Goal: Information Seeking & Learning: Learn about a topic

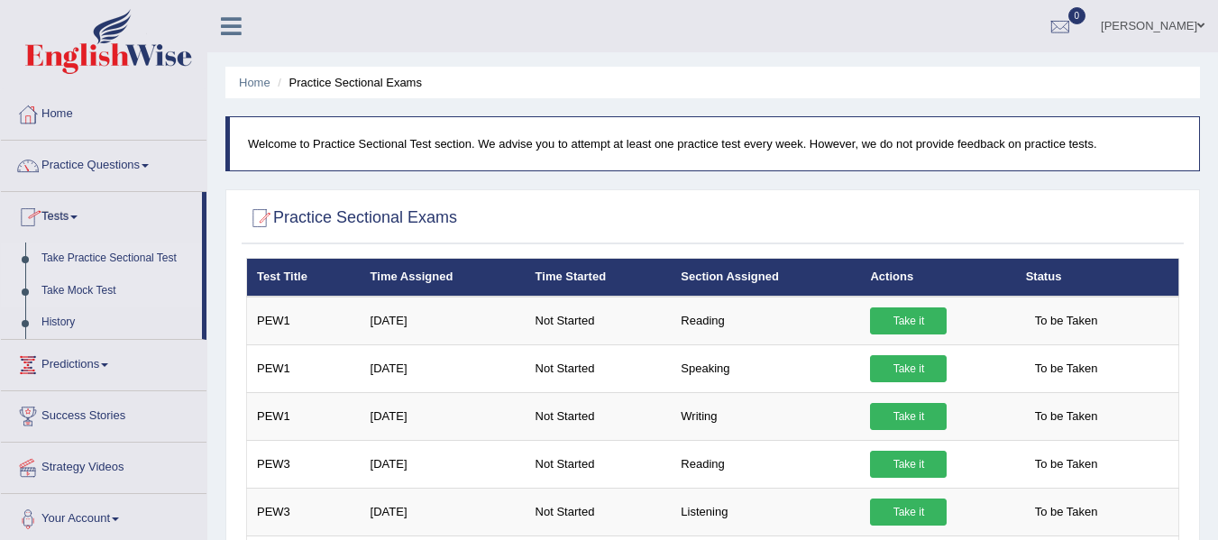
click at [69, 291] on link "Take Mock Test" at bounding box center [117, 291] width 169 height 32
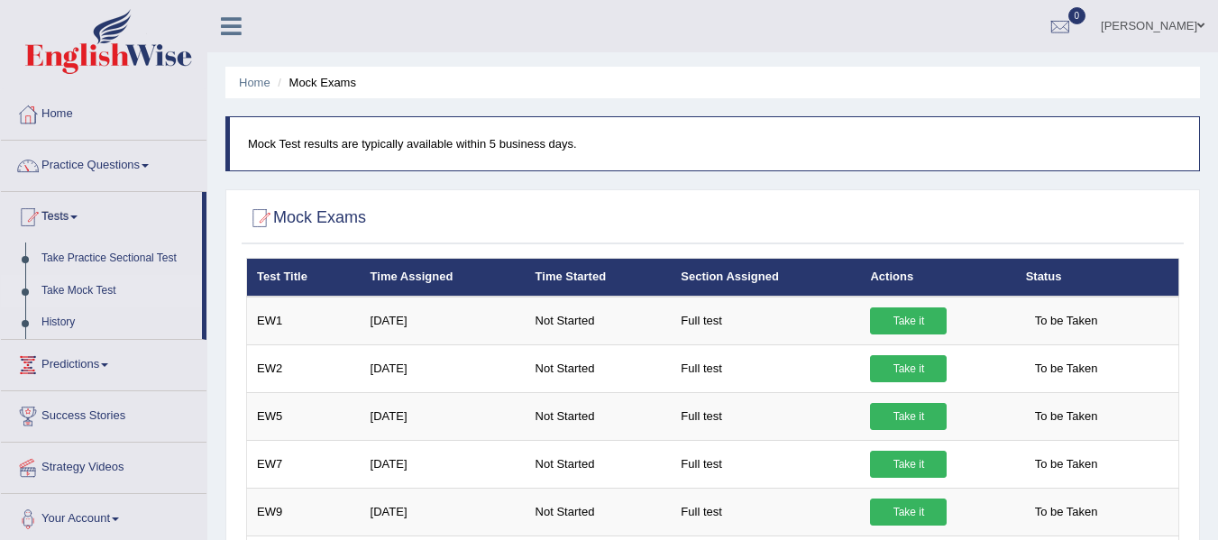
click at [74, 177] on link "Practice Questions" at bounding box center [104, 163] width 206 height 45
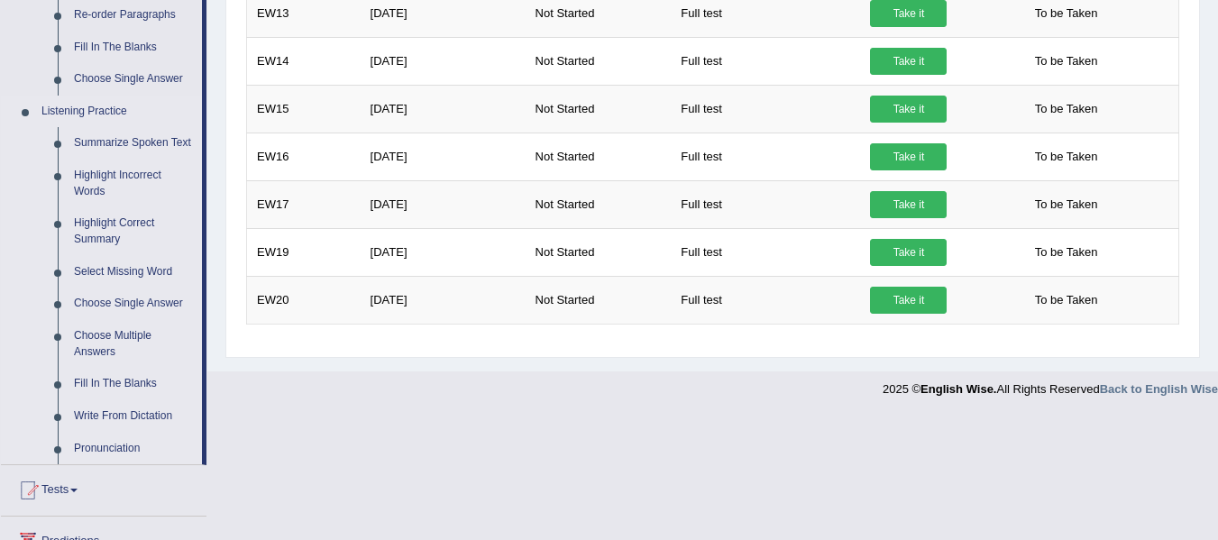
scroll to position [721, 0]
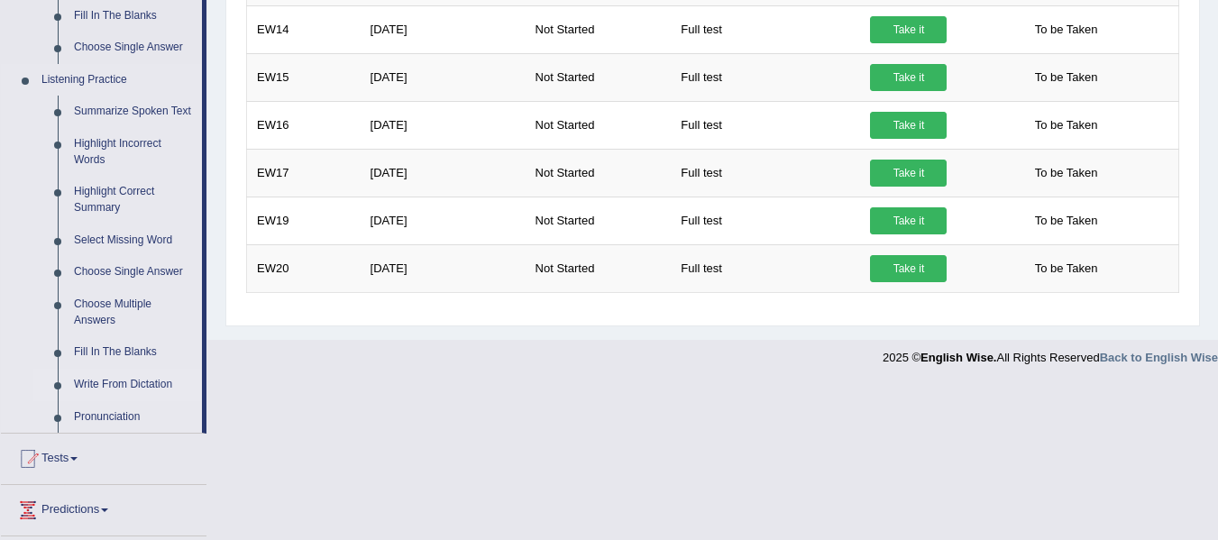
click at [155, 382] on link "Write From Dictation" at bounding box center [134, 385] width 136 height 32
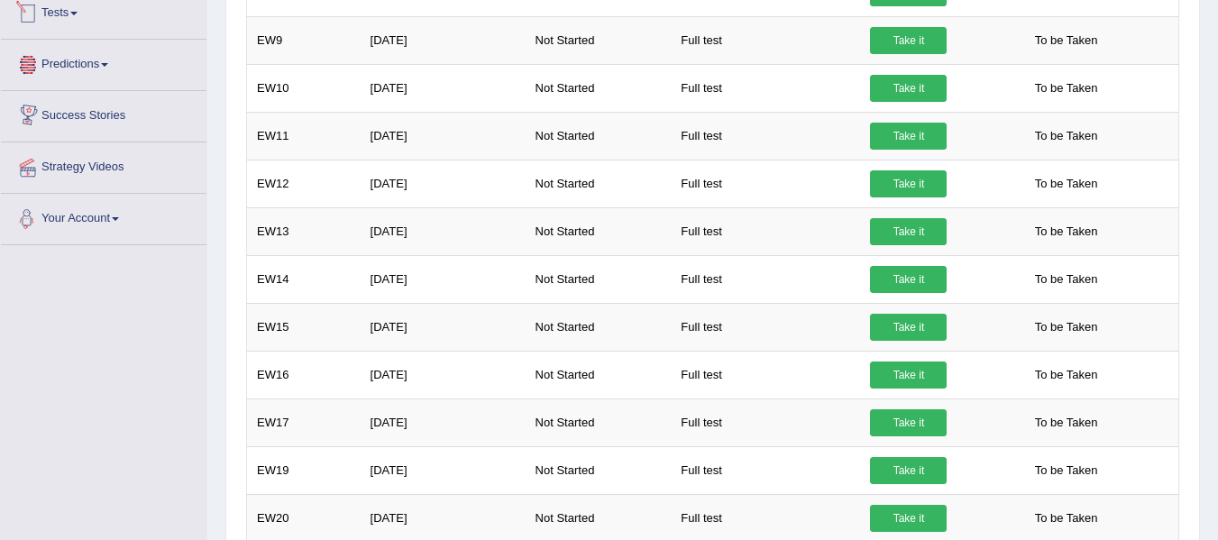
scroll to position [566, 0]
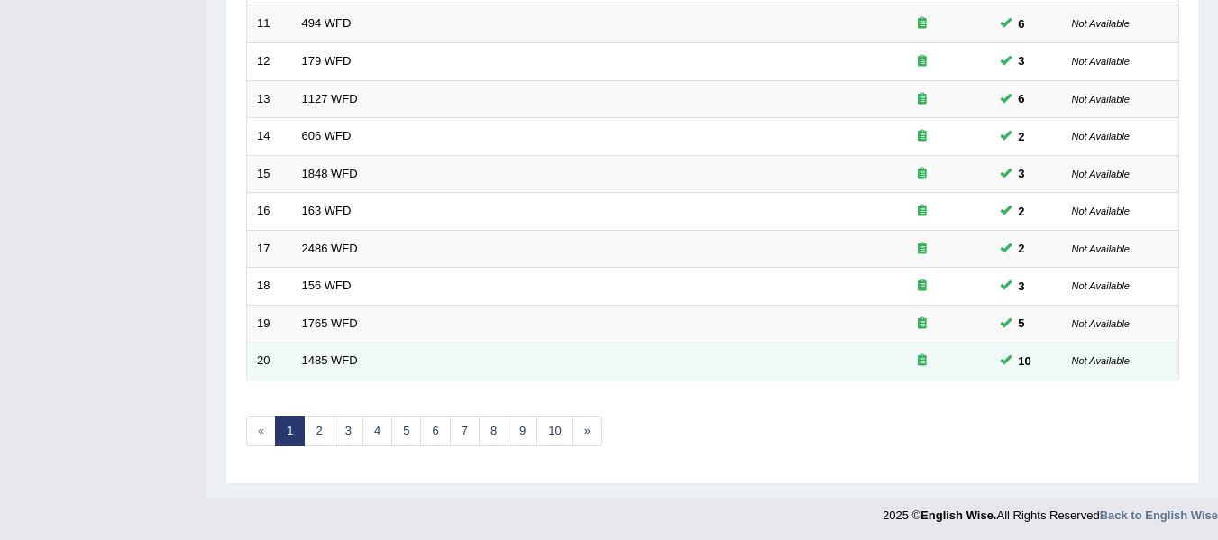
scroll to position [654, 0]
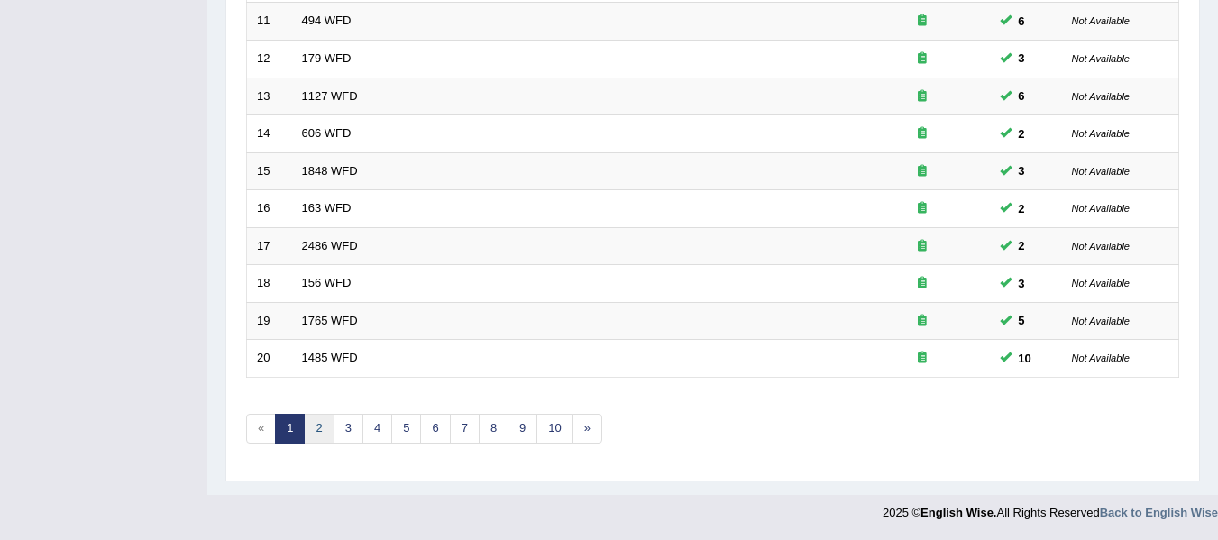
click at [315, 426] on link "2" at bounding box center [319, 429] width 30 height 30
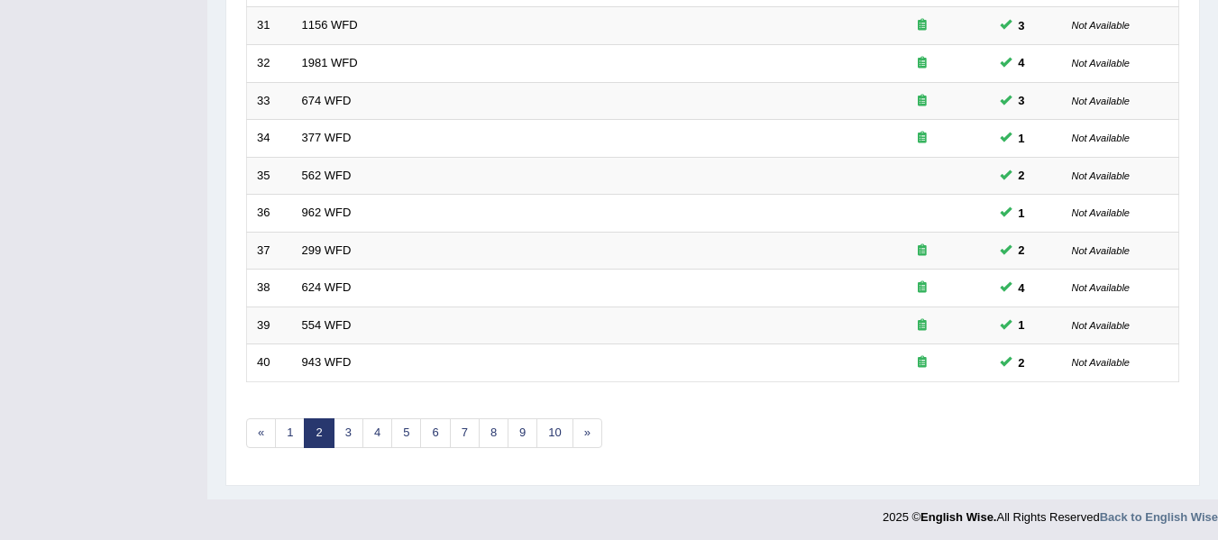
scroll to position [654, 0]
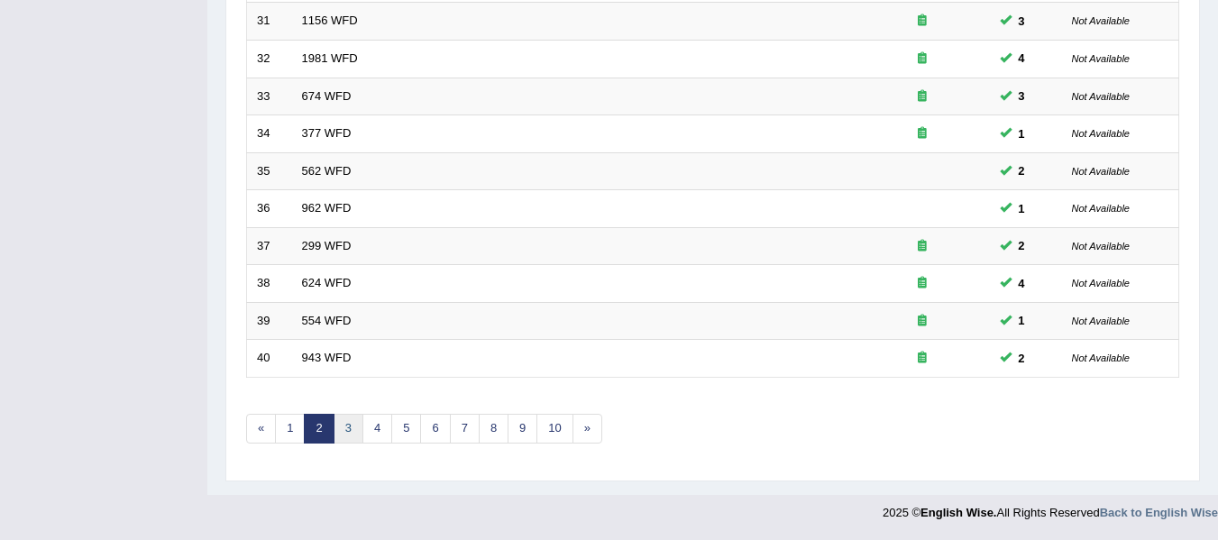
click at [346, 426] on link "3" at bounding box center [349, 429] width 30 height 30
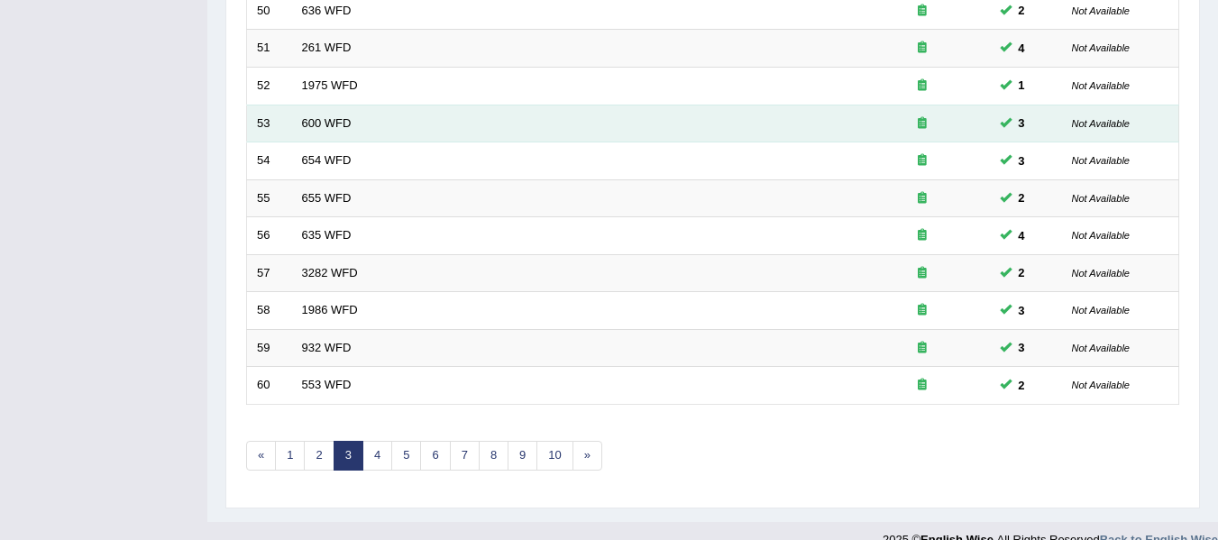
scroll to position [654, 0]
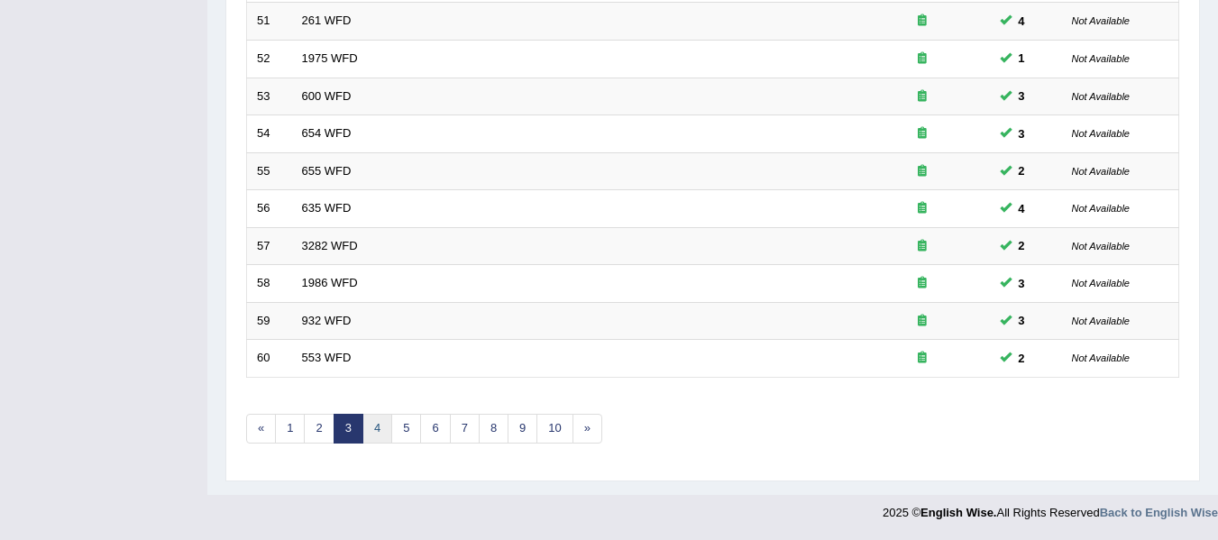
click at [381, 434] on link "4" at bounding box center [377, 429] width 30 height 30
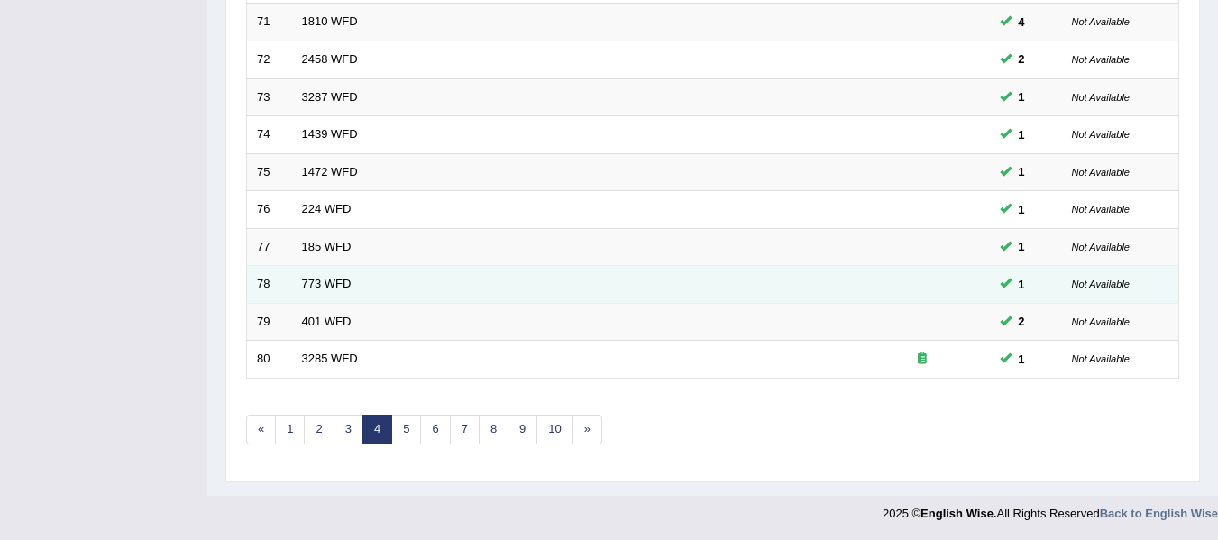
scroll to position [654, 0]
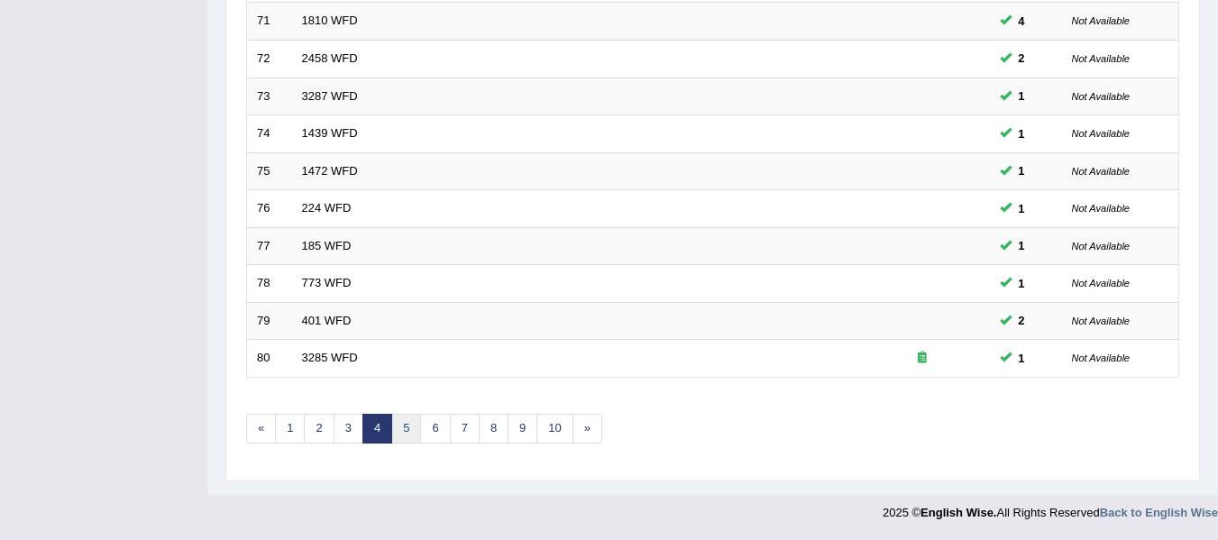
click at [408, 439] on link "5" at bounding box center [406, 429] width 30 height 30
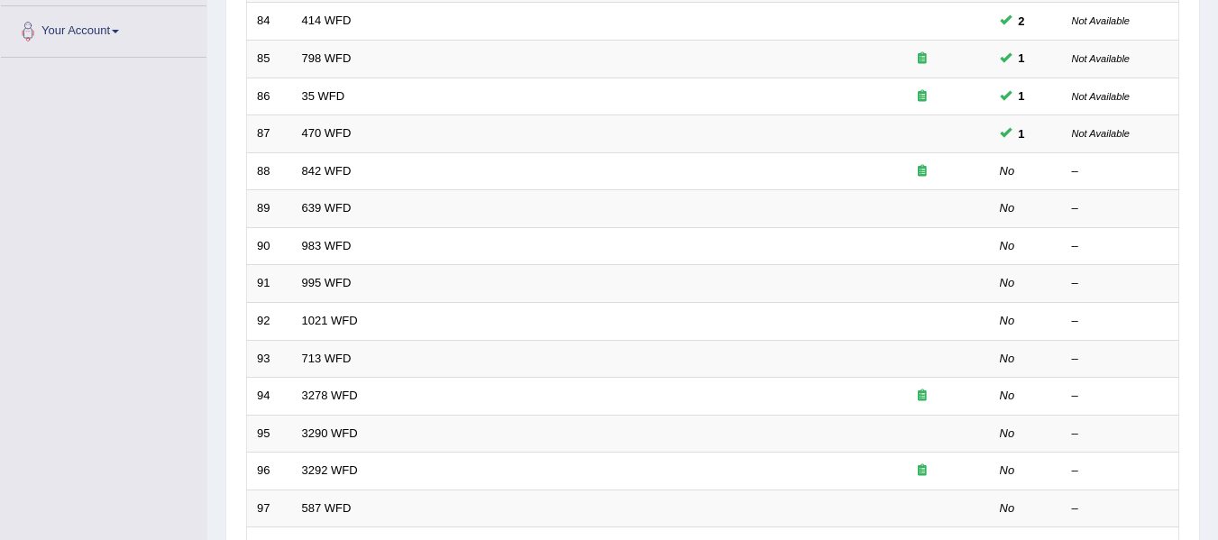
scroll to position [451, 0]
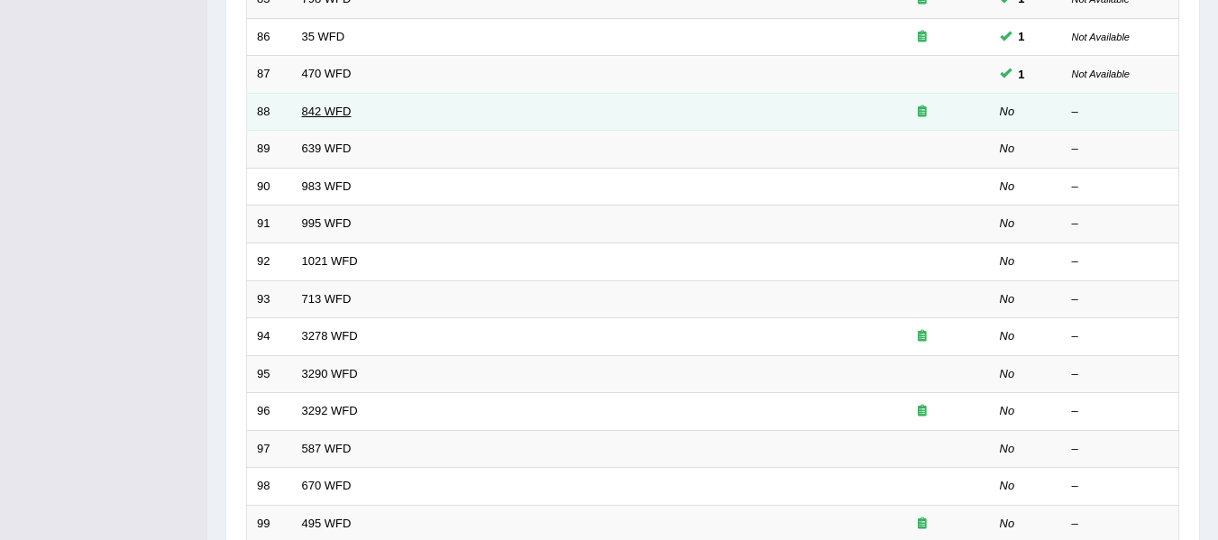
click at [313, 116] on link "842 WFD" at bounding box center [327, 112] width 50 height 14
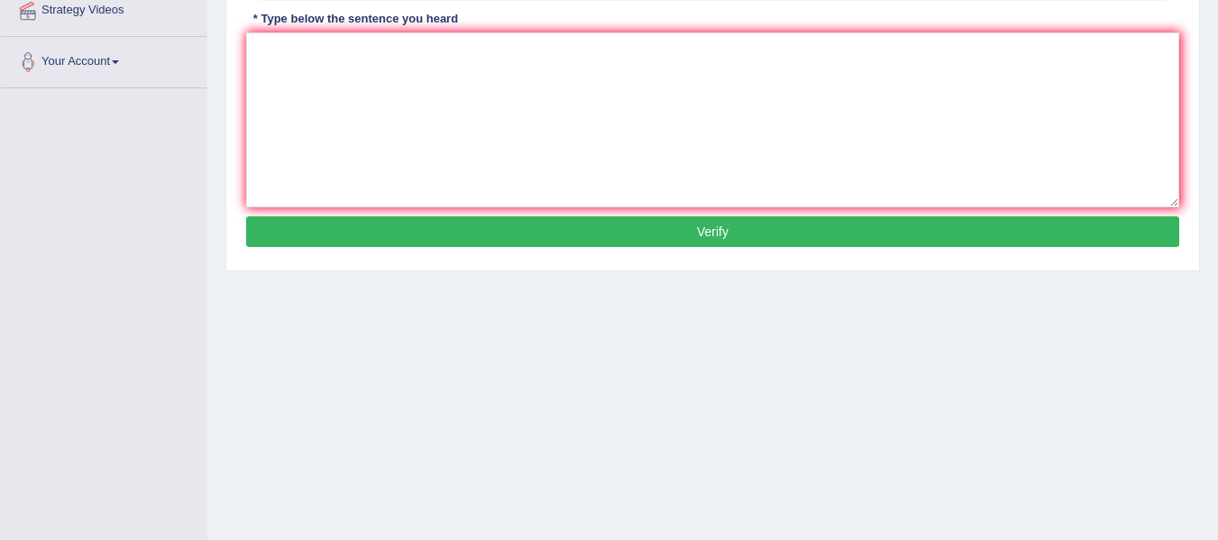
scroll to position [270, 0]
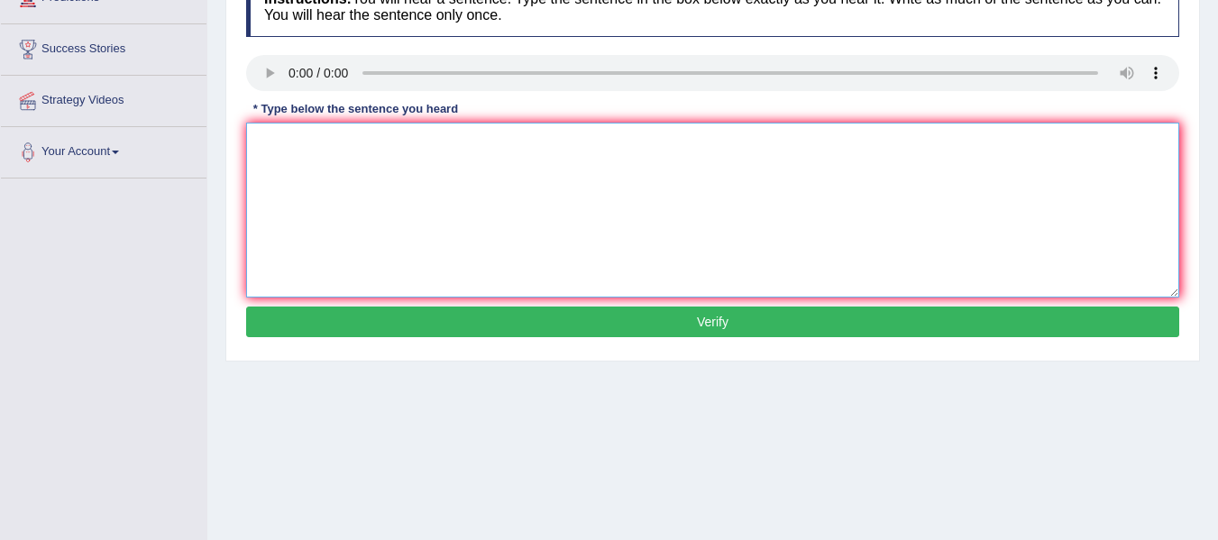
click at [272, 161] on textarea at bounding box center [712, 210] width 933 height 175
click at [263, 144] on textarea "social policy is study for of the government pollicy" at bounding box center [712, 210] width 933 height 175
click at [562, 141] on textarea "Social policy is study for of the government pollicy" at bounding box center [712, 210] width 933 height 175
type textarea "Social policy is study for of the government pollicy was were are."
click at [427, 315] on button "Verify" at bounding box center [712, 322] width 933 height 31
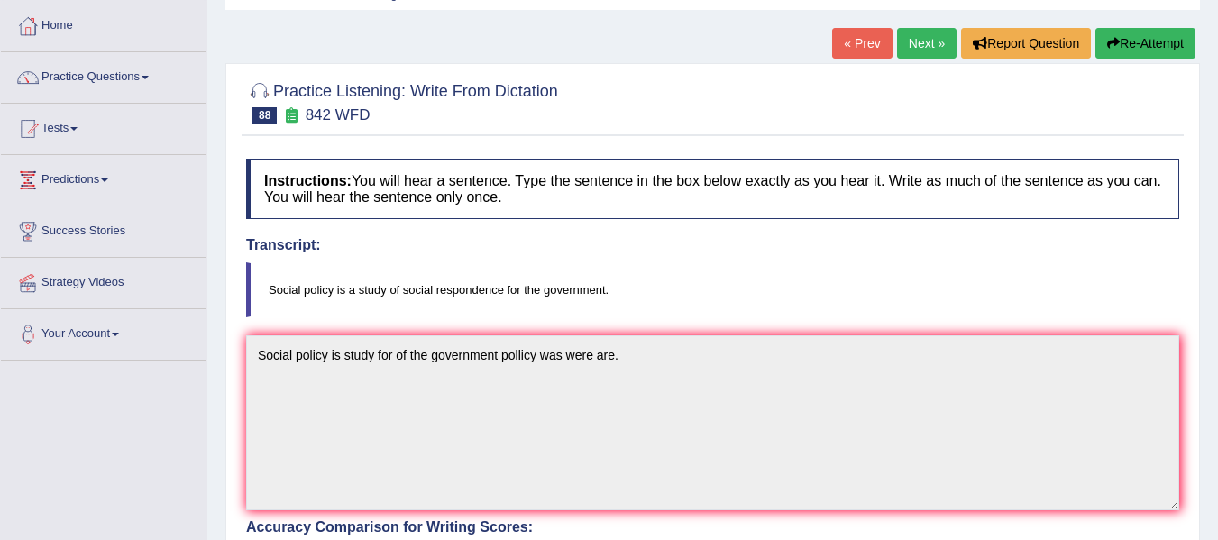
scroll to position [87, 0]
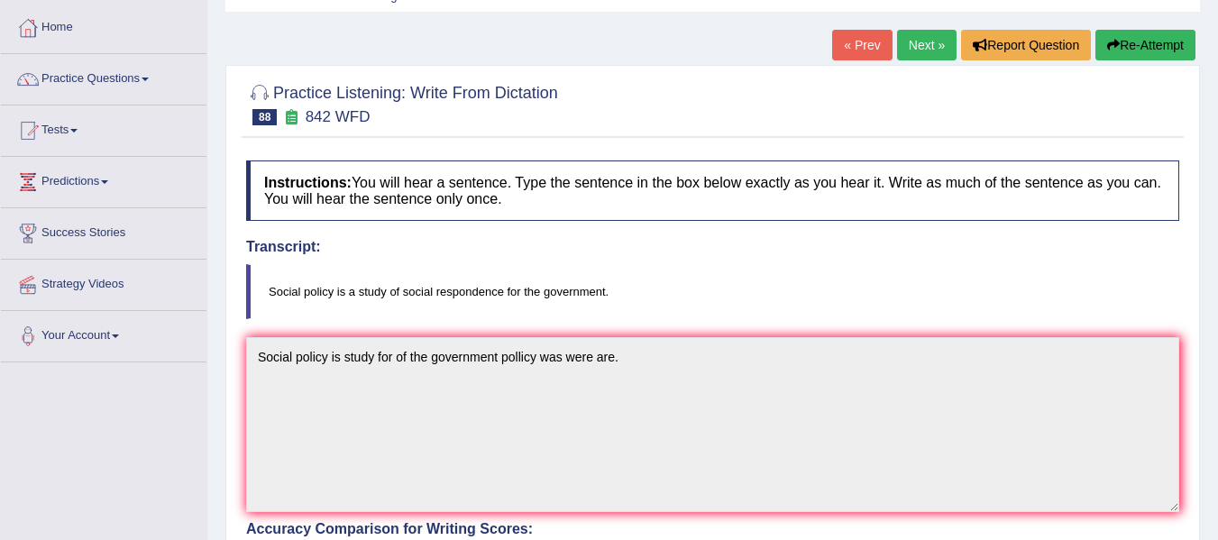
click at [1118, 50] on button "Re-Attempt" at bounding box center [1146, 45] width 100 height 31
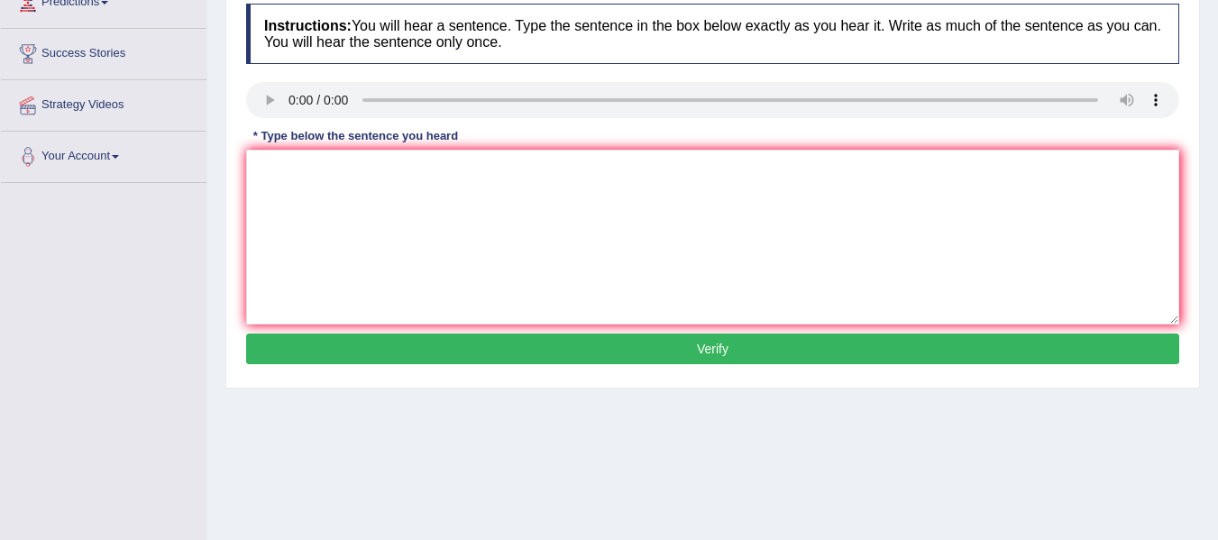
scroll to position [267, 0]
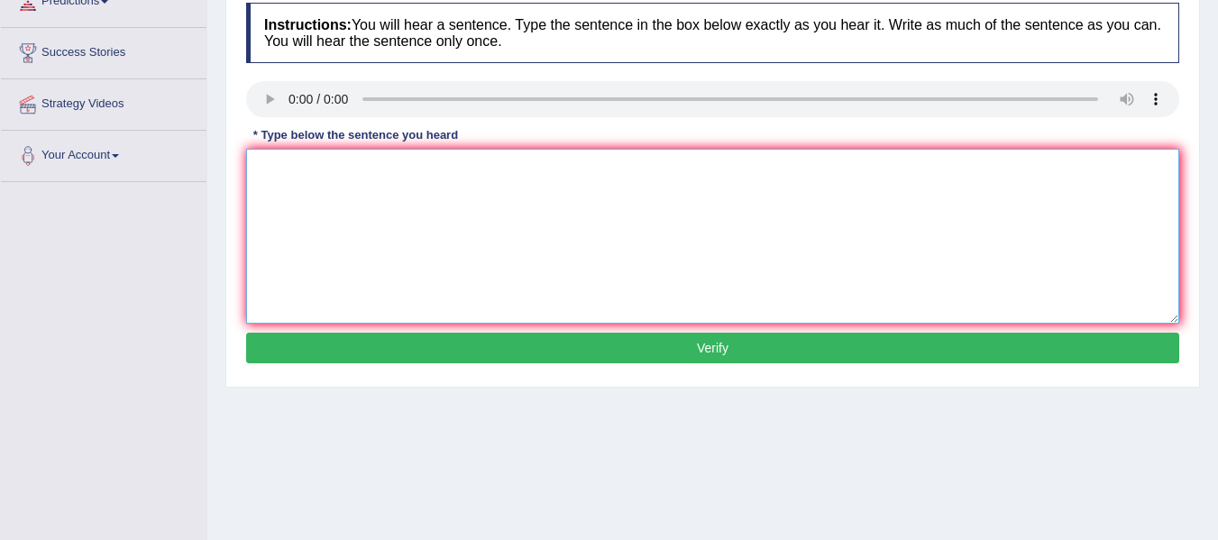
click at [363, 221] on textarea at bounding box center [712, 236] width 933 height 175
click at [291, 172] on textarea "Sociai policy is a social respondan study for the government of" at bounding box center [712, 236] width 933 height 175
click at [675, 163] on textarea "Social policy is a social respondan study for the government of" at bounding box center [712, 236] width 933 height 175
type textarea "Social policy is a social respondan study for the government of are."
click at [679, 355] on button "Verify" at bounding box center [712, 348] width 933 height 31
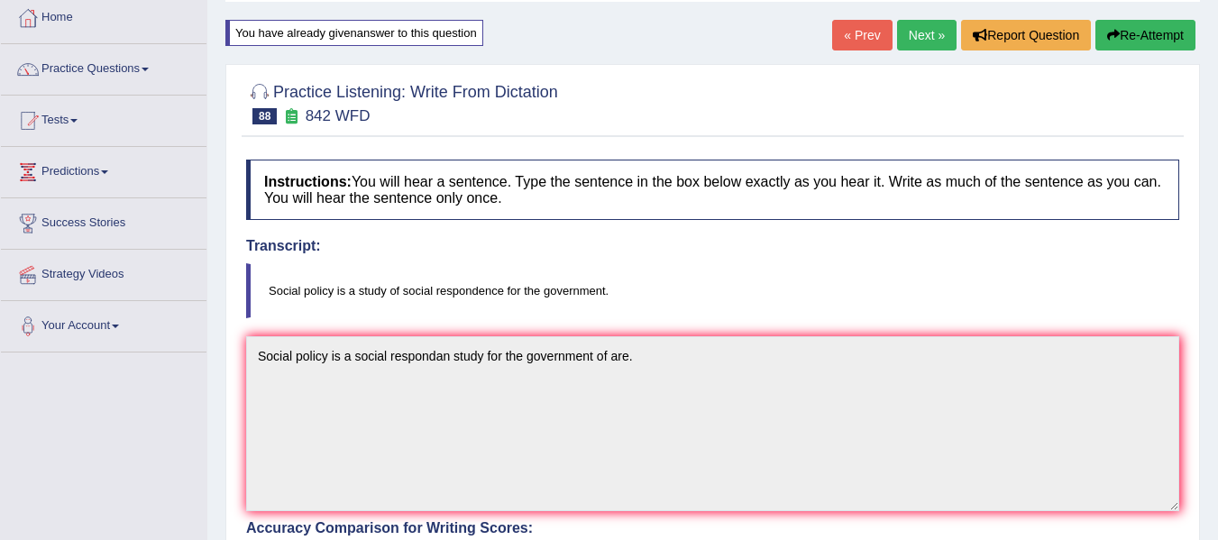
scroll to position [96, 0]
click at [897, 30] on link "Next »" at bounding box center [927, 36] width 60 height 31
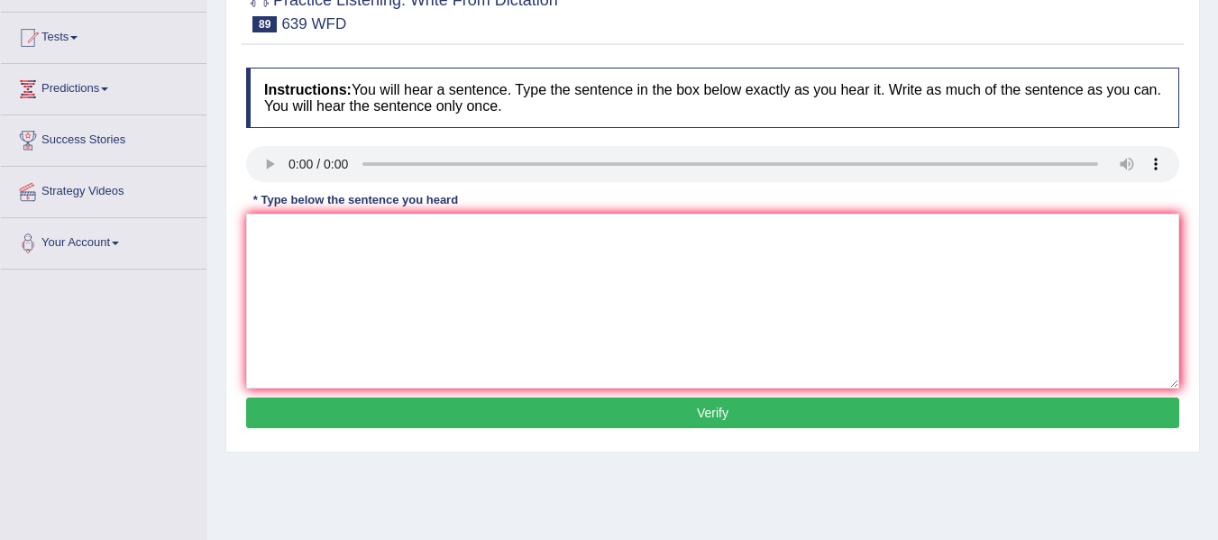
scroll to position [180, 0]
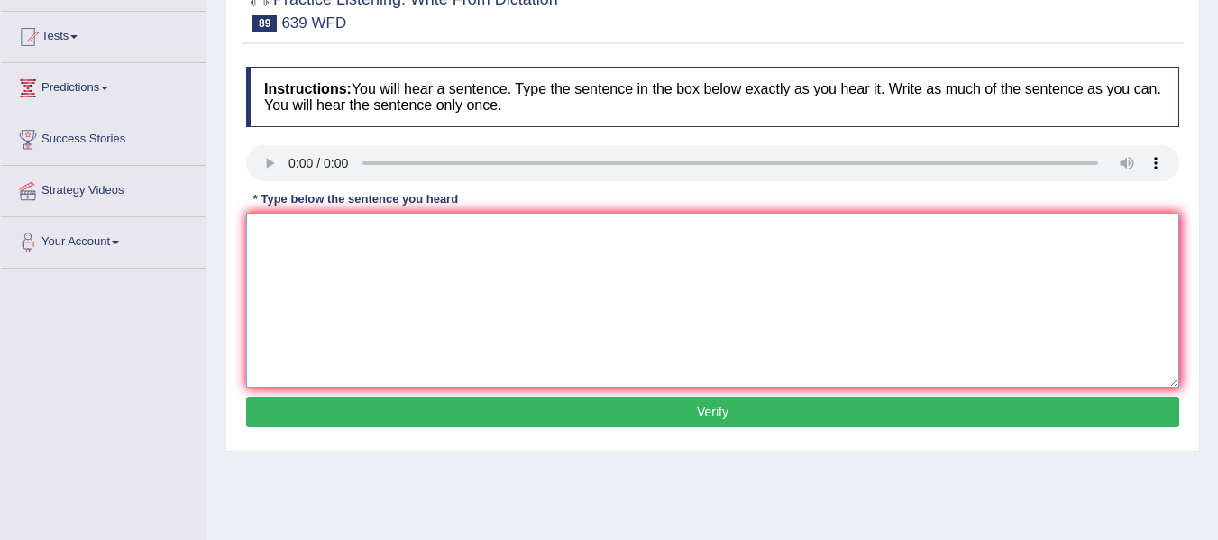
click at [345, 270] on textarea at bounding box center [712, 300] width 933 height 175
click at [307, 239] on textarea "Students should take the advantage of online resourses before attending the lec…" at bounding box center [712, 300] width 933 height 175
click at [797, 235] on textarea "Student should take the advantage of online resourses before attending the lect…" at bounding box center [712, 300] width 933 height 175
type textarea "Student should take the advantage of online resourses before attending the lect…"
click at [712, 411] on button "Verify" at bounding box center [712, 412] width 933 height 31
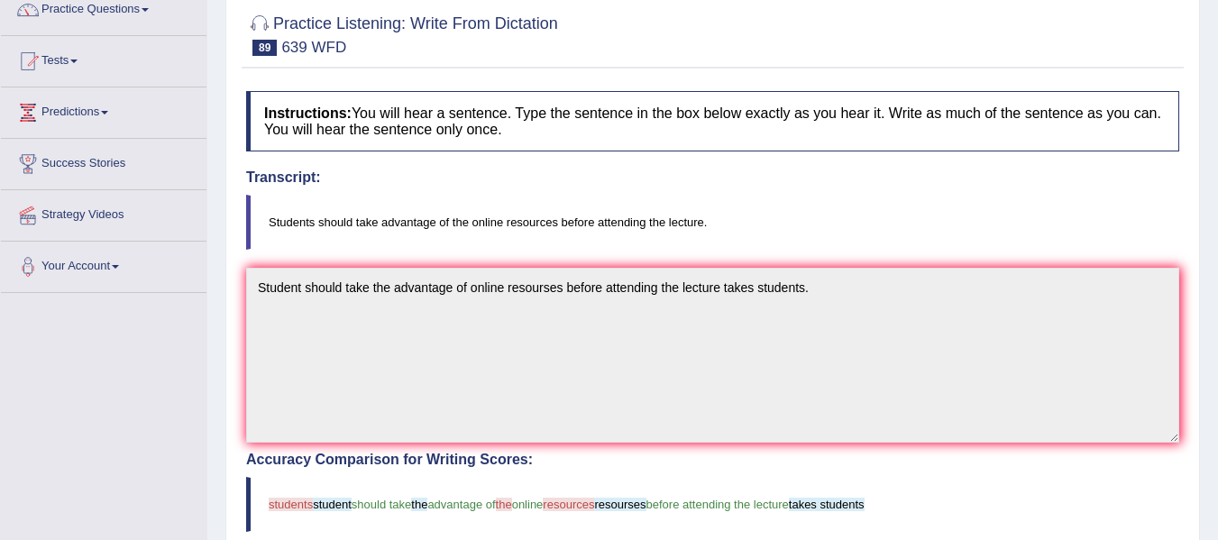
scroll to position [0, 0]
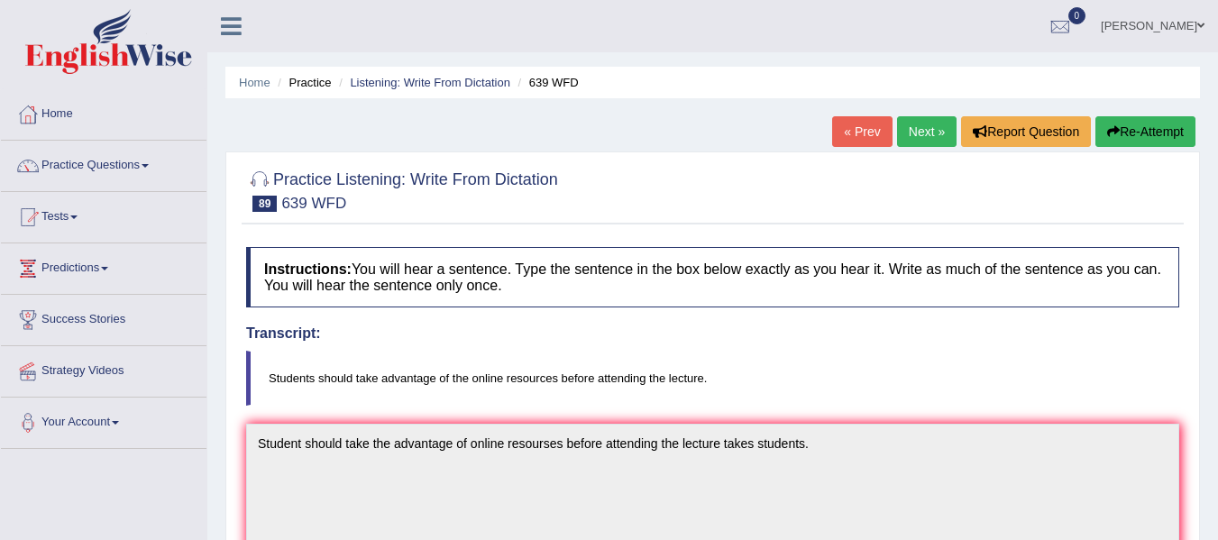
click at [913, 123] on link "Next »" at bounding box center [927, 131] width 60 height 31
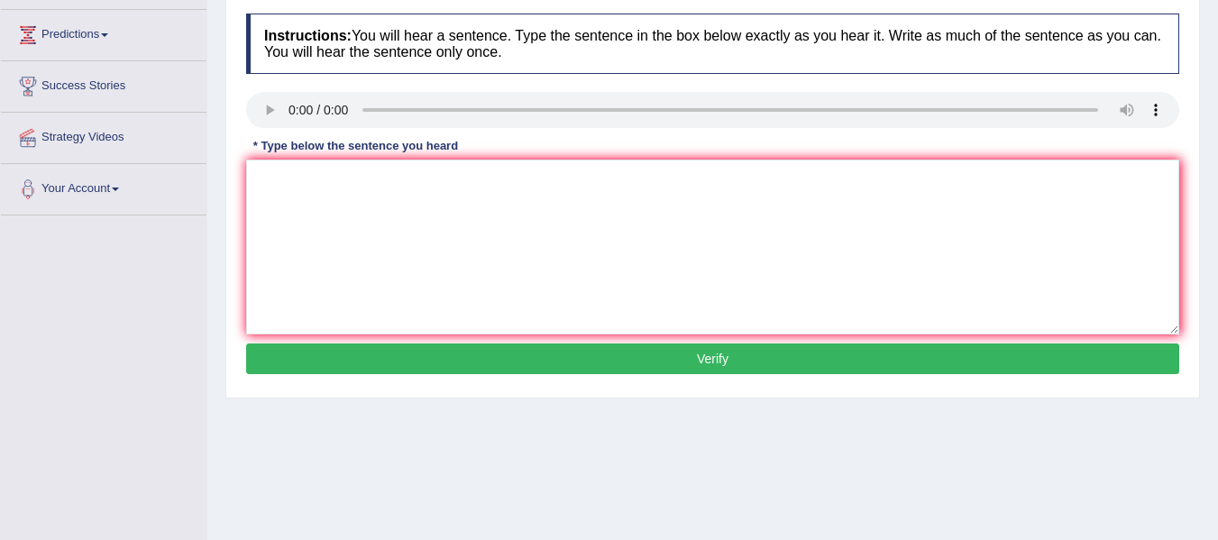
scroll to position [270, 0]
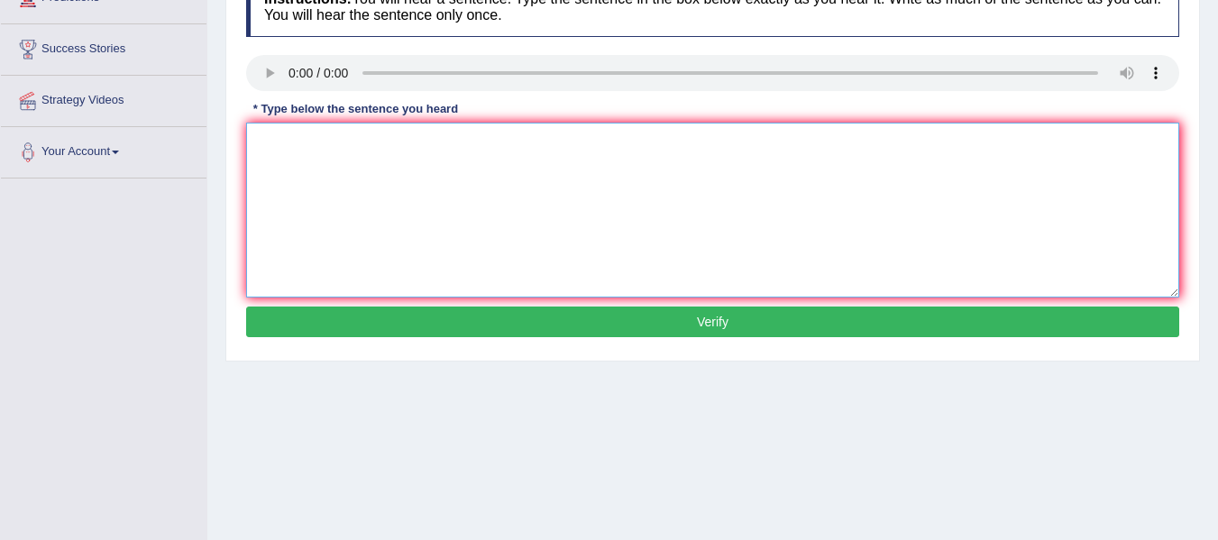
click at [283, 191] on textarea at bounding box center [712, 210] width 933 height 175
click at [301, 144] on textarea "The reseption starf give infomation about lamp and printing" at bounding box center [712, 210] width 933 height 175
click at [364, 149] on textarea "The reception starf give infomation about lamp and printing" at bounding box center [712, 210] width 933 height 175
click at [359, 143] on textarea "The reception starff give infomation about lamp and printing" at bounding box center [712, 210] width 933 height 175
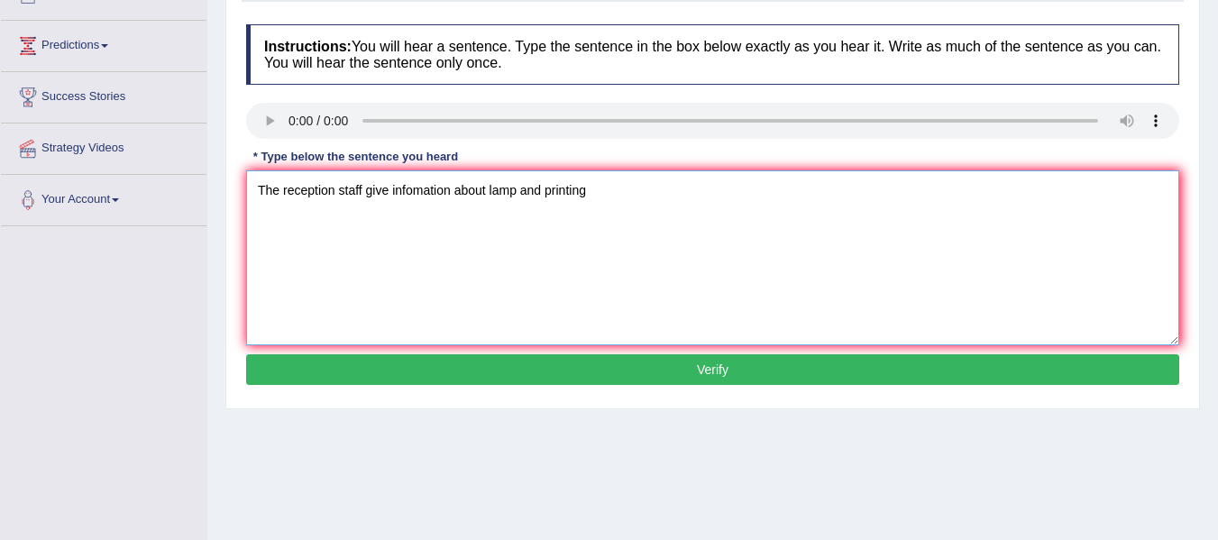
scroll to position [180, 0]
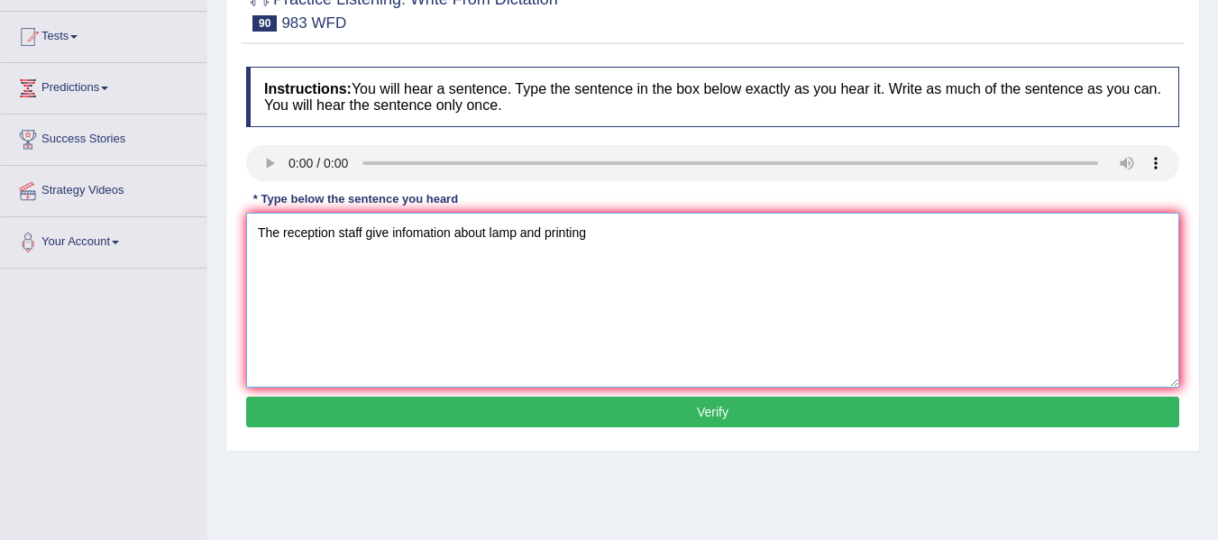
click at [662, 244] on textarea "The reception staff give infomation about lamp and printing" at bounding box center [712, 300] width 933 height 175
type textarea "The reception staff give infomation about lamp and printing starff gives a the …"
click at [711, 406] on button "Verify" at bounding box center [712, 412] width 933 height 31
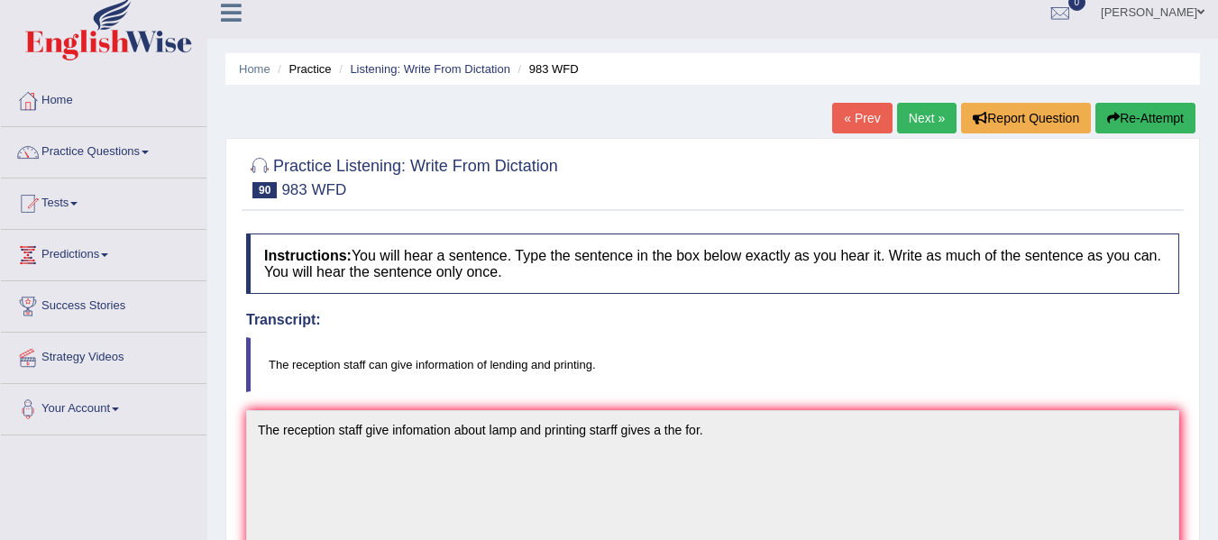
scroll to position [0, 0]
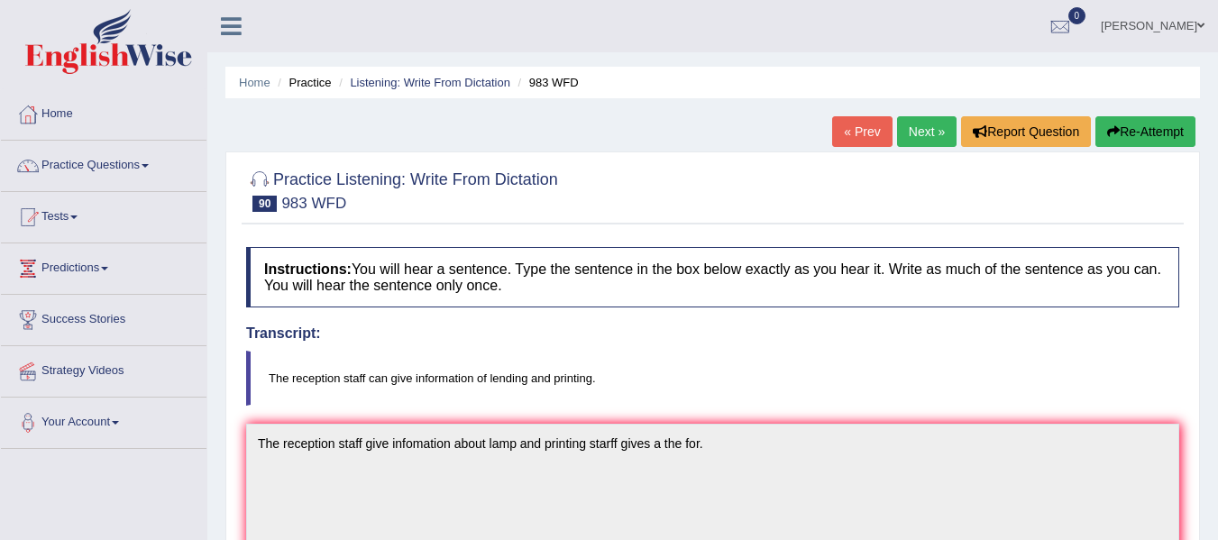
click at [1123, 139] on button "Re-Attempt" at bounding box center [1146, 131] width 100 height 31
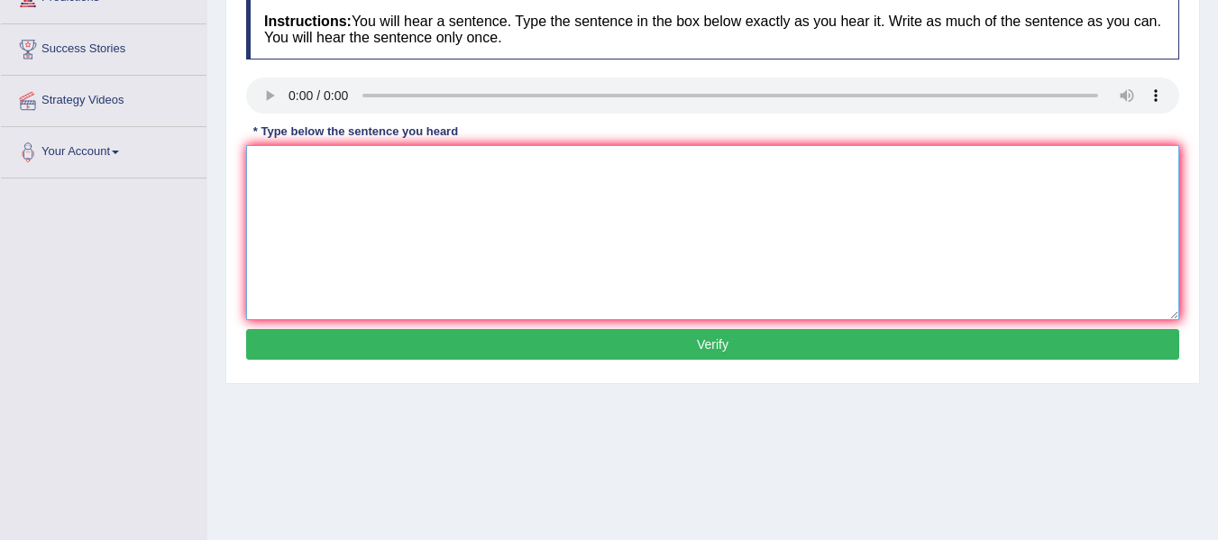
click at [284, 194] on textarea at bounding box center [712, 232] width 933 height 175
click at [334, 169] on textarea "The recepting staff can give information of lending and printing" at bounding box center [712, 232] width 933 height 175
click at [653, 166] on textarea "The reception staff can give information of lending and printing" at bounding box center [712, 232] width 933 height 175
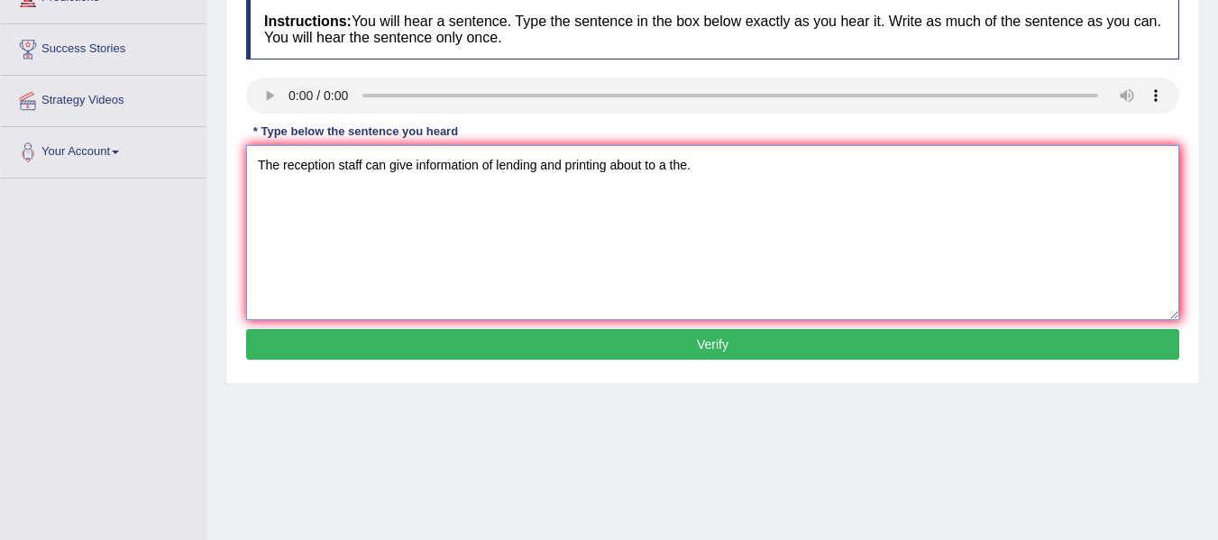
type textarea "The reception staff can give information of lending and printing about to a the."
click at [617, 360] on div "Instructions: You will hear a sentence. Type the sentence in the box below exac…" at bounding box center [713, 182] width 942 height 384
click at [622, 351] on button "Verify" at bounding box center [712, 344] width 933 height 31
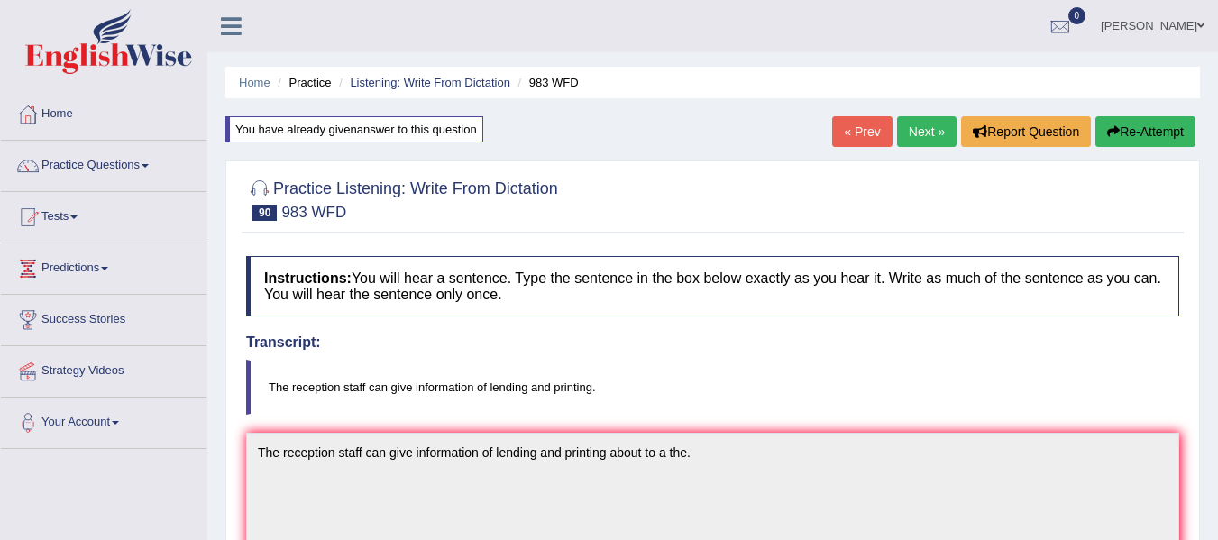
click at [911, 131] on link "Next »" at bounding box center [927, 131] width 60 height 31
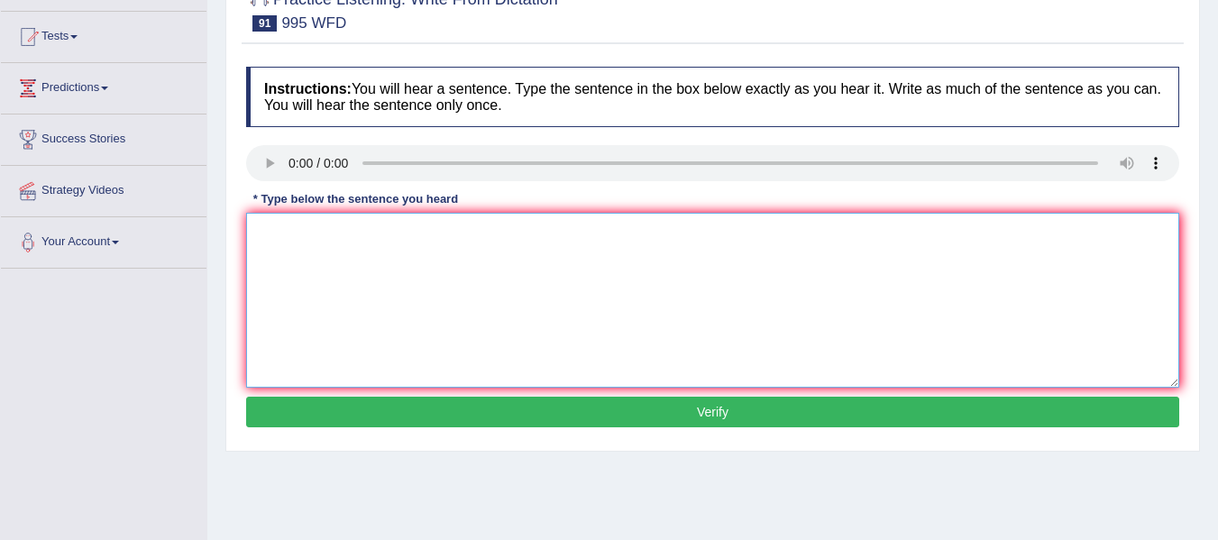
click at [341, 238] on textarea at bounding box center [712, 300] width 933 height 175
type textarea "From conclution can conclude [PERSON_NAME] experiment conclusions vigarus exper…"
click at [367, 413] on button "Verify" at bounding box center [712, 412] width 933 height 31
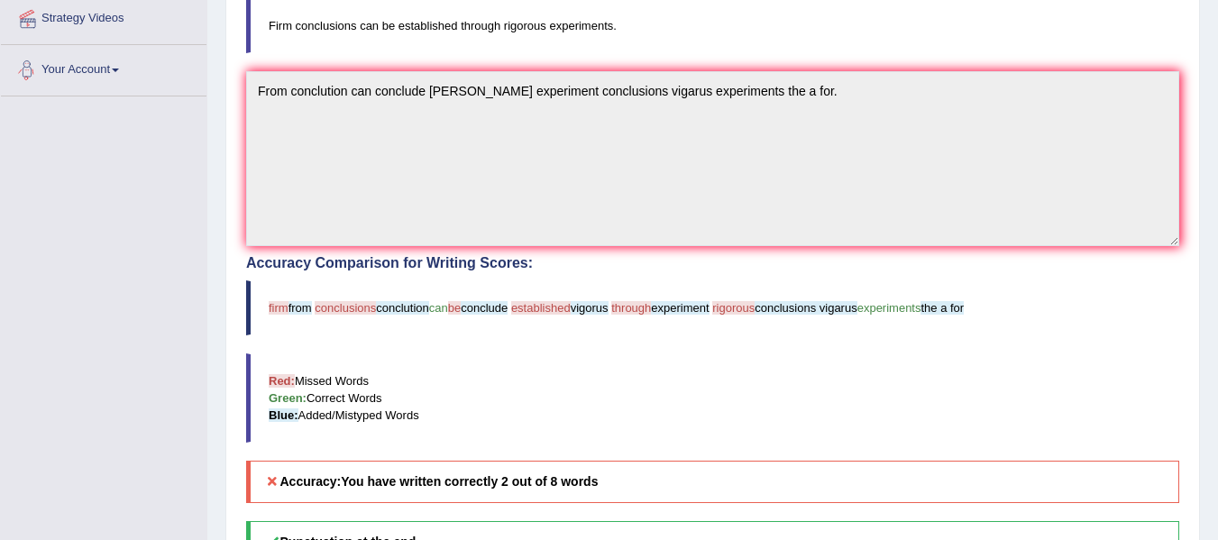
scroll to position [361, 0]
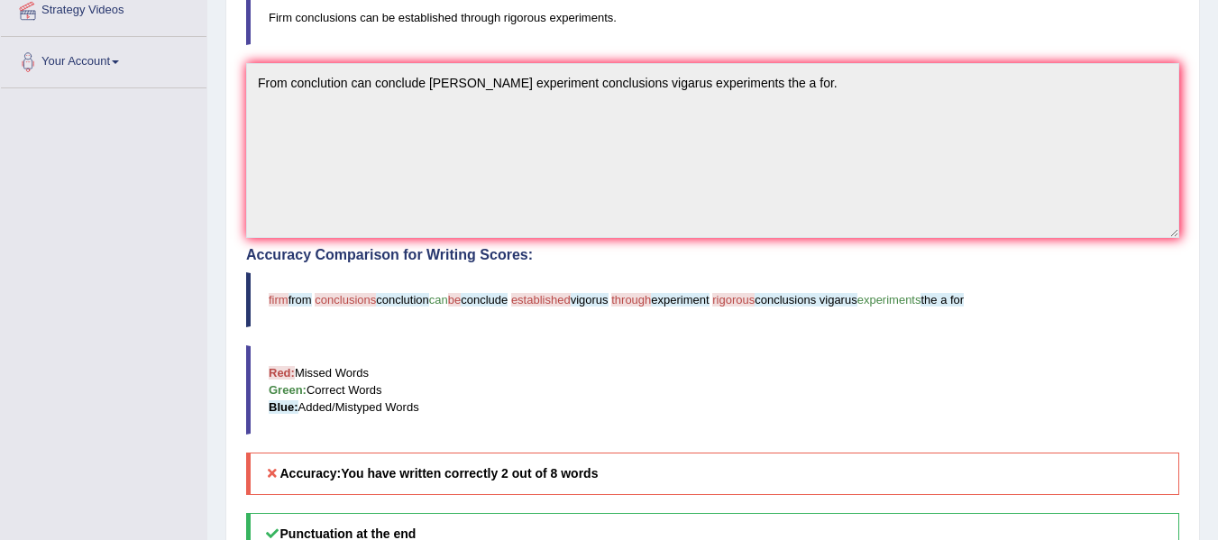
click at [536, 13] on blockquote "Firm conclusions can be established through rigorous experiments." at bounding box center [712, 17] width 933 height 55
click at [527, 17] on blockquote "Firm conclusions can be established through rigorous experiments." at bounding box center [712, 17] width 933 height 55
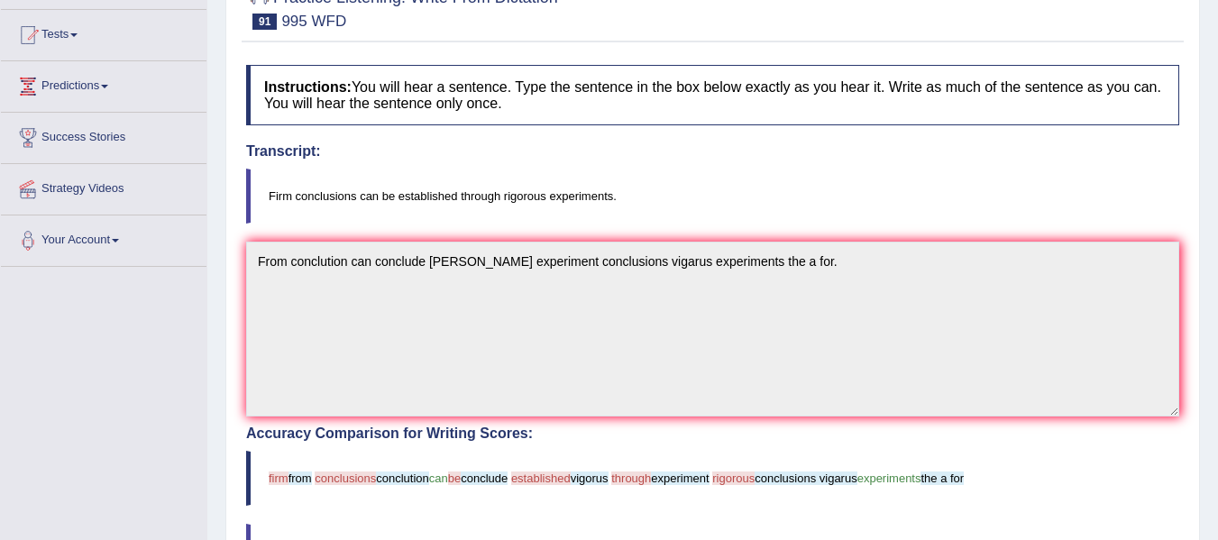
scroll to position [180, 0]
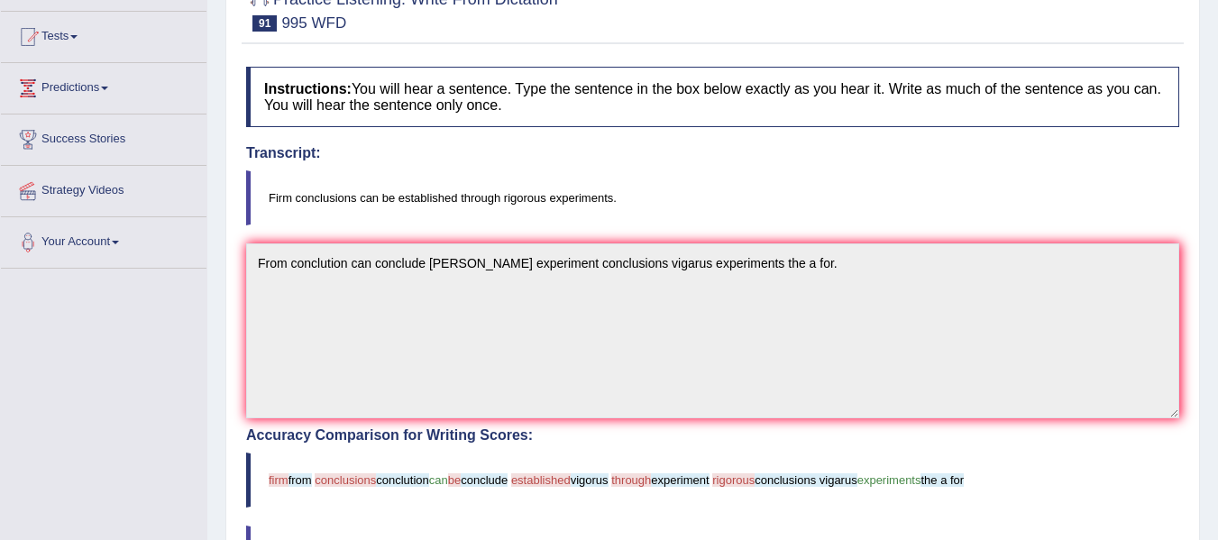
click at [528, 197] on blockquote "Firm conclusions can be established through rigorous experiments." at bounding box center [712, 197] width 933 height 55
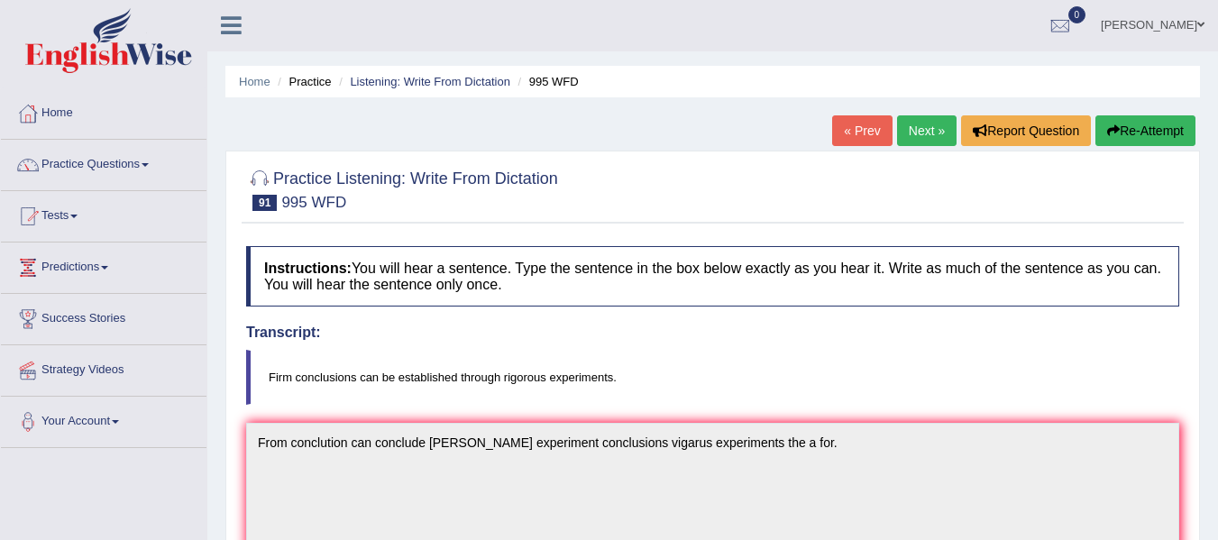
scroll to position [0, 0]
click at [1132, 133] on button "Re-Attempt" at bounding box center [1146, 131] width 100 height 31
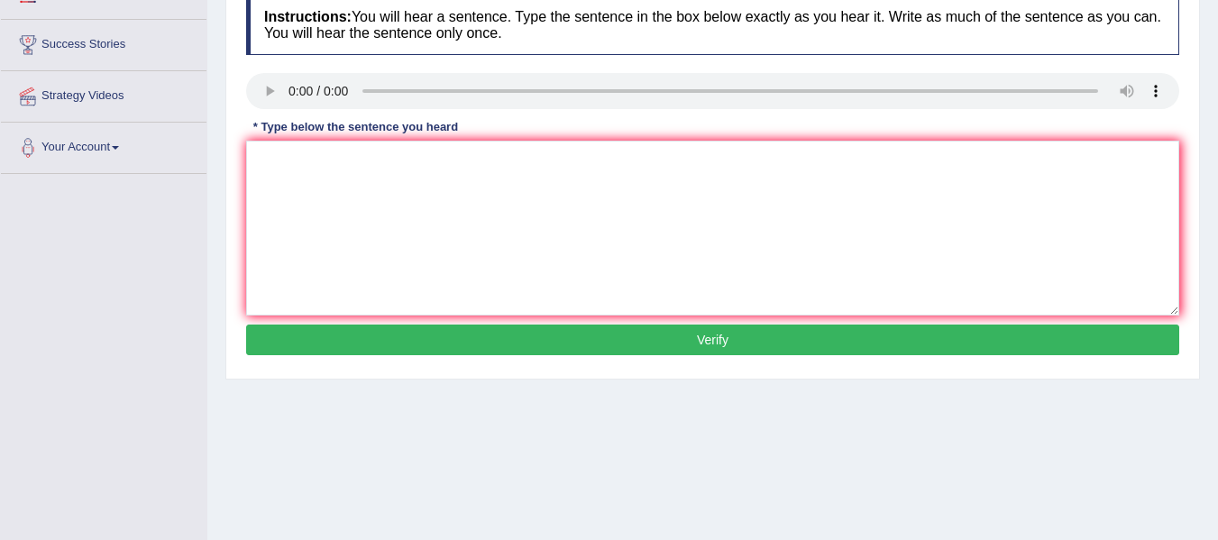
scroll to position [275, 0]
click at [282, 170] on textarea at bounding box center [712, 228] width 933 height 175
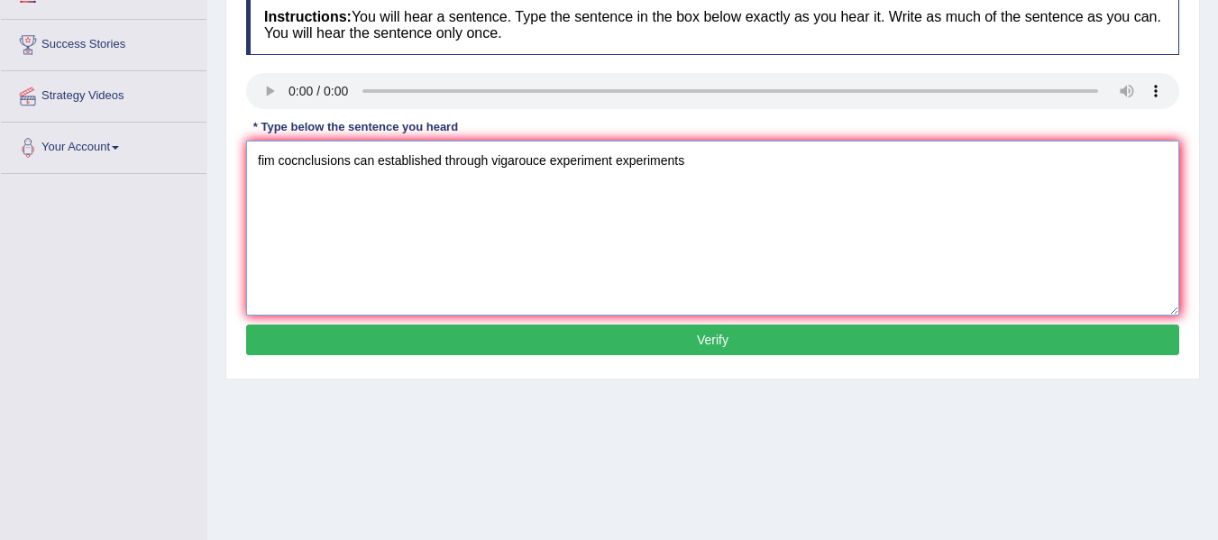
click at [268, 166] on textarea "fim cocnclusions can established through vigarouce experiment experiments" at bounding box center [712, 228] width 933 height 175
click at [706, 173] on textarea "firm cocnclusions can established through vigarouce experiment experiments" at bounding box center [712, 228] width 933 height 175
type textarea "firm cocnclusions can established through vigarouce experiment experiments."
click at [681, 345] on button "Verify" at bounding box center [712, 340] width 933 height 31
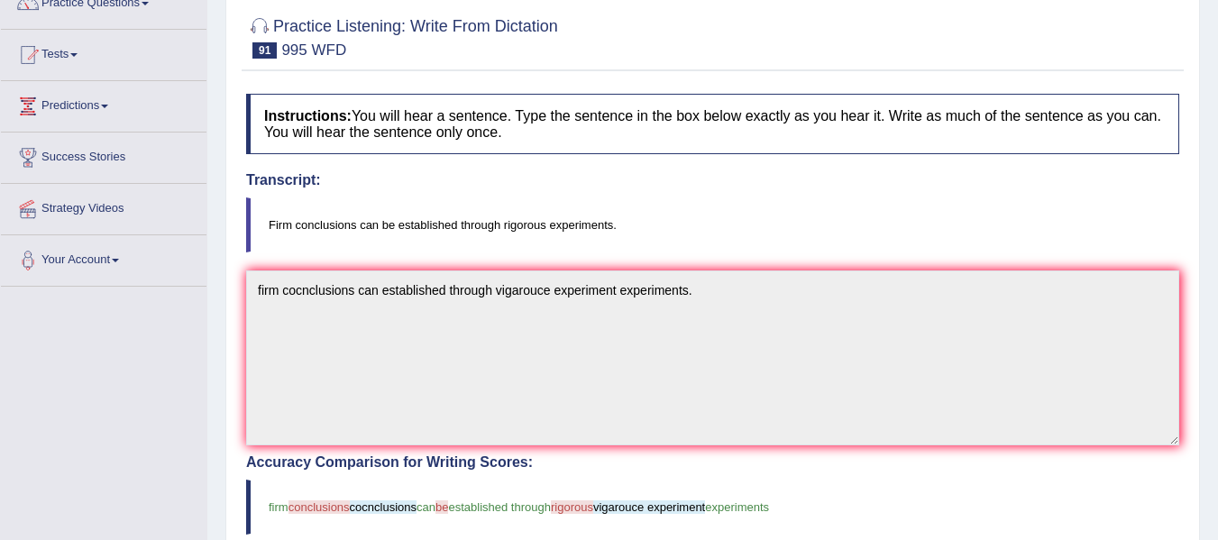
scroll to position [0, 0]
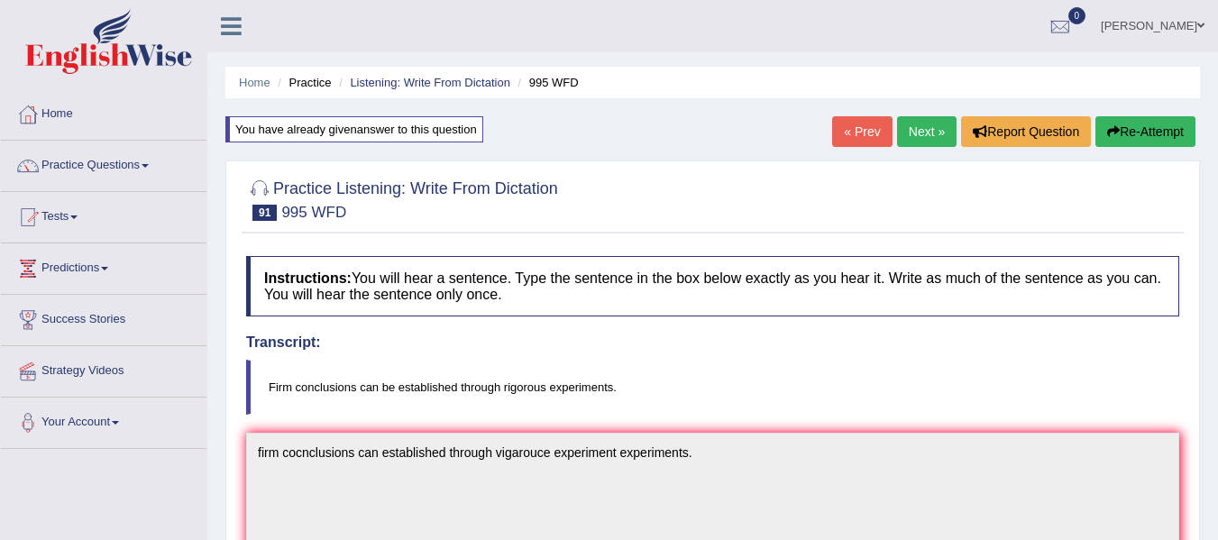
click at [926, 138] on link "Next »" at bounding box center [927, 131] width 60 height 31
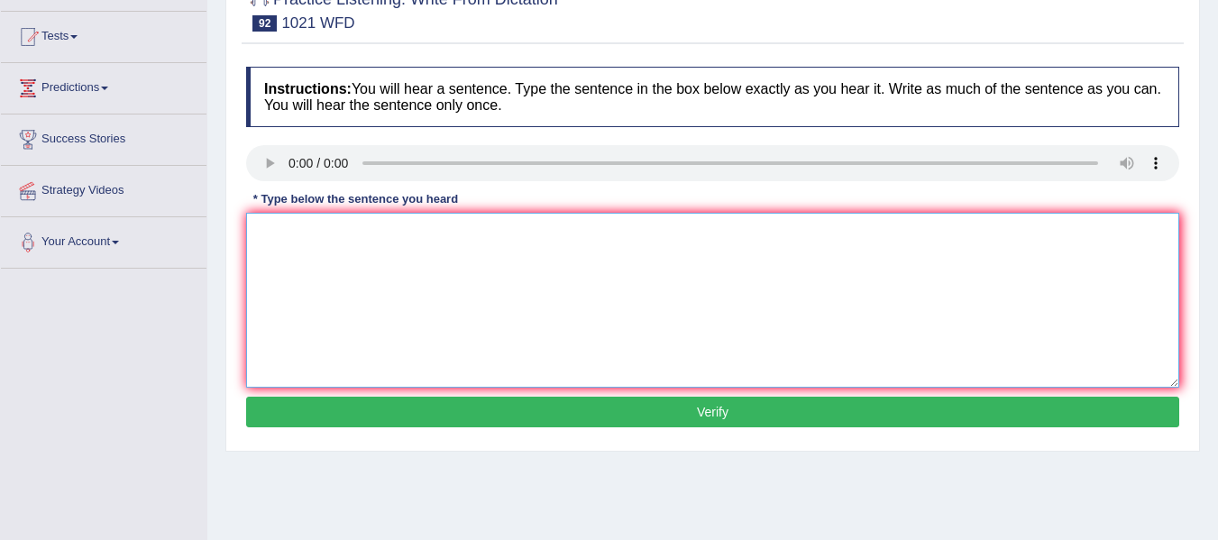
click at [275, 221] on textarea at bounding box center [712, 300] width 933 height 175
click at [286, 241] on textarea "The english degree is specialy valuable in third year a" at bounding box center [712, 300] width 933 height 175
click at [635, 240] on textarea "The English degree is specialy valuable in third year a" at bounding box center [712, 300] width 933 height 175
type textarea "The English degree is specialy valuable in third year a."
click at [580, 407] on button "Verify" at bounding box center [712, 412] width 933 height 31
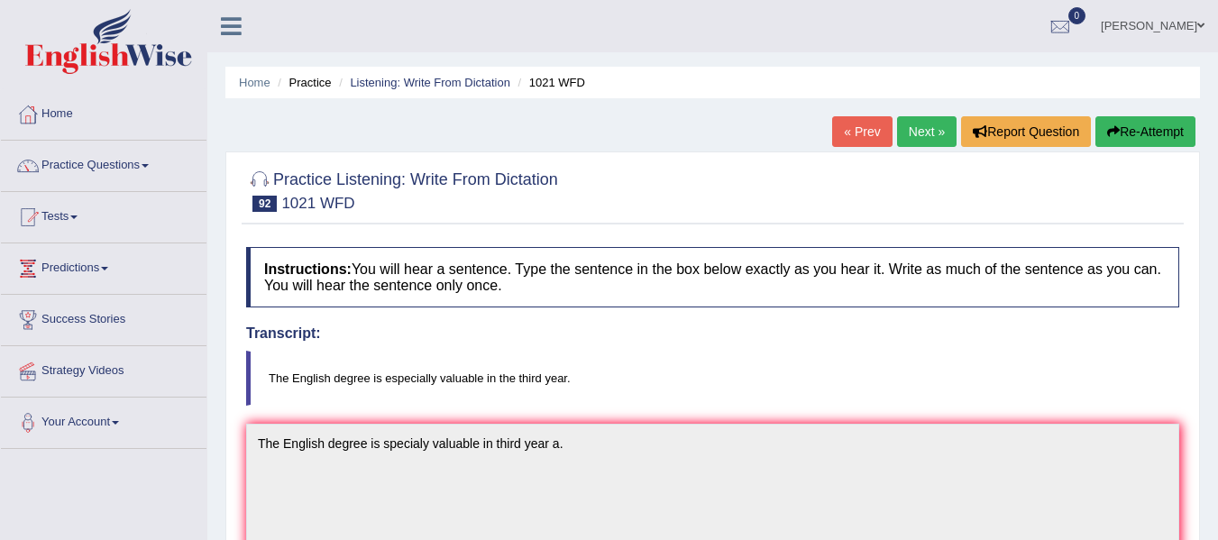
click at [1132, 133] on button "Re-Attempt" at bounding box center [1146, 131] width 100 height 31
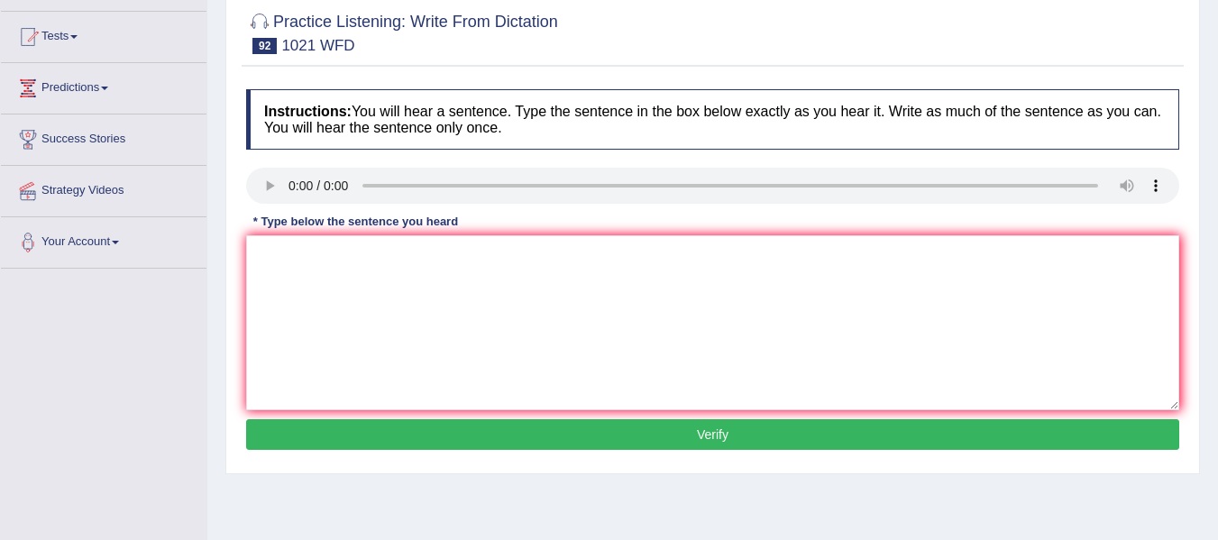
scroll to position [186, 0]
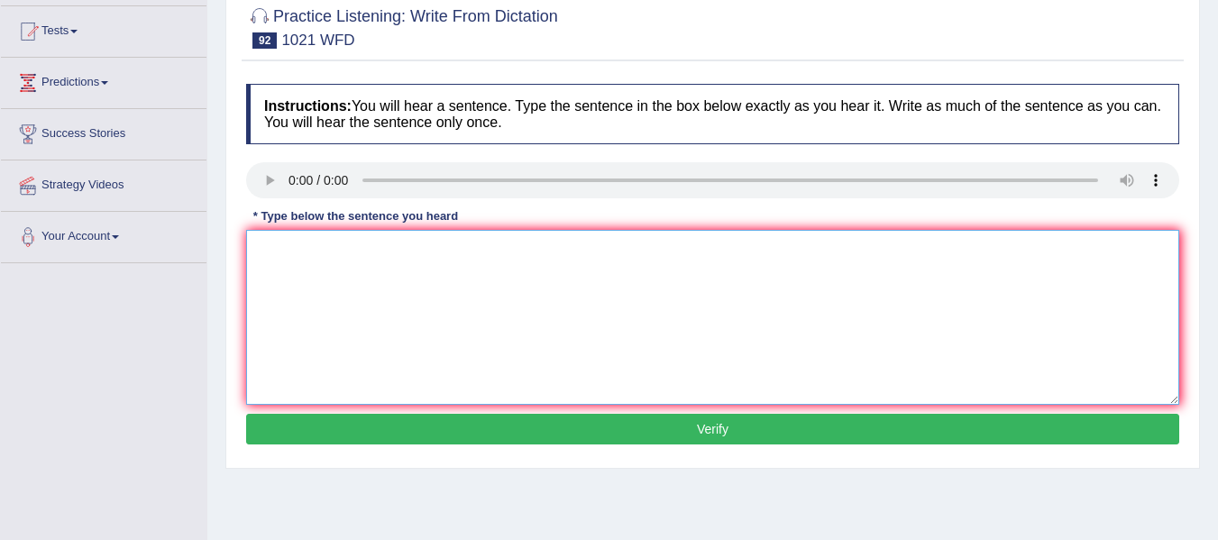
click at [277, 262] on textarea at bounding box center [712, 317] width 933 height 175
type textarea "The English degree is especially valuable in the third year."
click at [537, 439] on button "Verify" at bounding box center [712, 429] width 933 height 31
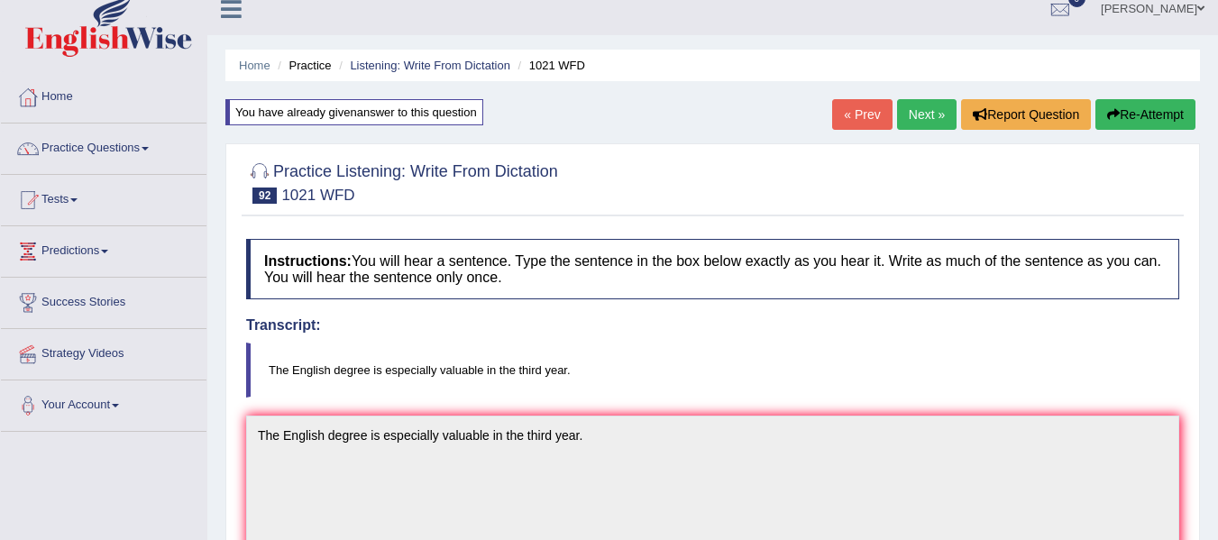
scroll to position [0, 0]
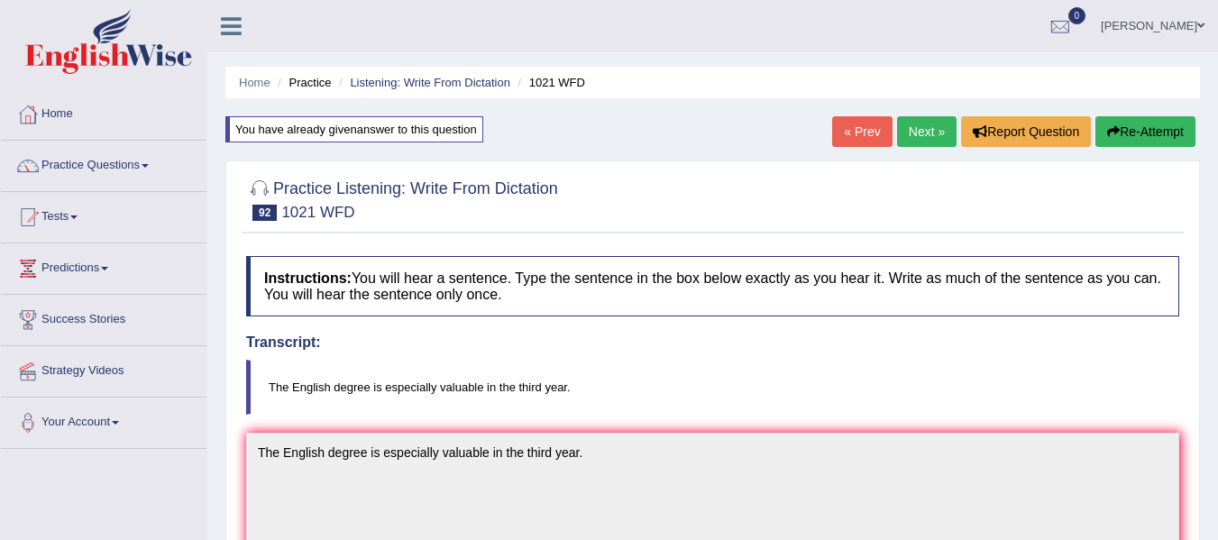
click at [924, 137] on link "Next »" at bounding box center [927, 131] width 60 height 31
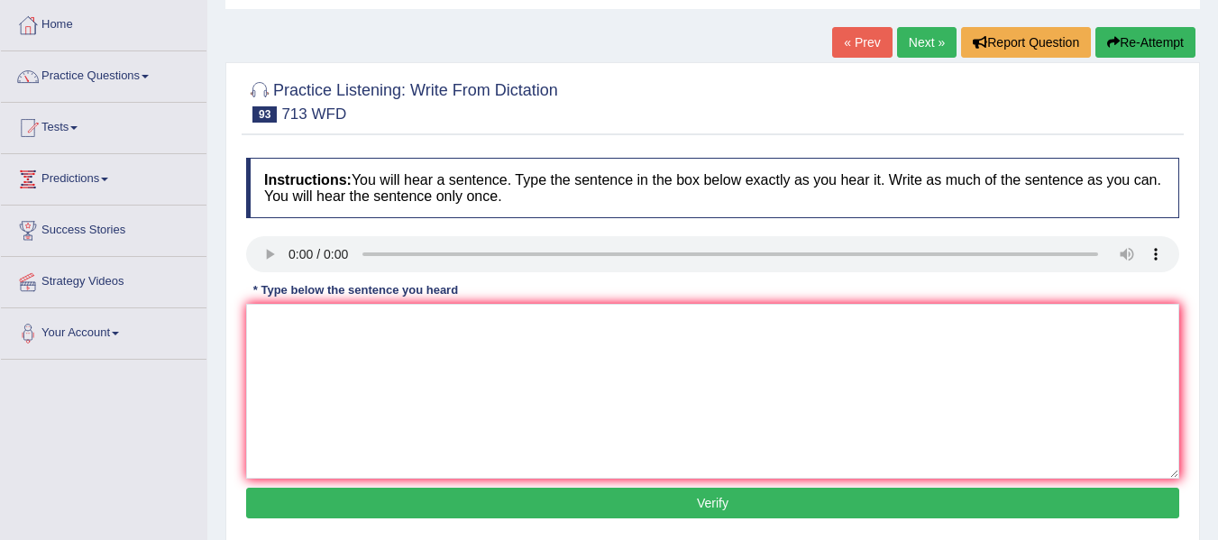
scroll to position [90, 0]
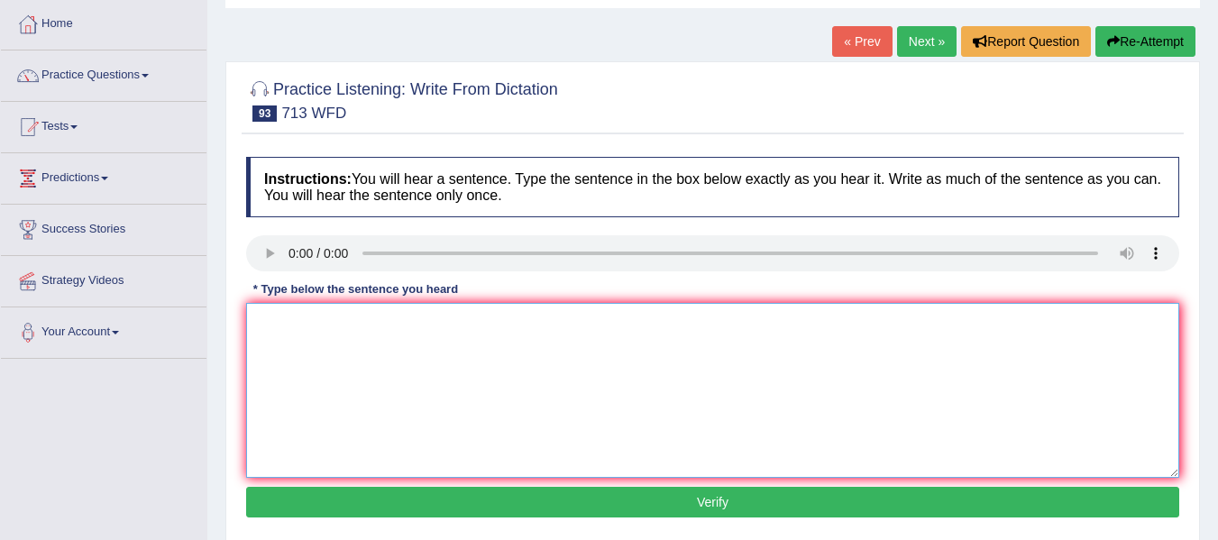
click at [326, 410] on textarea at bounding box center [712, 390] width 933 height 175
type textarea "The speaker begun by giving out line about the a began."
click at [333, 503] on button "Verify" at bounding box center [712, 502] width 933 height 31
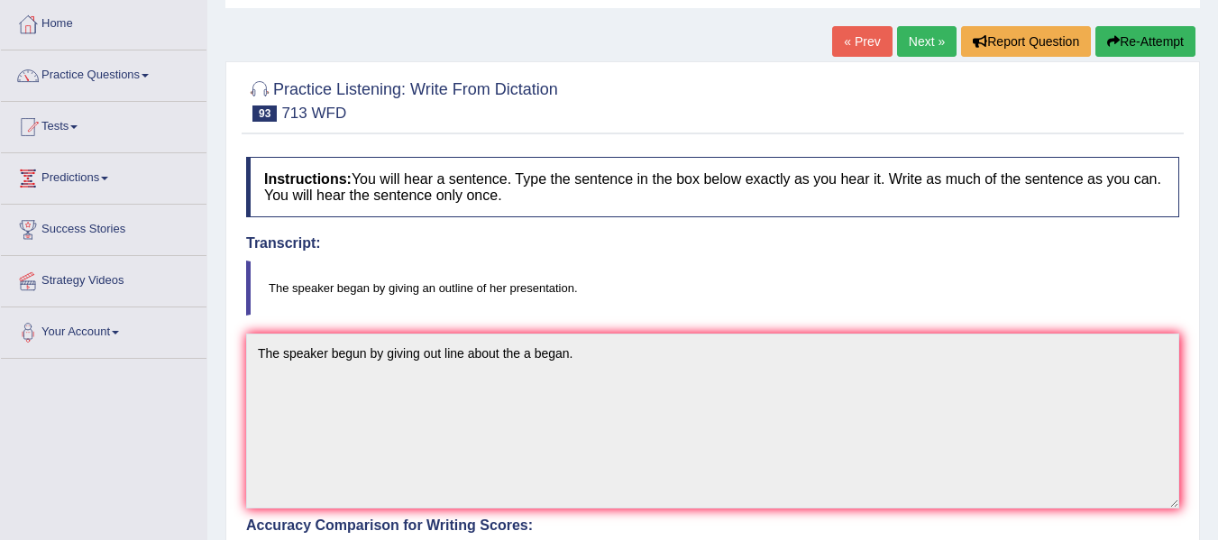
scroll to position [0, 0]
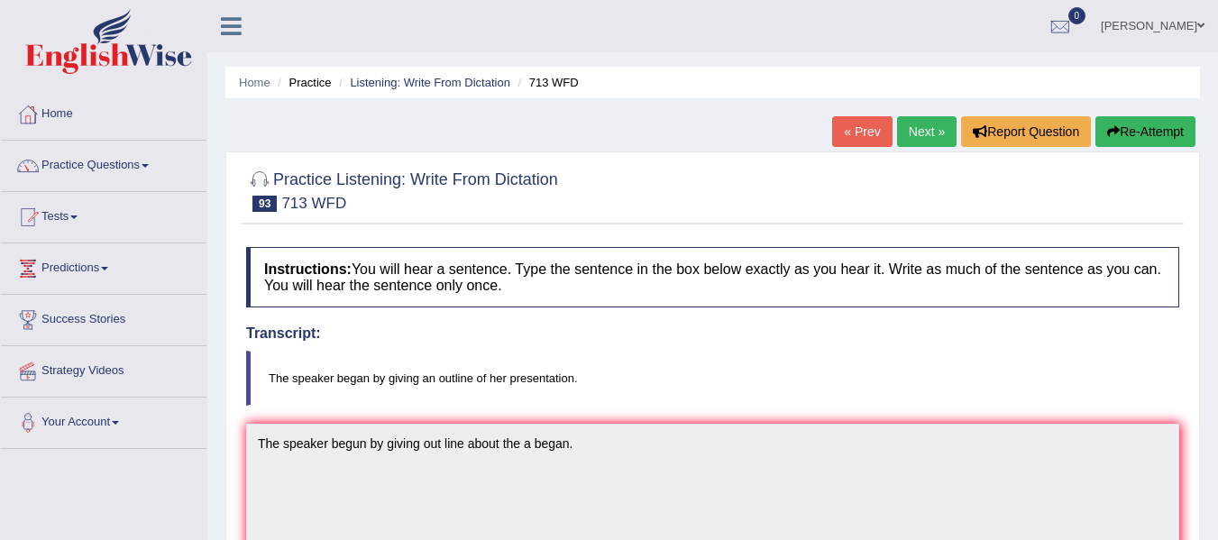
click at [1141, 138] on button "Re-Attempt" at bounding box center [1146, 131] width 100 height 31
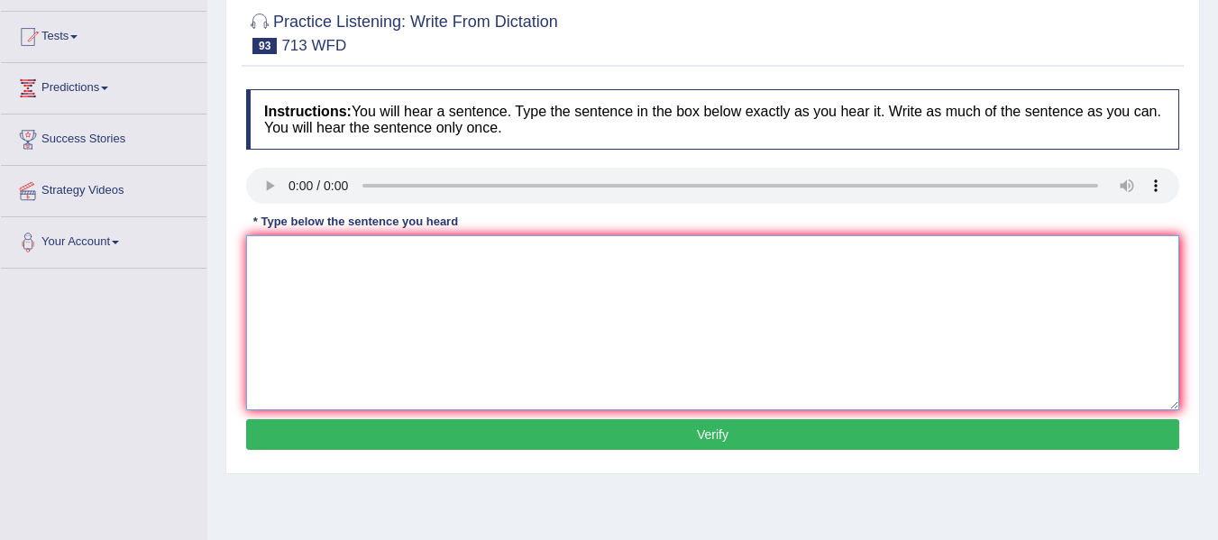
click at [267, 295] on textarea at bounding box center [712, 322] width 933 height 175
click at [423, 255] on textarea "The speaker began by giving outline about the presentation a a" at bounding box center [712, 322] width 933 height 175
click at [668, 262] on textarea "The speaker began by giving an outline about the presentation a a" at bounding box center [712, 322] width 933 height 175
type textarea "The speaker began by giving an outline about the presentation a."
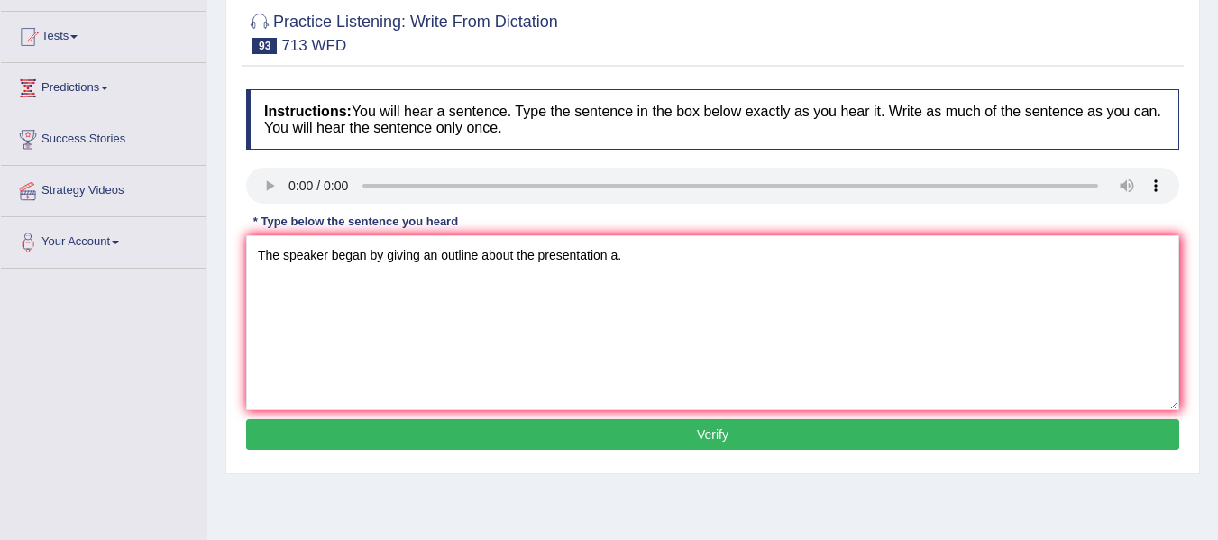
click at [671, 426] on button "Verify" at bounding box center [712, 434] width 933 height 31
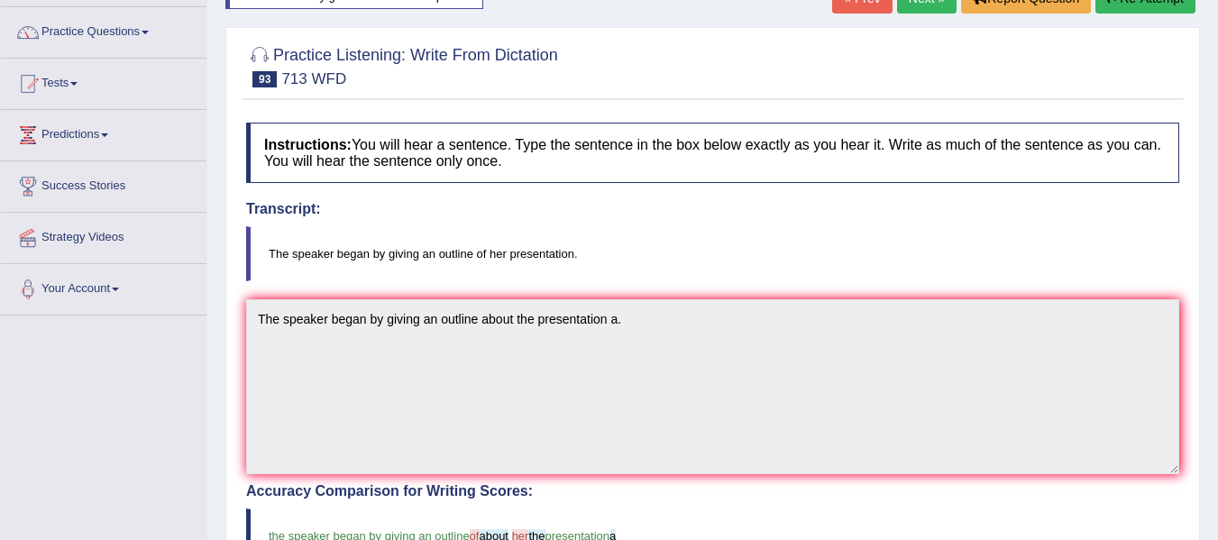
scroll to position [90, 0]
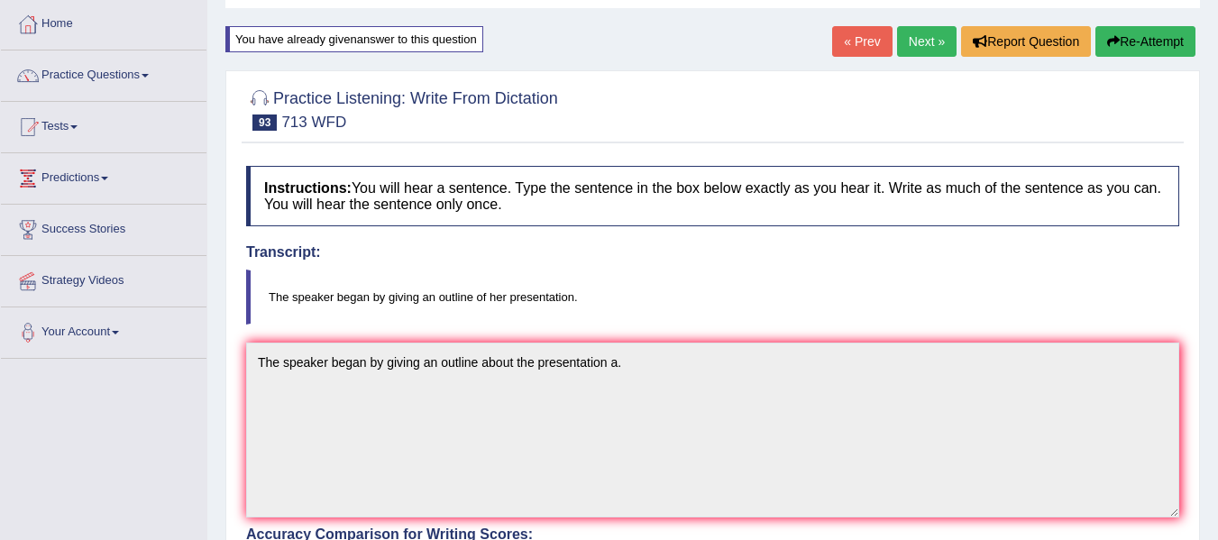
click at [1173, 40] on button "Re-Attempt" at bounding box center [1146, 41] width 100 height 31
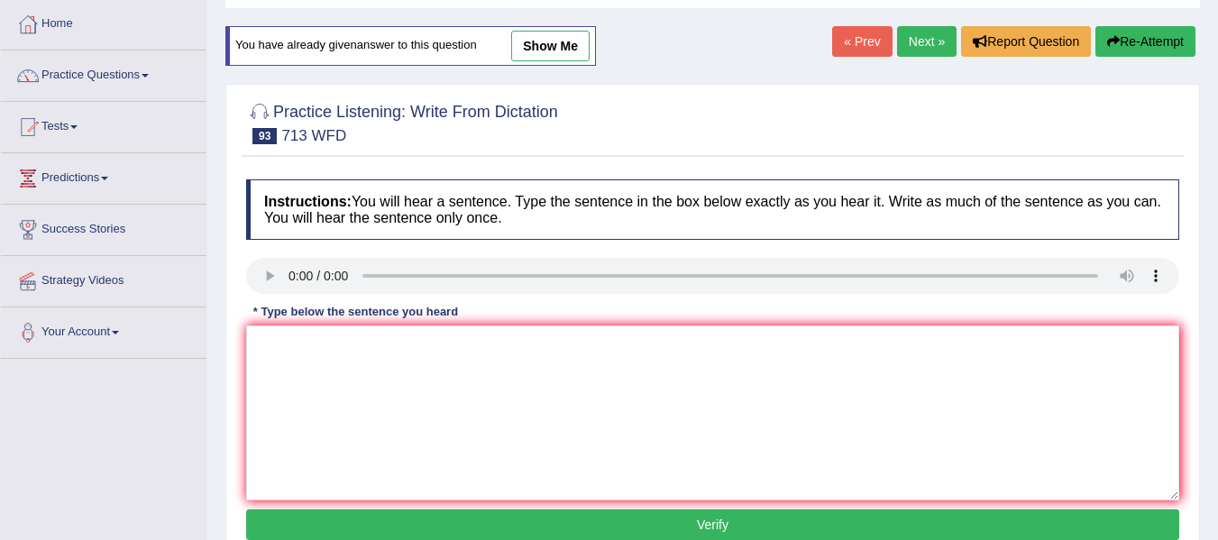
scroll to position [90, 0]
click at [280, 348] on textarea at bounding box center [712, 412] width 933 height 175
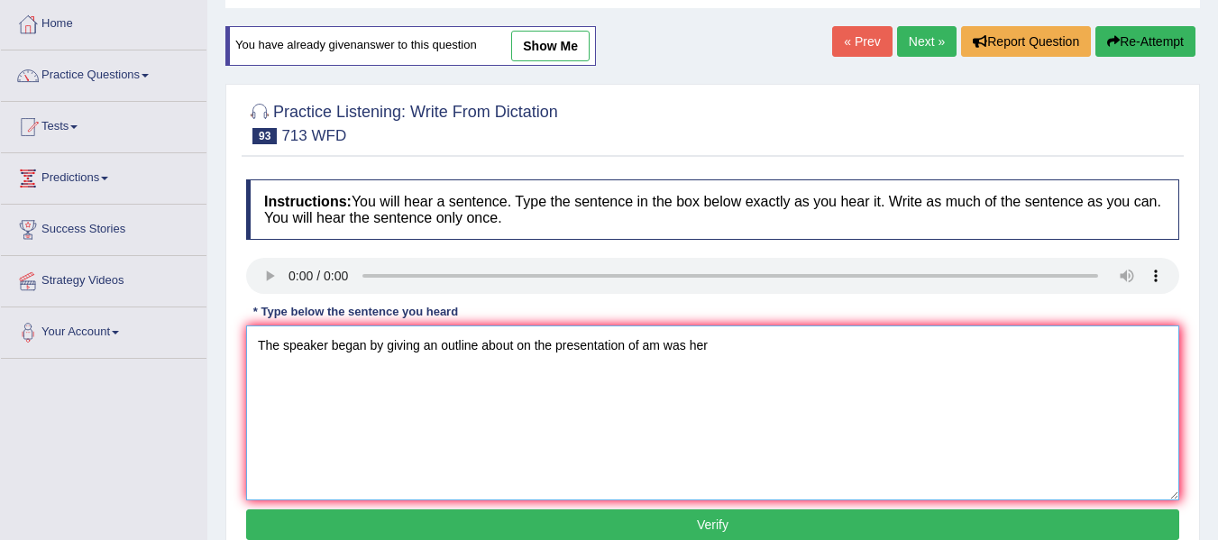
click at [548, 348] on textarea "The speaker began by giving an outline about on the presentation of am was her" at bounding box center [712, 412] width 933 height 175
click at [513, 344] on textarea "The speaker began by giving an outline about on the presentation of am was her" at bounding box center [712, 412] width 933 height 175
click at [554, 346] on textarea "The speaker began by giving an outline about on the presentation of am was her" at bounding box center [712, 412] width 933 height 175
click at [715, 352] on textarea "The speaker began by giving an outline about on her presentation of am was her" at bounding box center [712, 412] width 933 height 175
type textarea "The speaker began by giving an outline about on her presentation of am was I fr…"
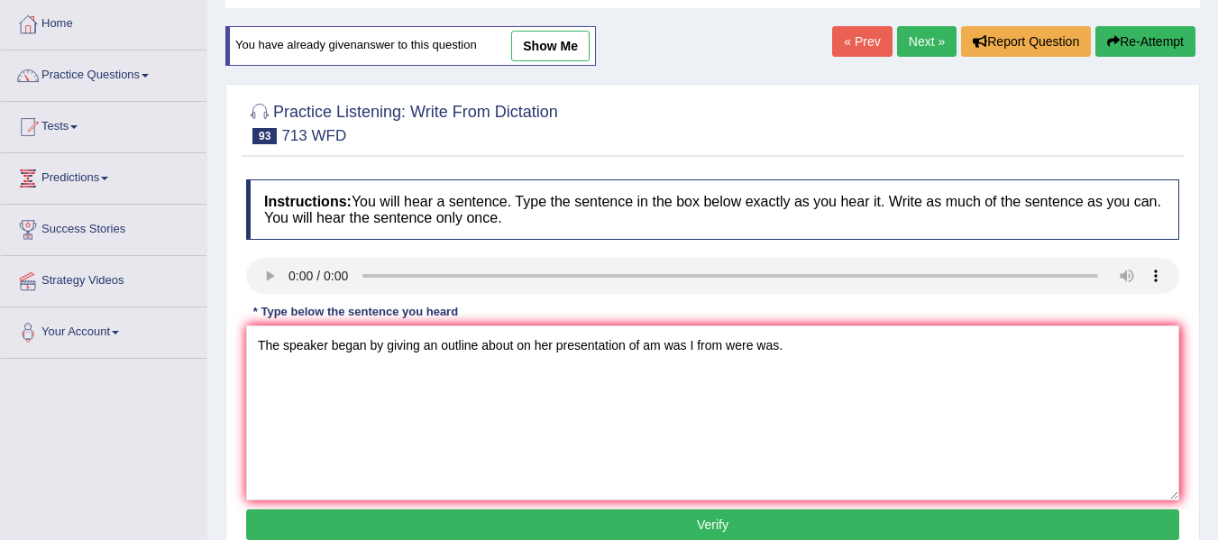
click at [633, 533] on button "Verify" at bounding box center [712, 524] width 933 height 31
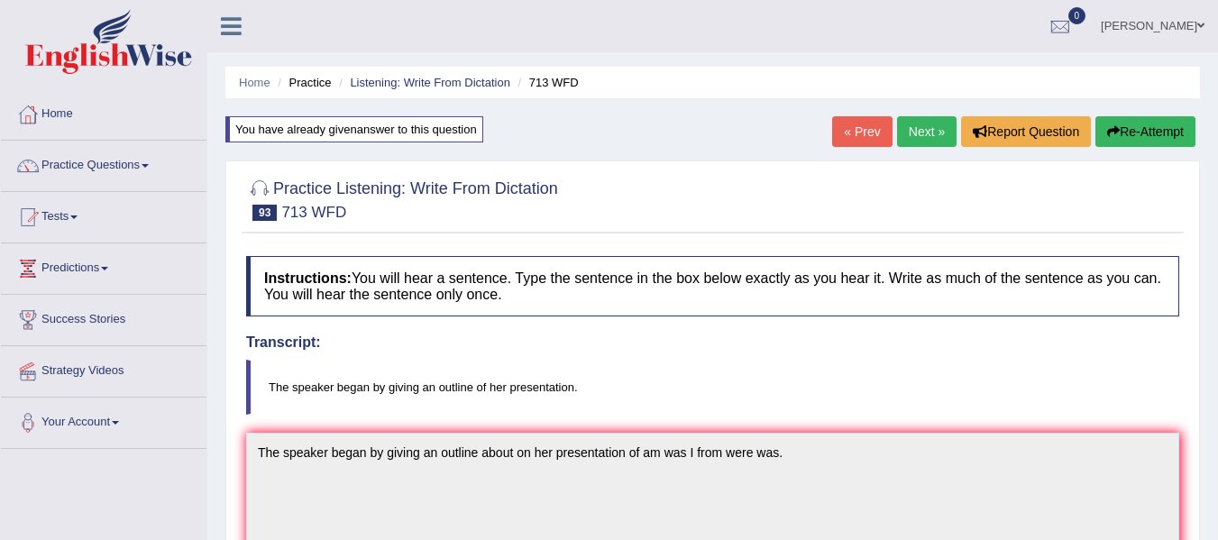
click at [905, 128] on link "Next »" at bounding box center [927, 131] width 60 height 31
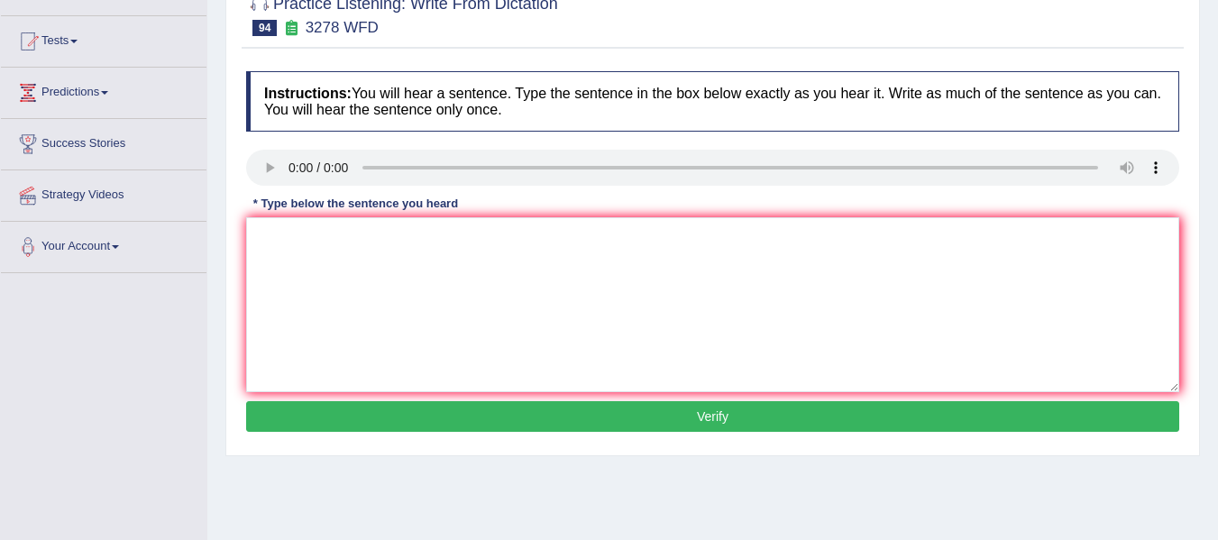
scroll to position [180, 0]
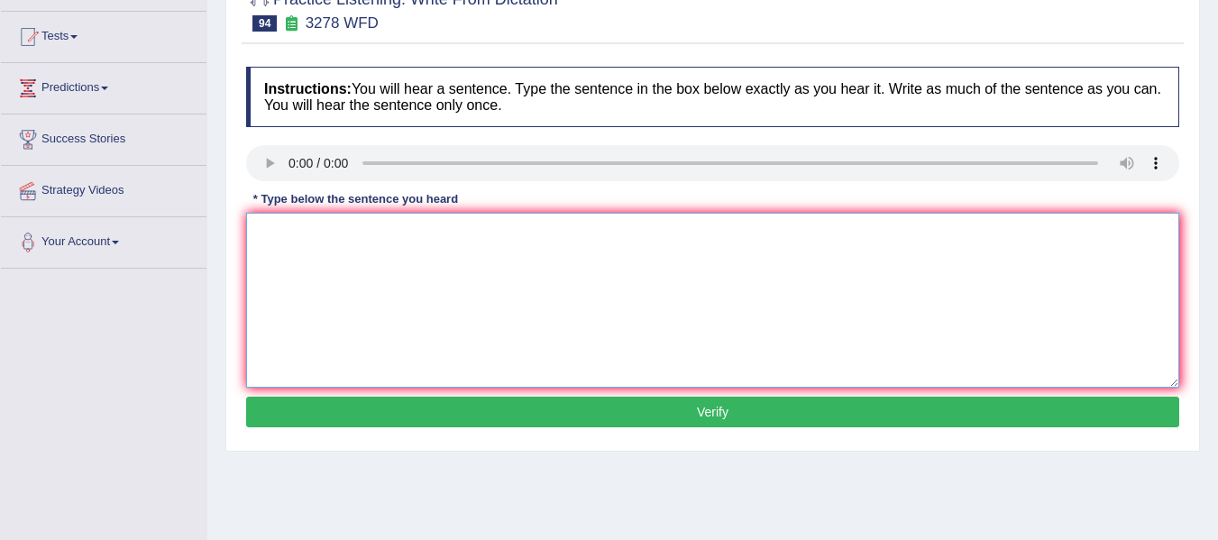
click at [364, 305] on textarea at bounding box center [712, 300] width 933 height 175
type textarea "It is important to plan your study plan carefully of the am was were are."
click at [380, 399] on button "Verify" at bounding box center [712, 412] width 933 height 31
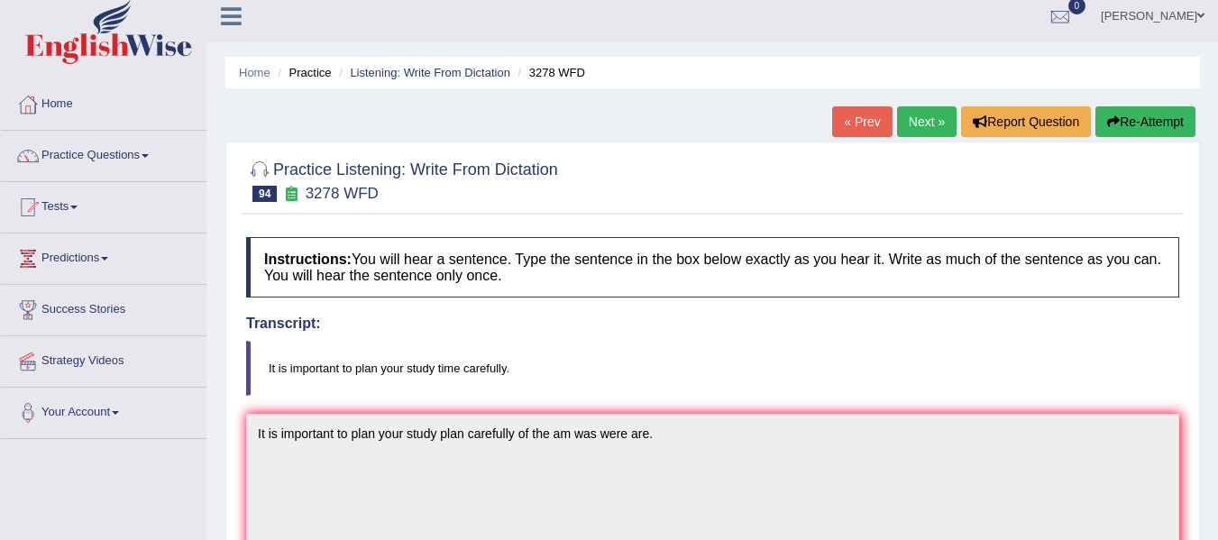
scroll to position [0, 0]
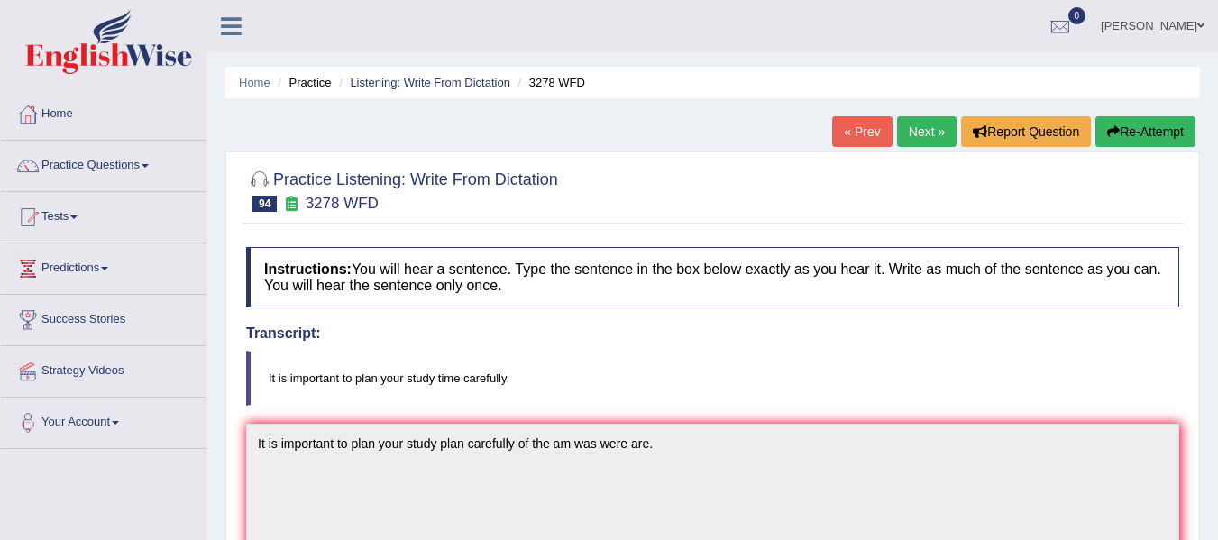
click at [906, 125] on link "Next »" at bounding box center [927, 131] width 60 height 31
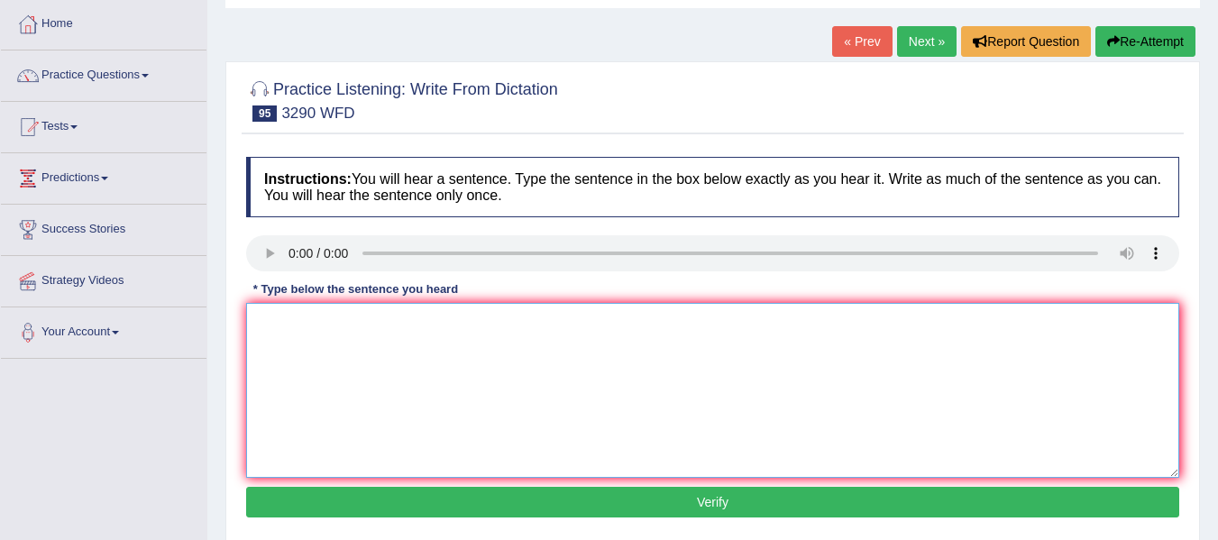
click at [292, 333] on textarea at bounding box center [712, 390] width 933 height 175
click at [282, 320] on textarea "Your required to attend lectures and make weekly reports a makes" at bounding box center [712, 390] width 933 height 175
click at [674, 325] on textarea "You are required to attend lectures and make weekly reports a makes" at bounding box center [712, 390] width 933 height 175
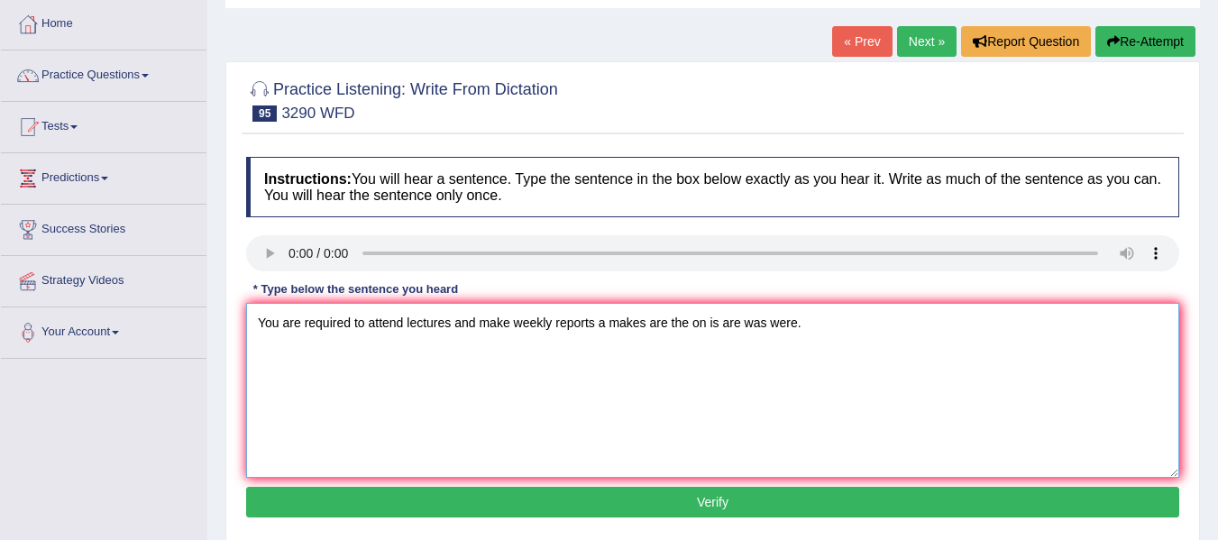
type textarea "You are required to attend lectures and make weekly reports a makes are the on …"
click at [533, 502] on button "Verify" at bounding box center [712, 502] width 933 height 31
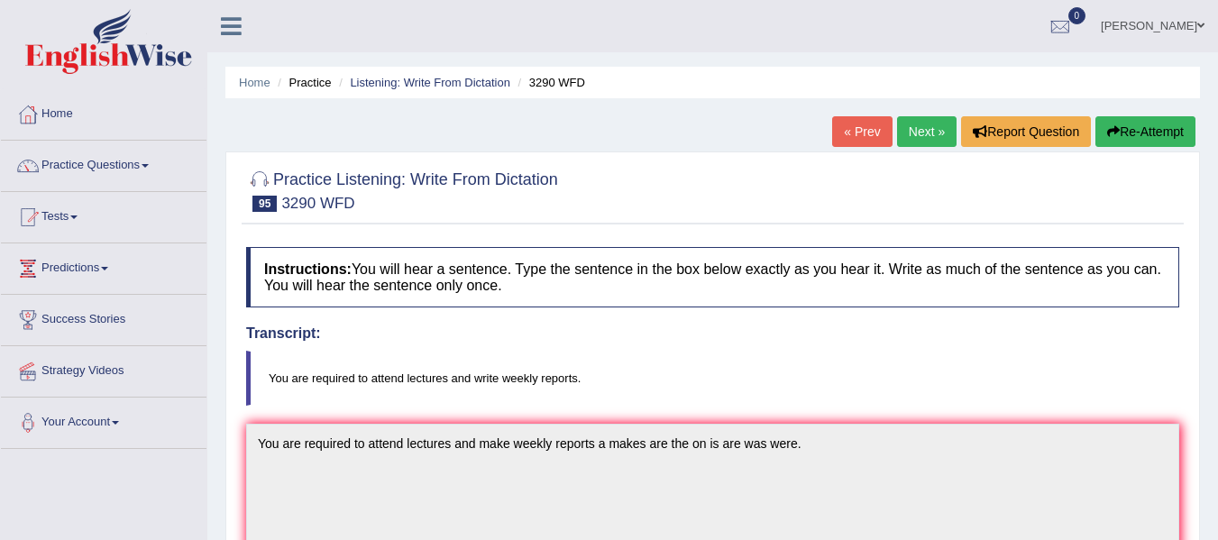
click at [912, 131] on link "Next »" at bounding box center [927, 131] width 60 height 31
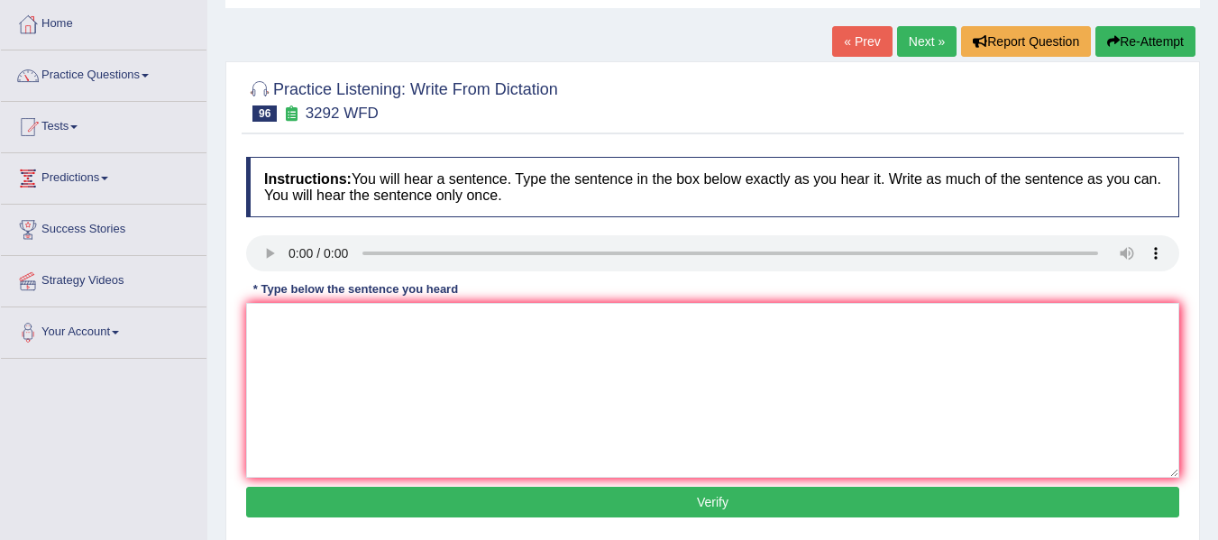
scroll to position [180, 0]
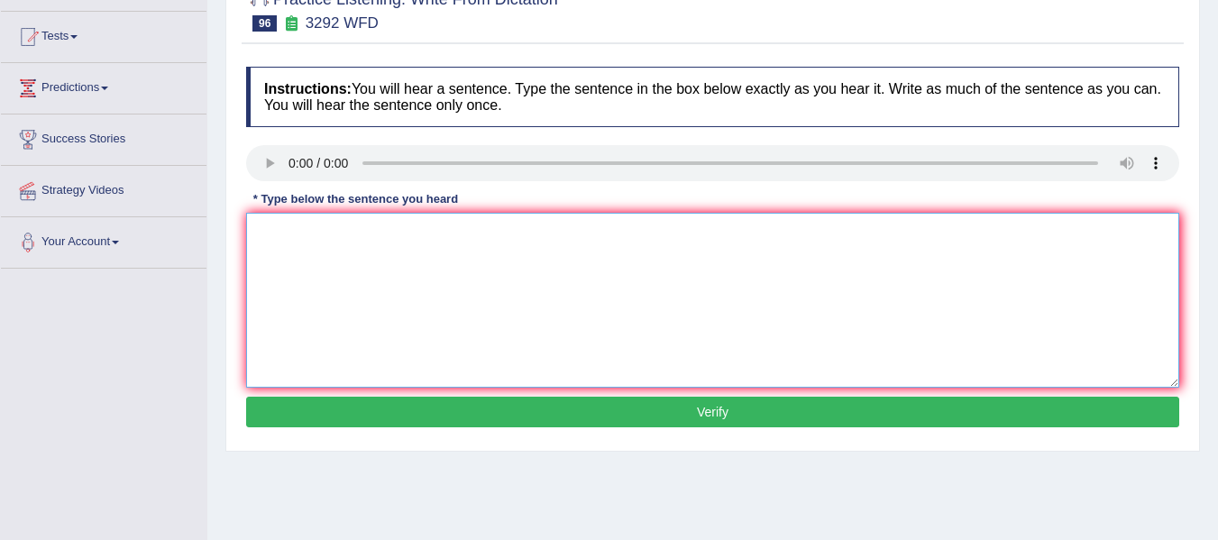
click at [277, 235] on textarea at bounding box center [712, 300] width 933 height 175
click at [394, 234] on textarea "Gravity is the force to attact two forces to one another gravitty" at bounding box center [712, 300] width 933 height 175
click at [629, 233] on textarea "Gravity is the force to attract two forces to one another gravitty" at bounding box center [712, 300] width 933 height 175
type textarea "Gravity is the force to attract two forces to one another gravitty."
click at [626, 417] on button "Verify" at bounding box center [712, 412] width 933 height 31
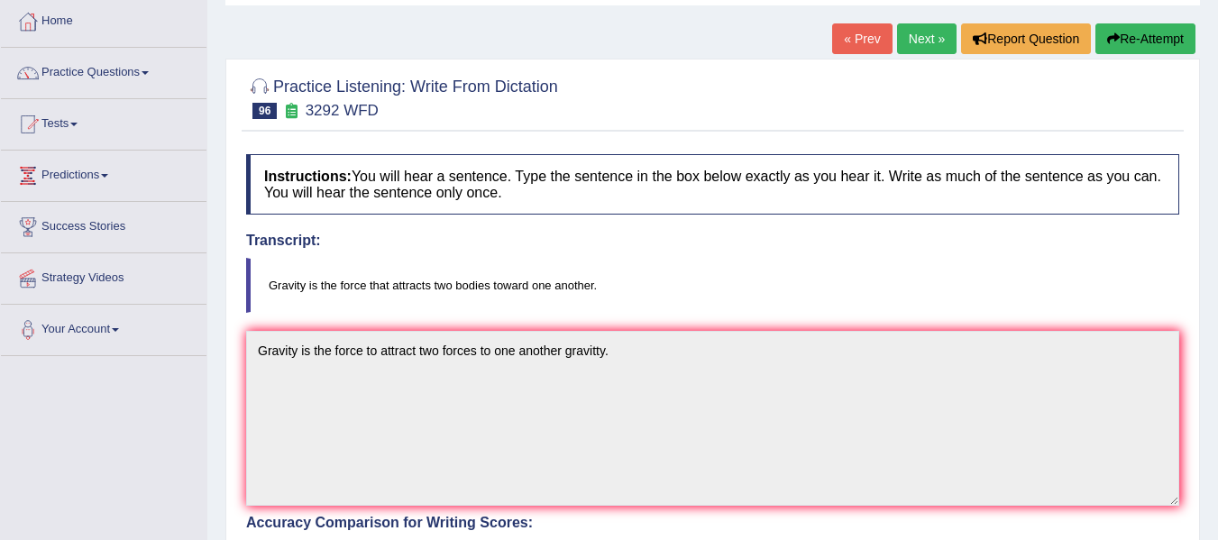
scroll to position [90, 0]
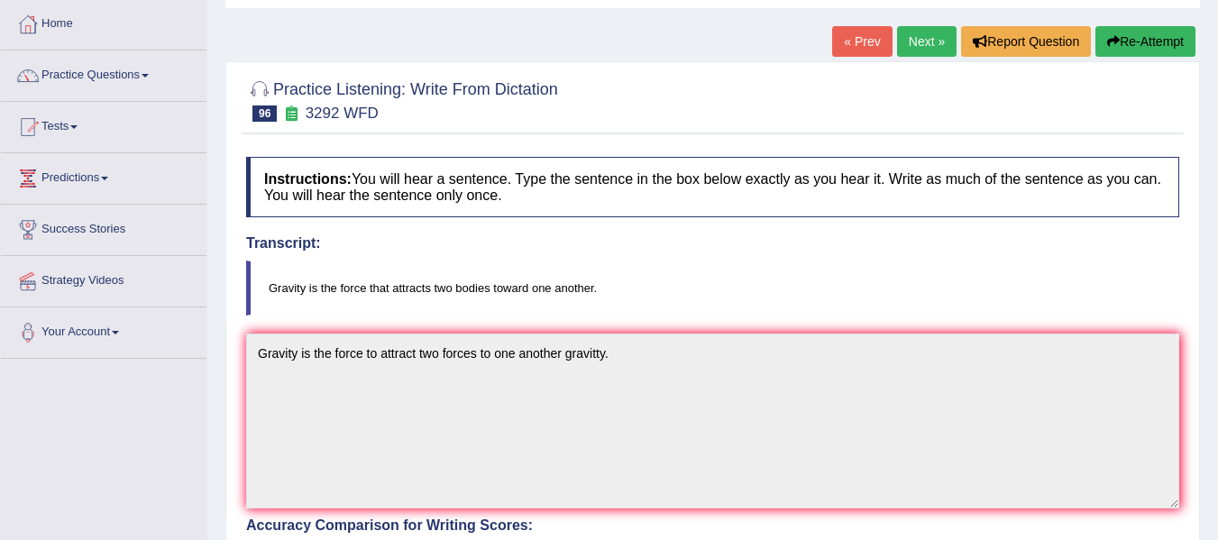
click at [1133, 41] on button "Re-Attempt" at bounding box center [1146, 41] width 100 height 31
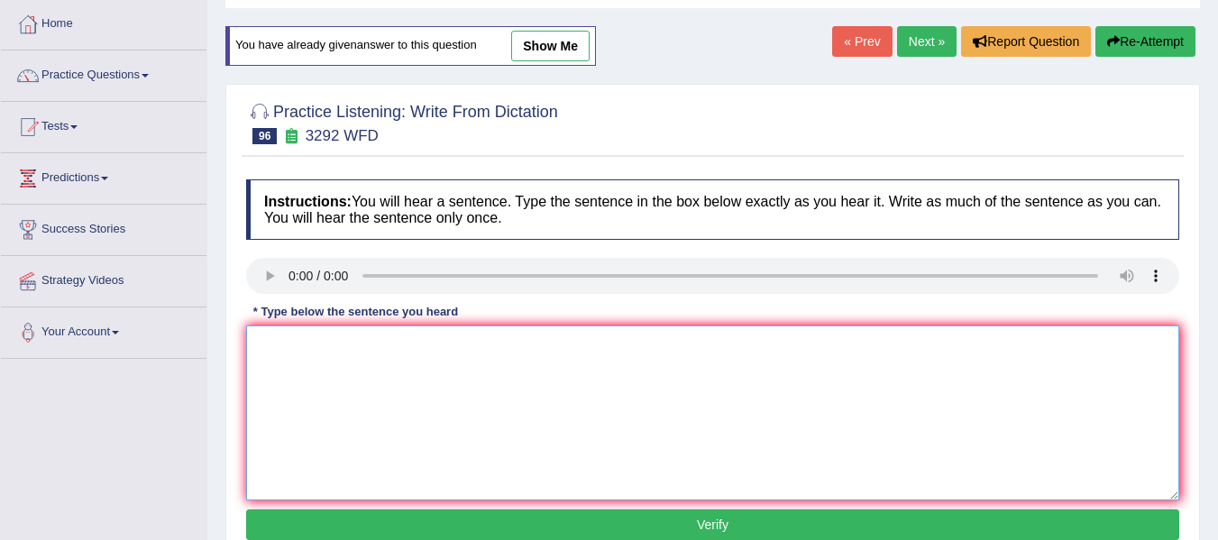
click at [272, 360] on textarea at bounding box center [712, 412] width 933 height 175
type textarea "Gravity is force to attract attracts two bodies to one another the a."
click at [324, 520] on button "Verify" at bounding box center [712, 524] width 933 height 31
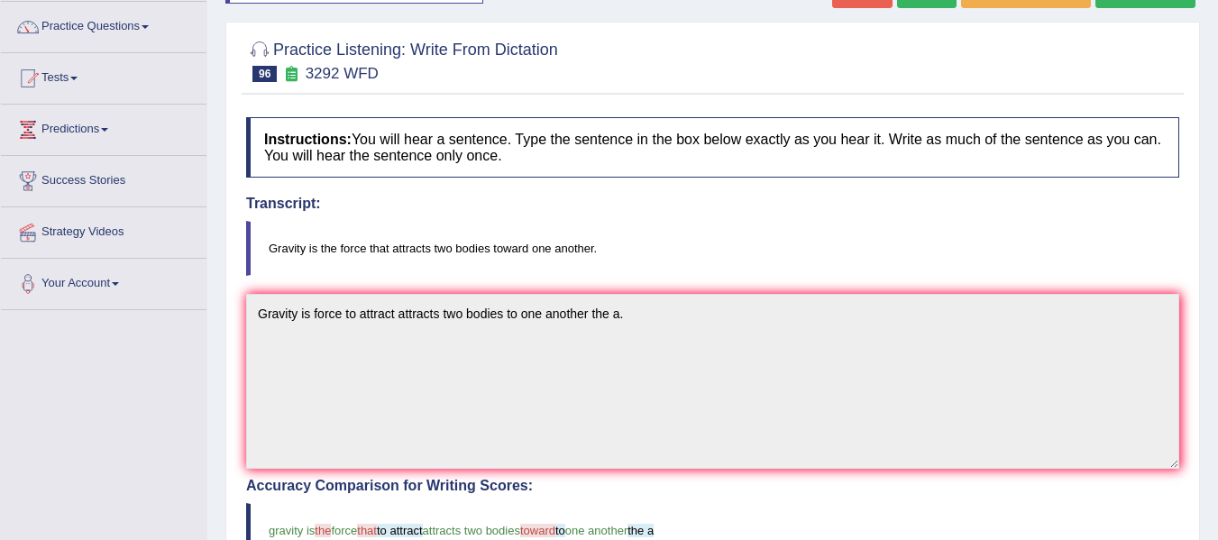
scroll to position [90, 0]
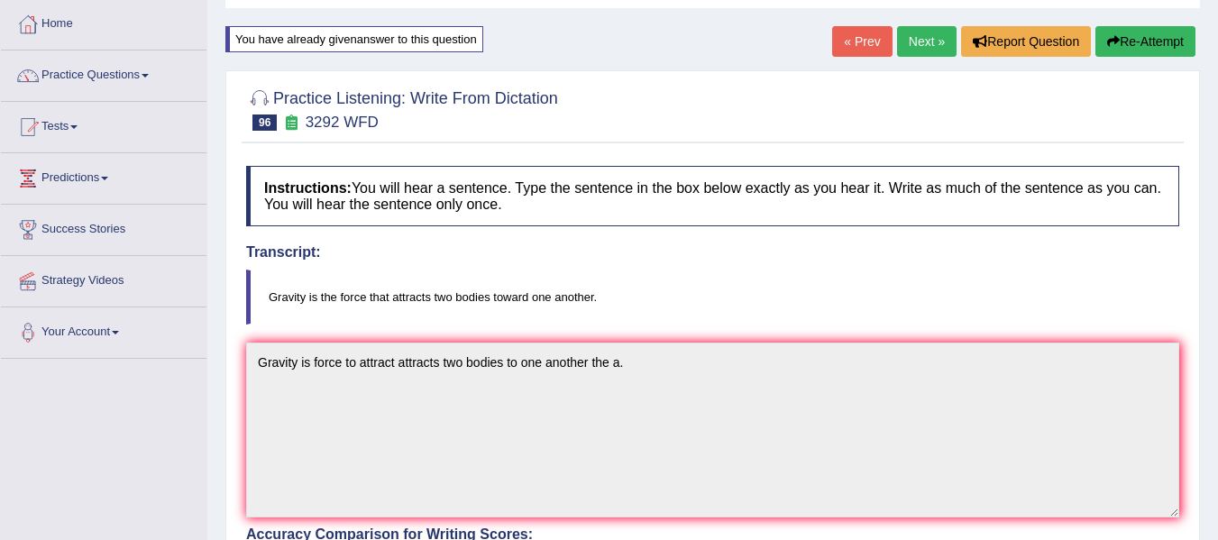
click at [930, 41] on link "Next »" at bounding box center [927, 41] width 60 height 31
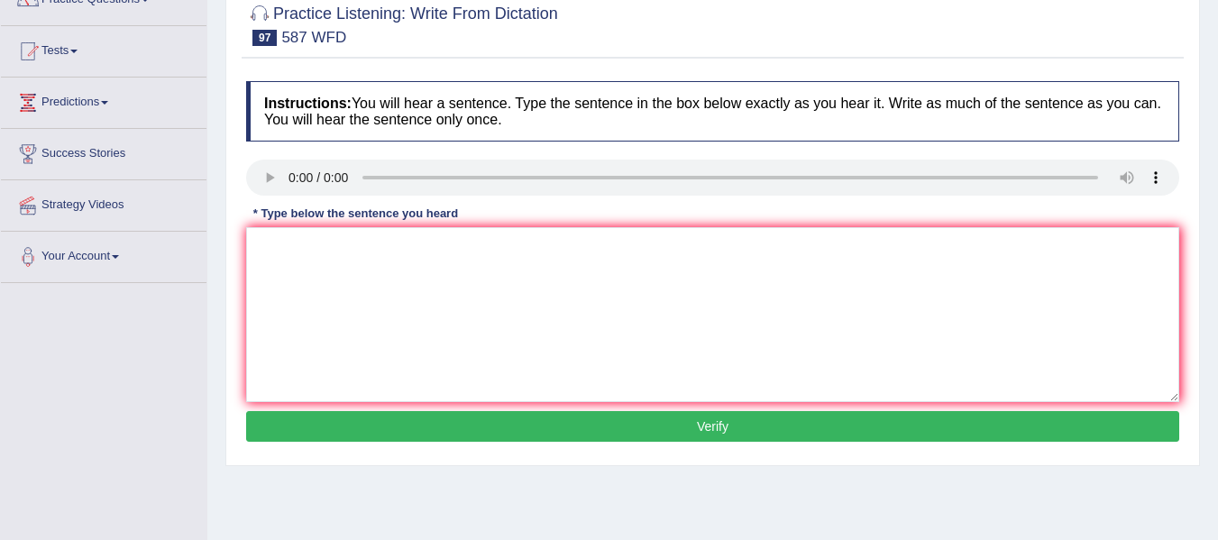
scroll to position [180, 0]
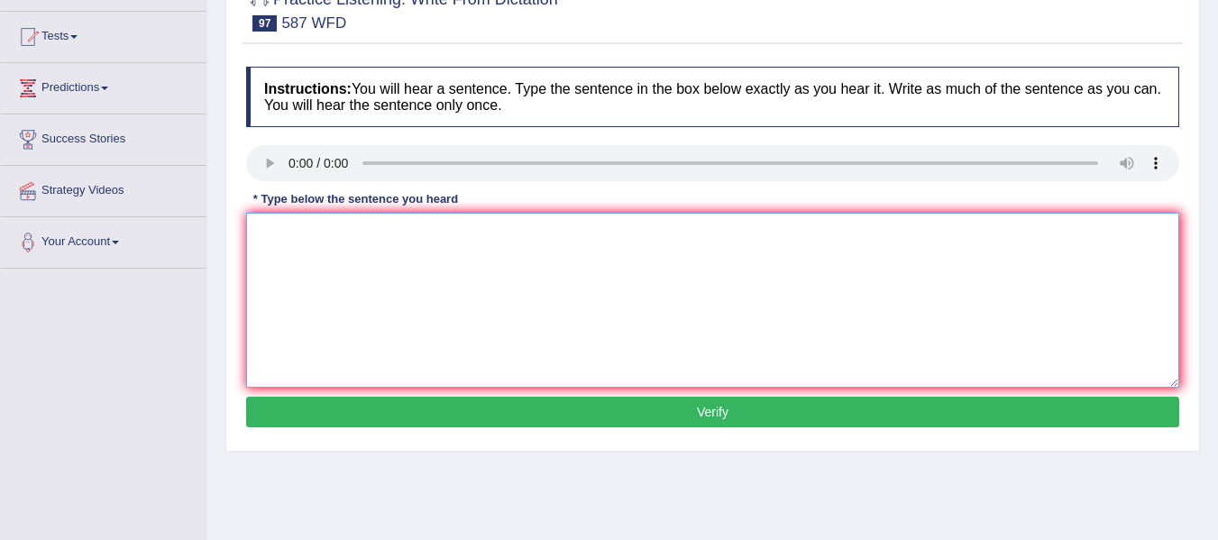
click at [283, 260] on textarea at bounding box center [712, 300] width 933 height 175
type textarea "The staff is cleaning the room for tommorow meeting rooms a on."
click at [276, 401] on button "Verify" at bounding box center [712, 412] width 933 height 31
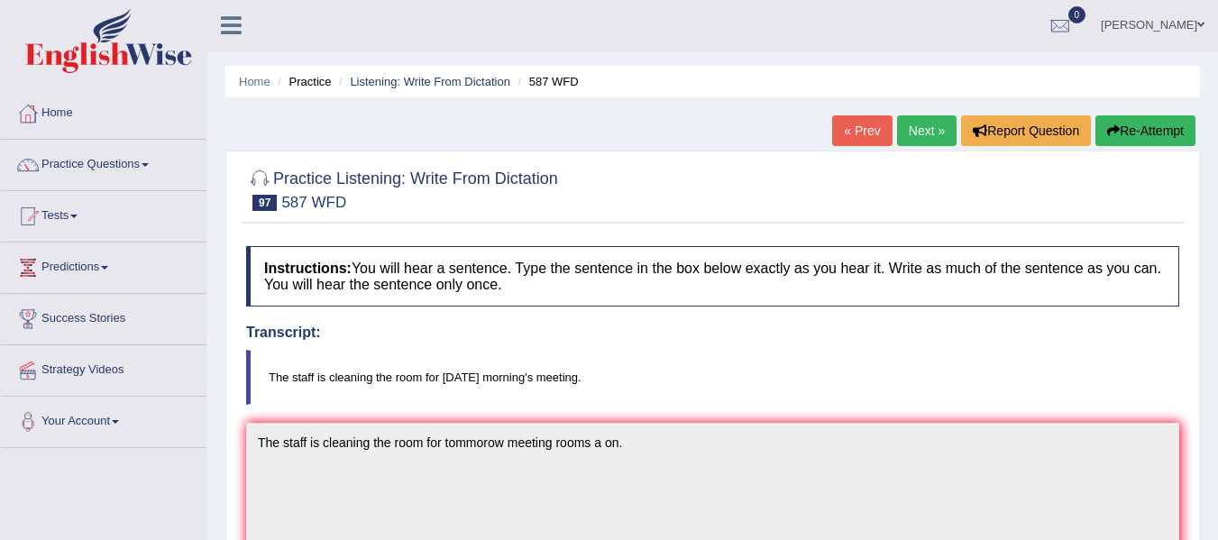
scroll to position [0, 0]
click at [1153, 140] on button "Re-Attempt" at bounding box center [1146, 131] width 100 height 31
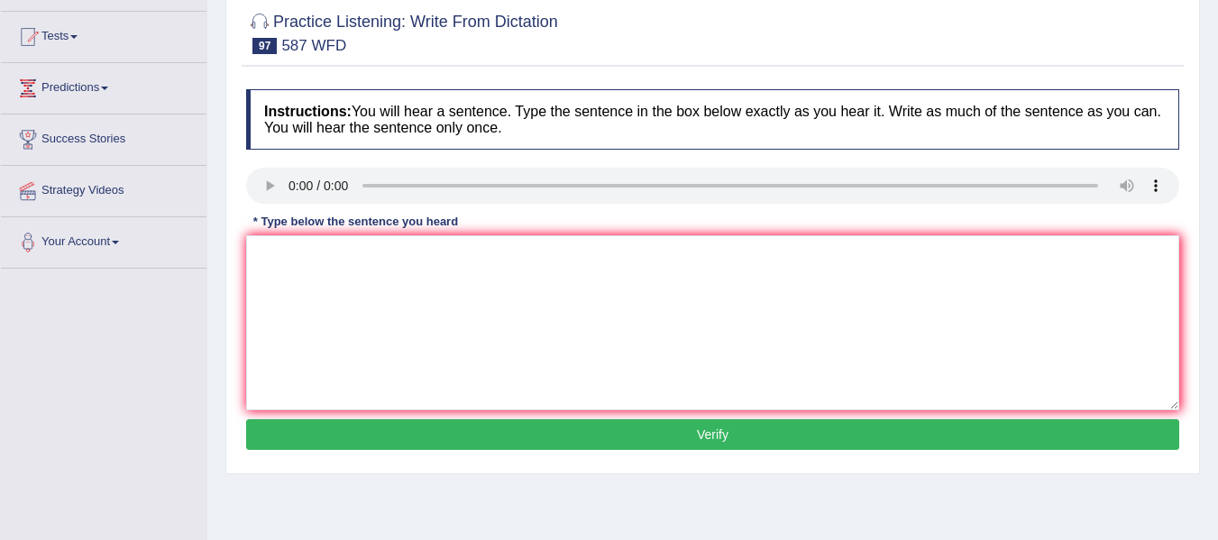
scroll to position [270, 0]
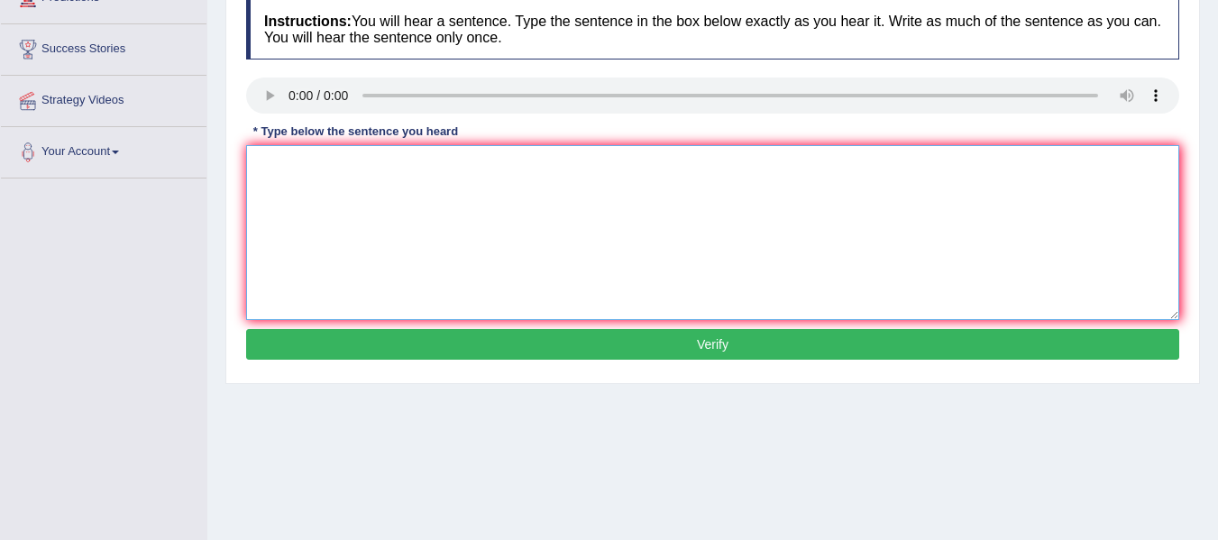
click at [358, 183] on textarea at bounding box center [712, 232] width 933 height 175
type textarea "The staff is cleaning the room for tomorrow meeting."
click at [424, 340] on button "Verify" at bounding box center [712, 344] width 933 height 31
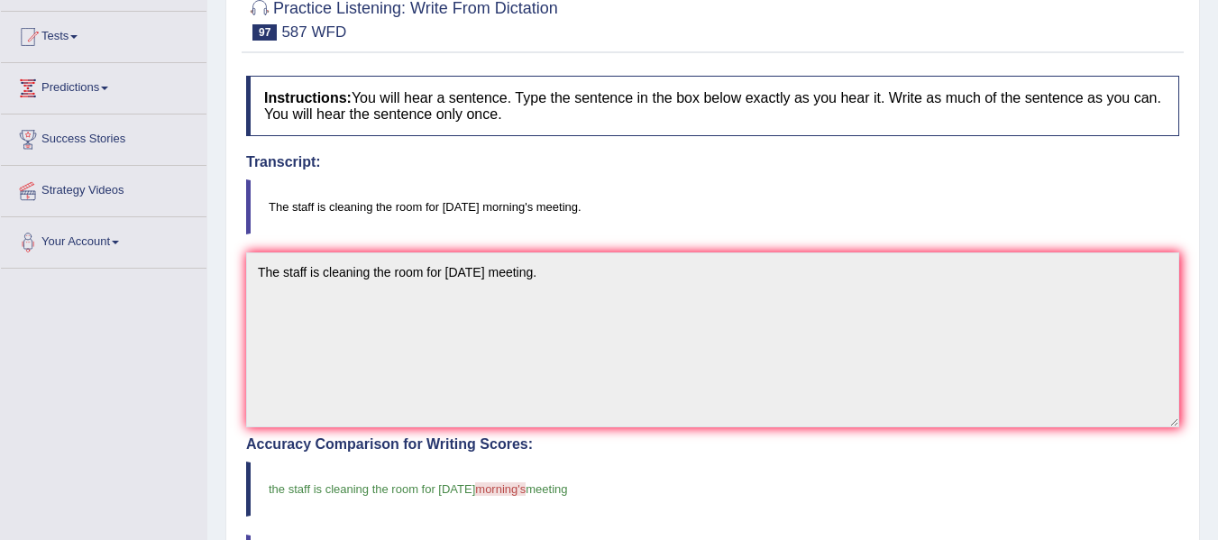
scroll to position [90, 0]
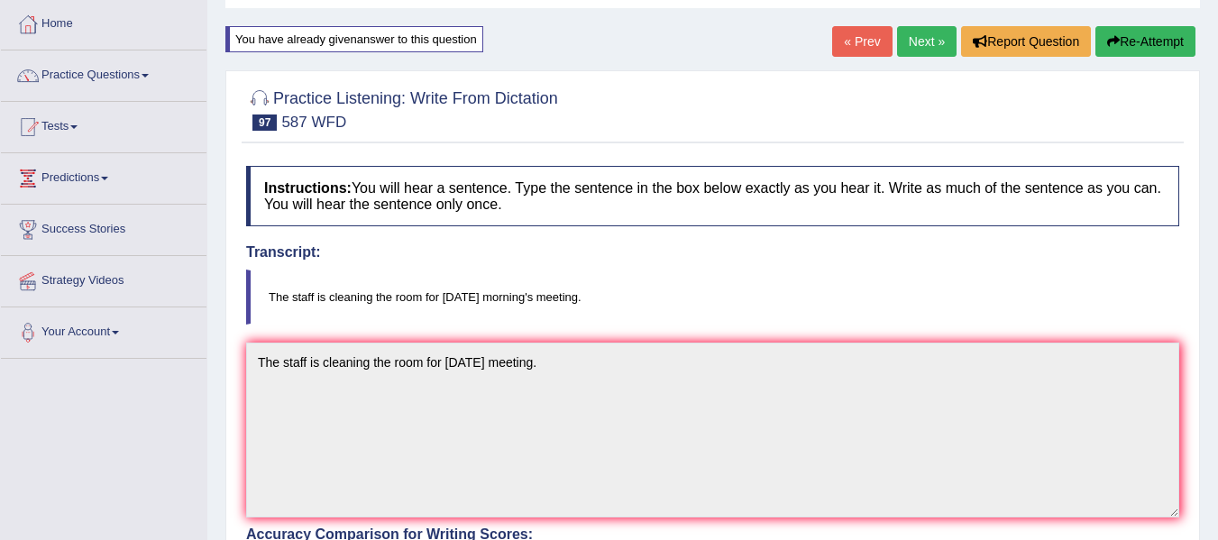
click at [921, 45] on link "Next »" at bounding box center [927, 41] width 60 height 31
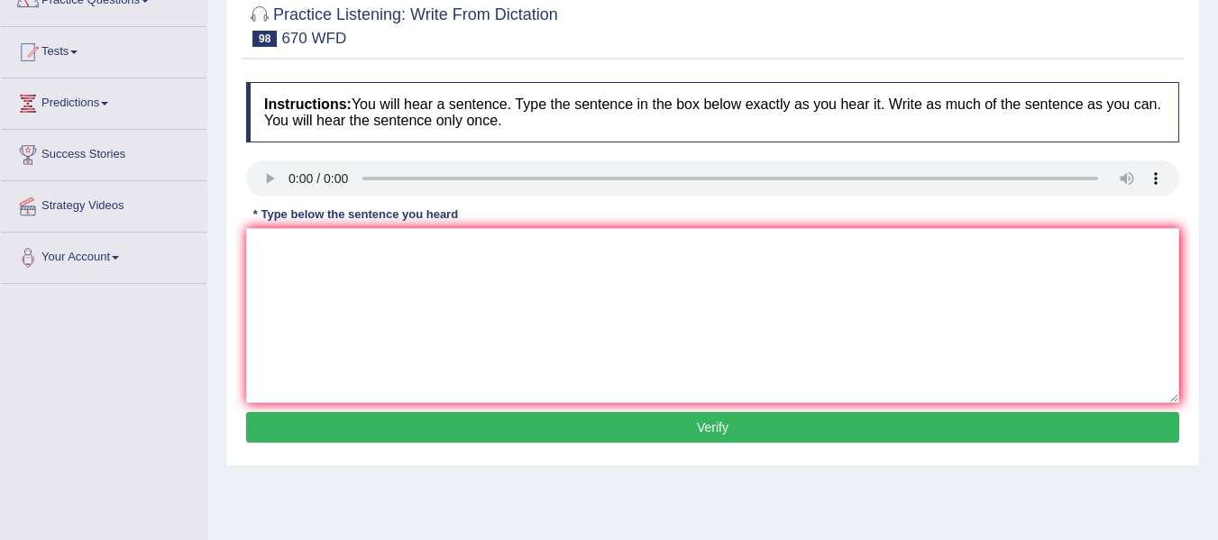
scroll to position [180, 0]
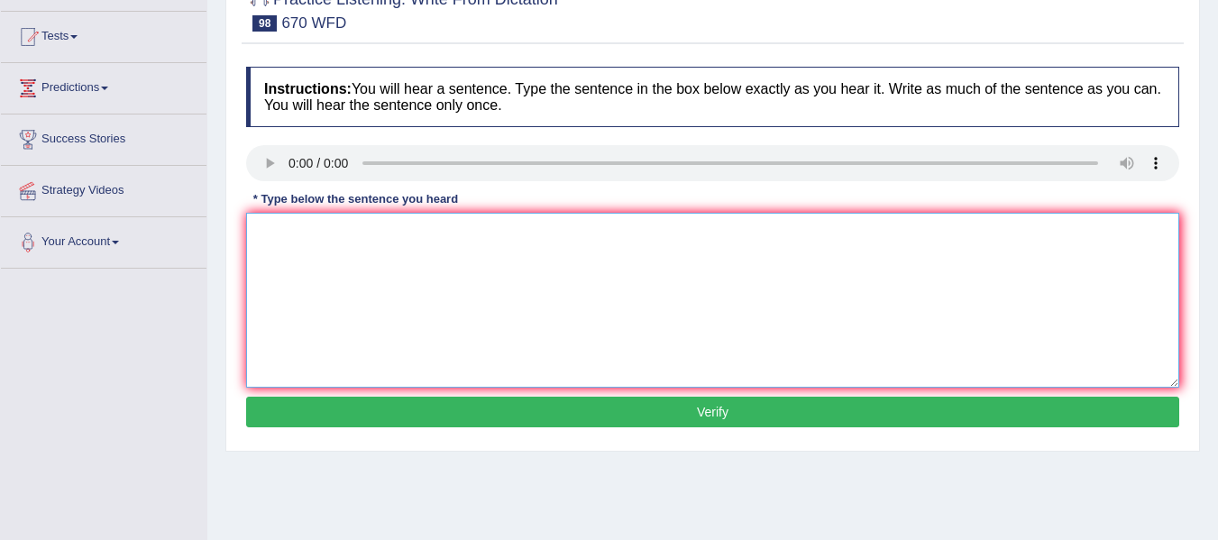
click at [317, 252] on textarea at bounding box center [712, 300] width 933 height 175
type textarea "Student can find news of climate change students climates."
click at [582, 407] on button "Verify" at bounding box center [712, 412] width 933 height 31
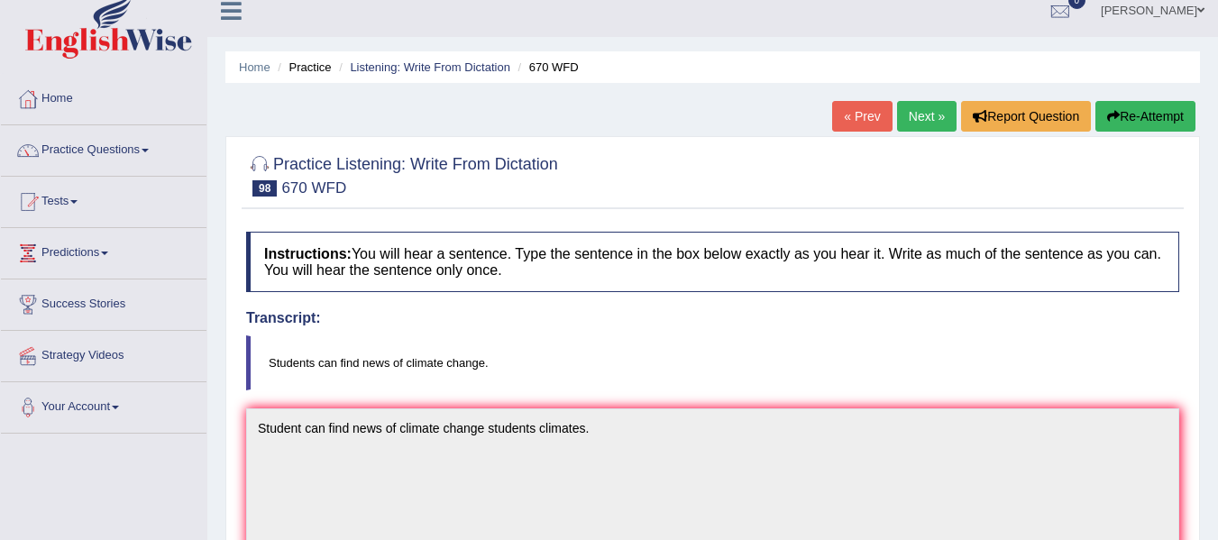
scroll to position [0, 0]
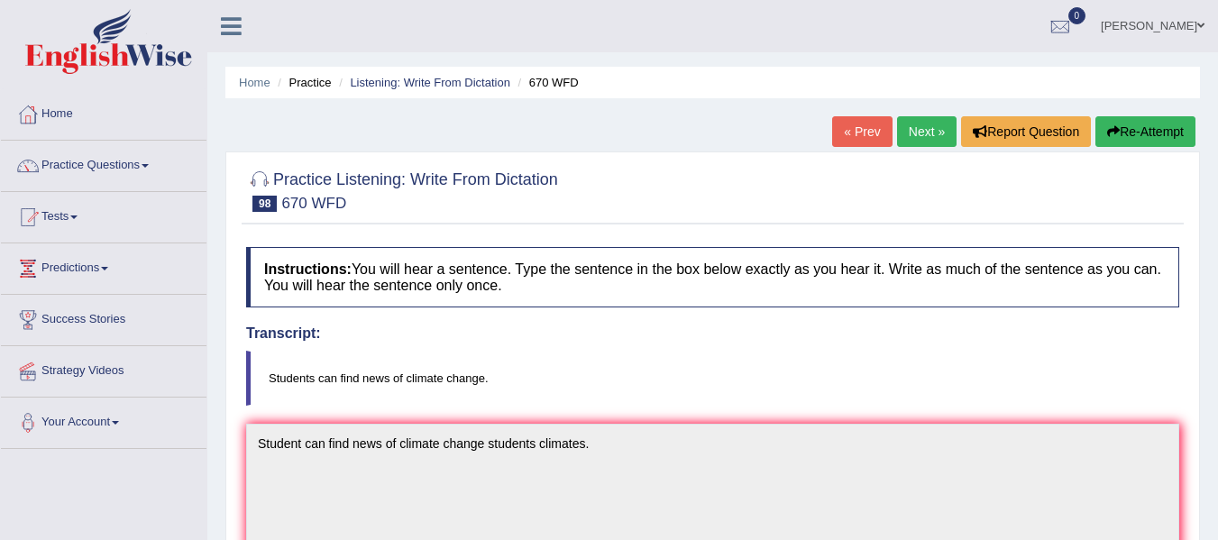
drag, startPoint x: 925, startPoint y: 129, endPoint x: 910, endPoint y: 157, distance: 31.9
click at [925, 130] on link "Next »" at bounding box center [927, 131] width 60 height 31
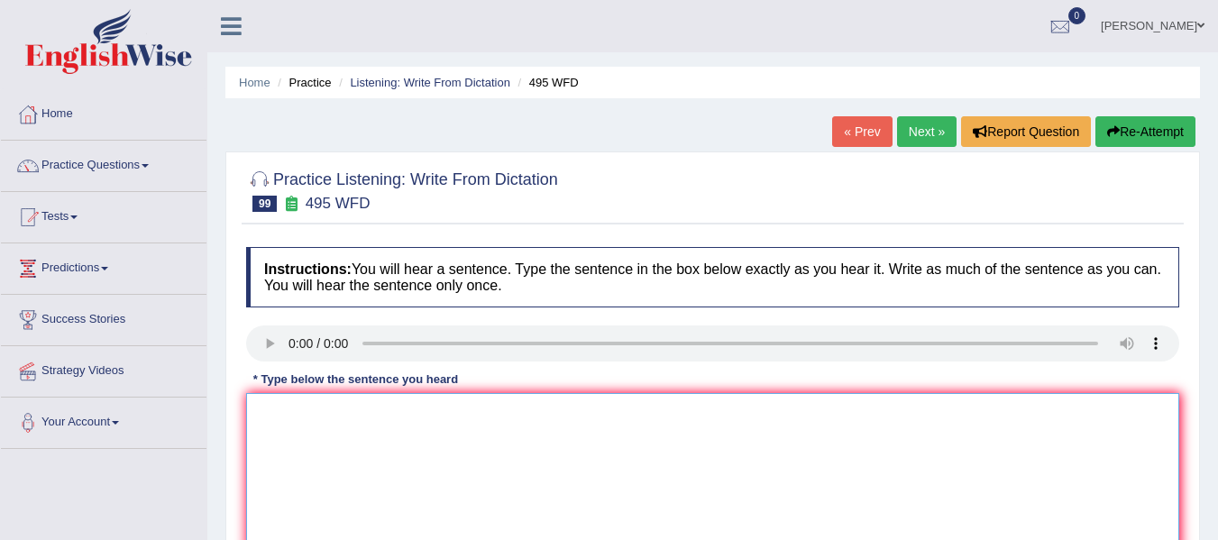
click at [425, 459] on textarea at bounding box center [712, 480] width 933 height 175
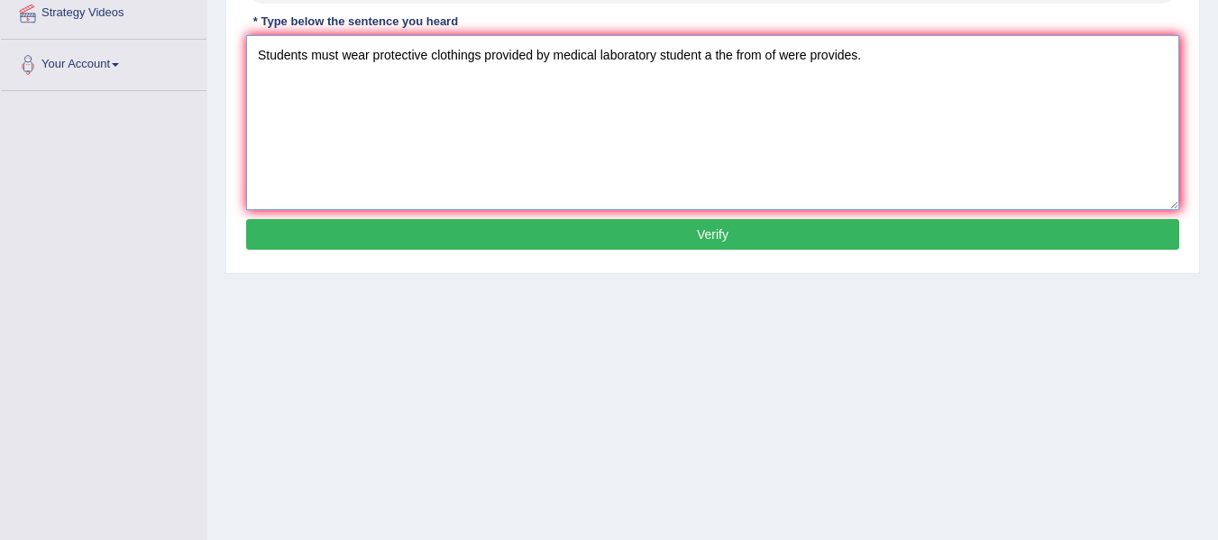
scroll to position [361, 0]
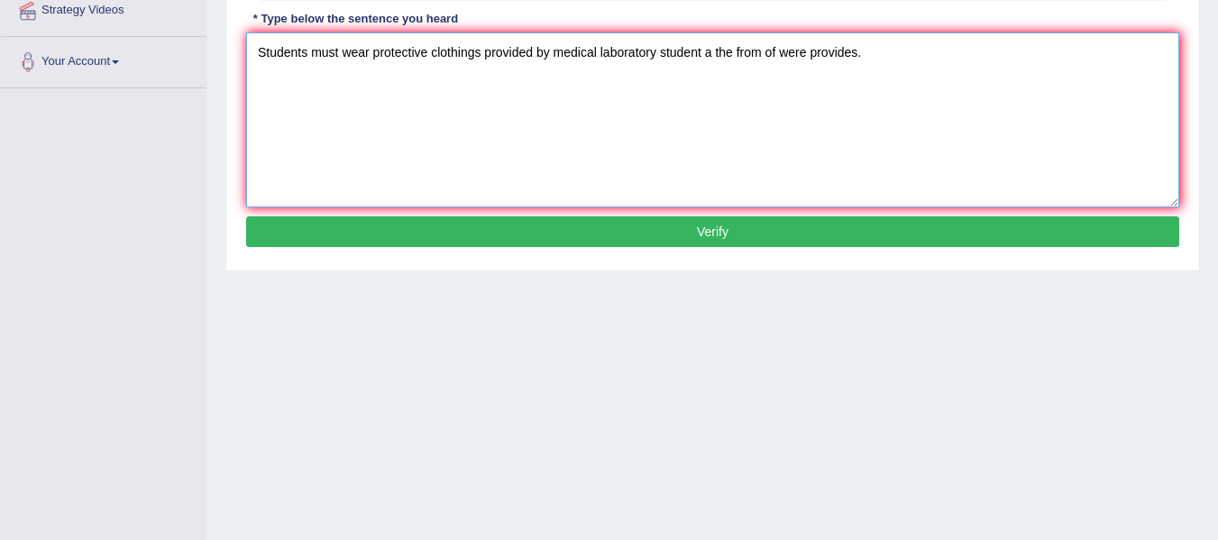
type textarea "Students must wear protective clothings provided by medical laboratory student …"
click at [531, 245] on button "Verify" at bounding box center [712, 231] width 933 height 31
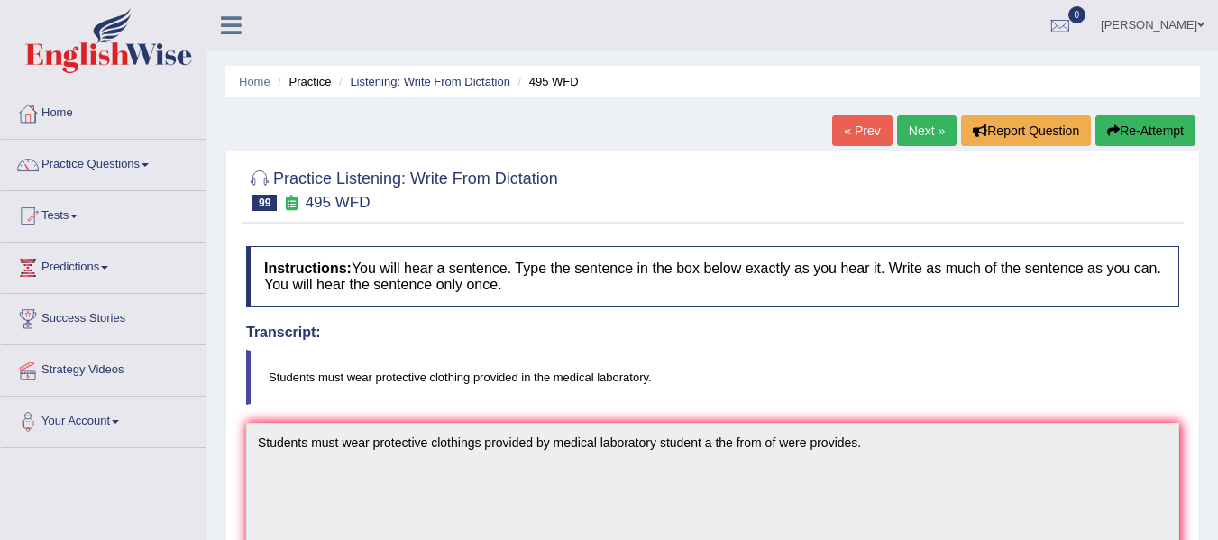
scroll to position [0, 0]
click at [1167, 129] on button "Re-Attempt" at bounding box center [1146, 131] width 100 height 31
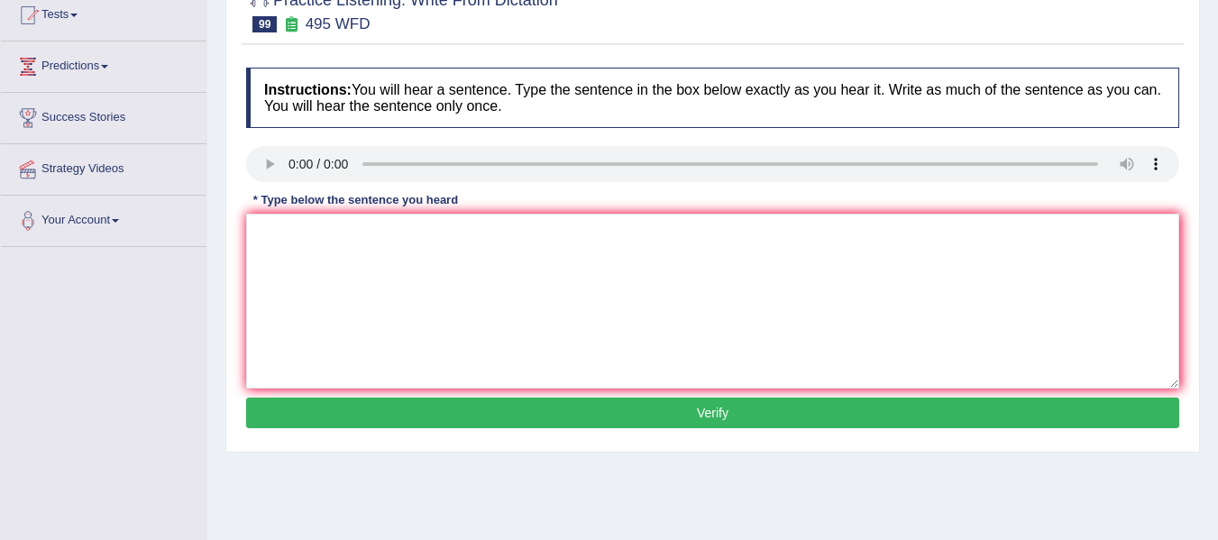
scroll to position [270, 0]
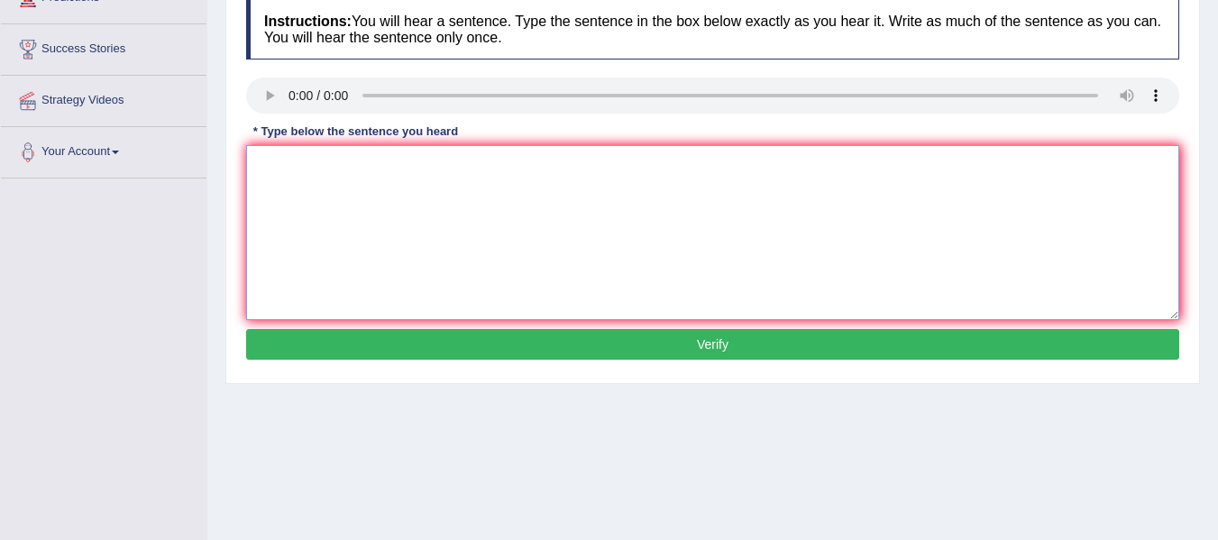
click at [430, 236] on textarea at bounding box center [712, 232] width 933 height 175
click at [479, 170] on textarea "Students must wear protective clothing in the" at bounding box center [712, 232] width 933 height 175
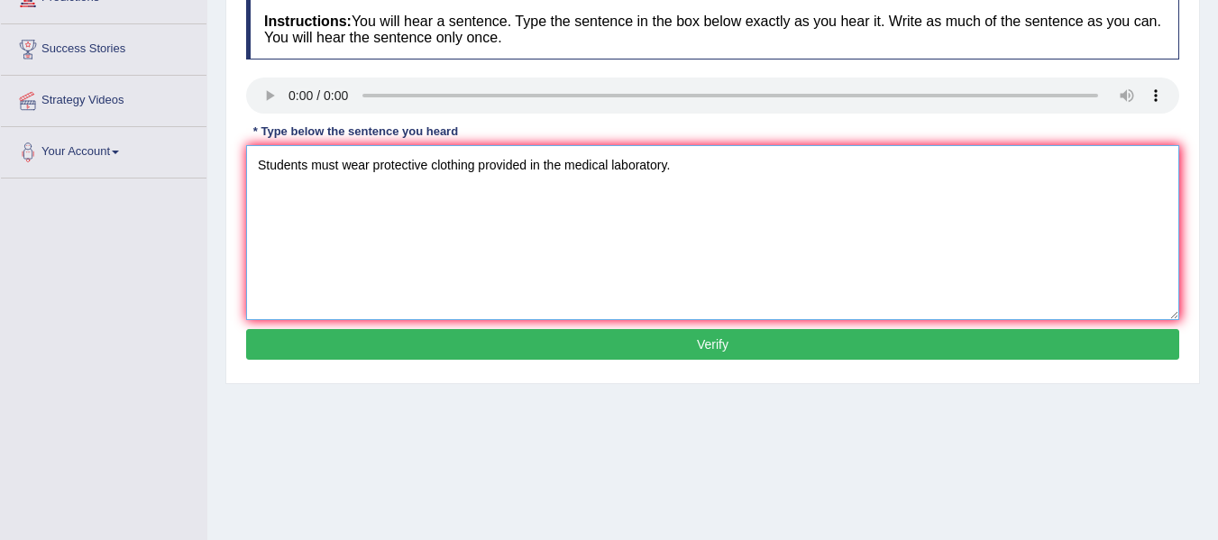
type textarea "Students must wear protective clothing provided in the medical laboratory."
click at [486, 346] on button "Verify" at bounding box center [712, 344] width 933 height 31
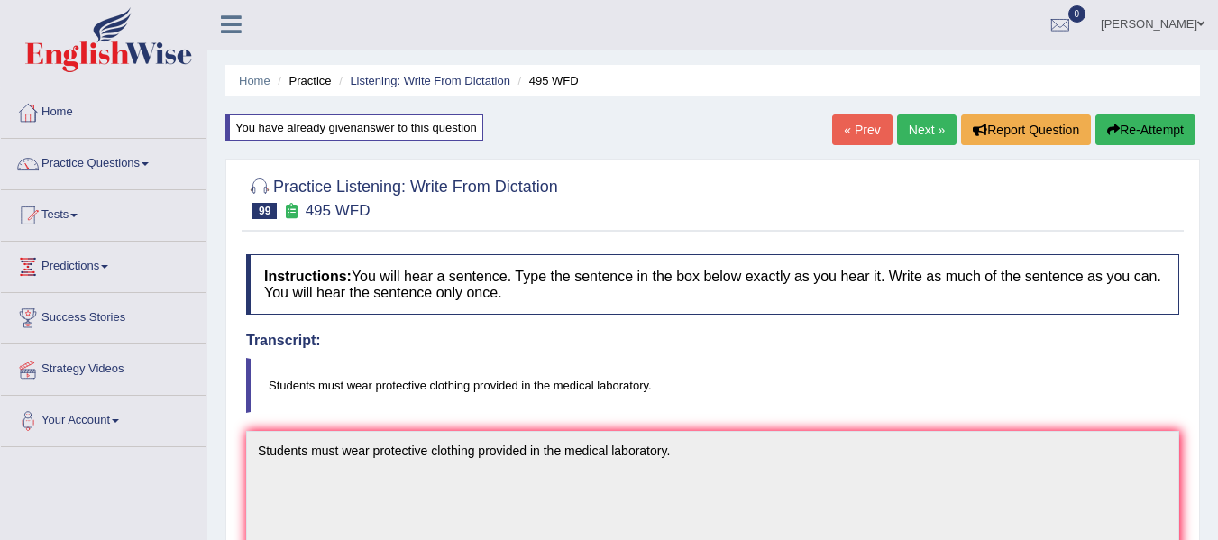
scroll to position [0, 0]
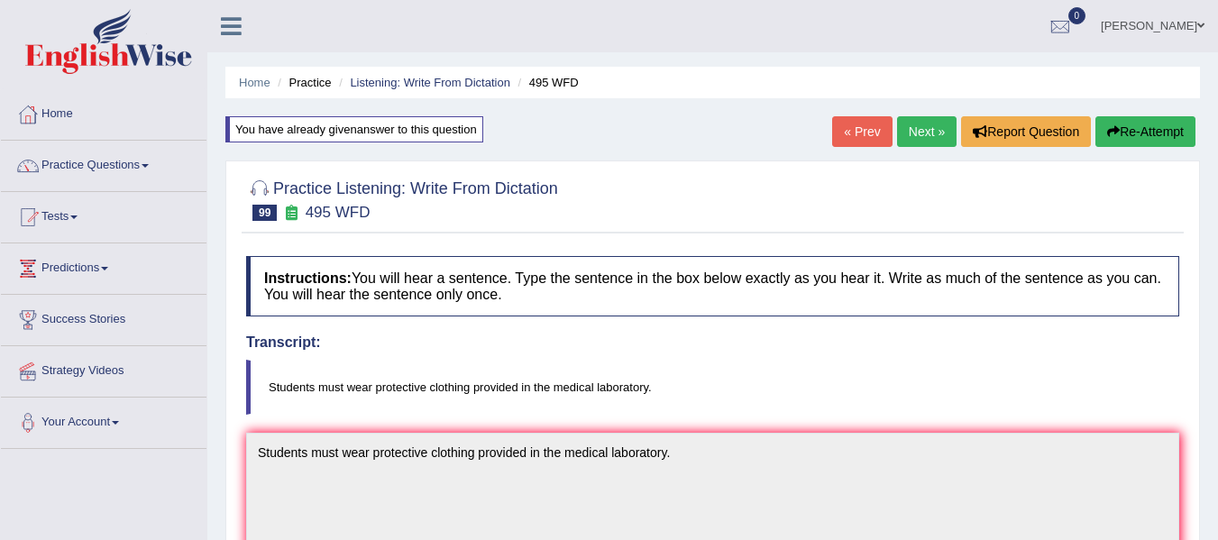
click at [924, 140] on link "Next »" at bounding box center [927, 131] width 60 height 31
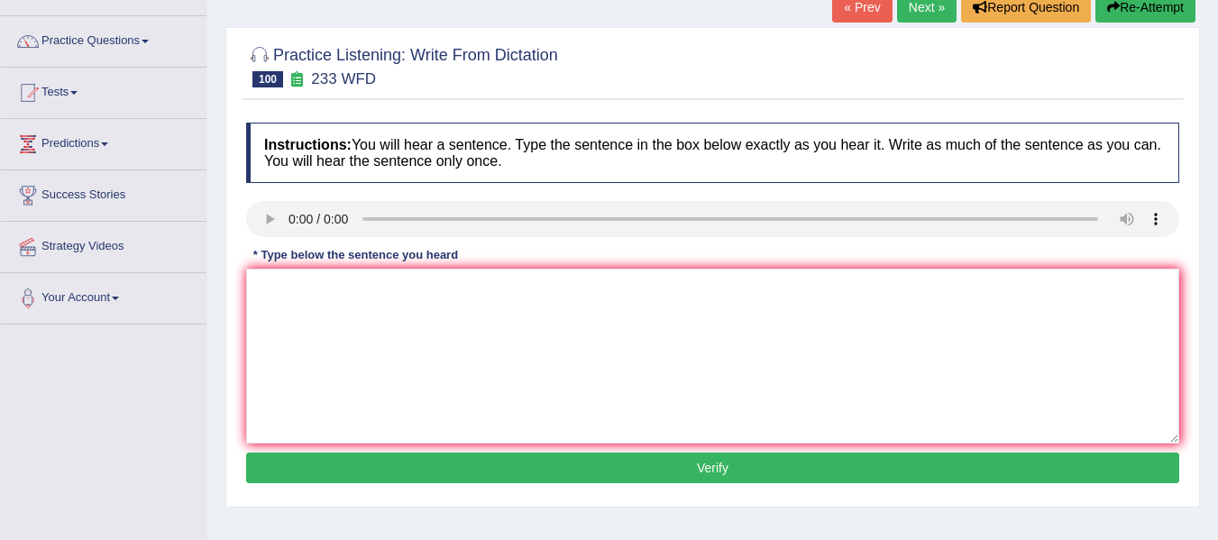
scroll to position [180, 0]
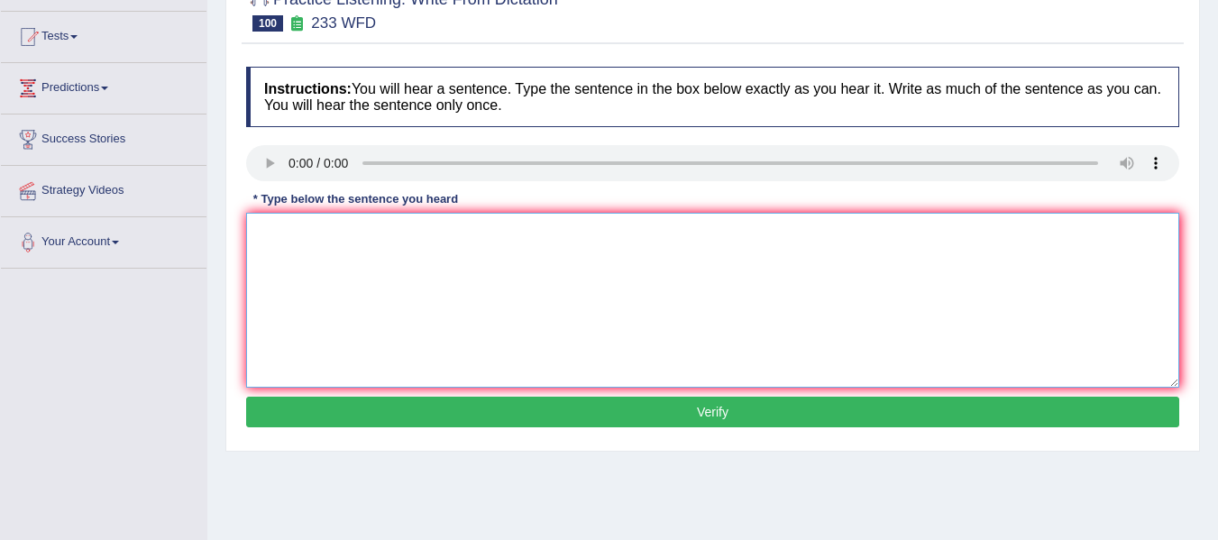
click at [285, 247] on textarea at bounding box center [712, 300] width 933 height 175
type textarea "Perants talk to children to make the things symplify simplified symplified make…"
click at [299, 417] on button "Verify" at bounding box center [712, 412] width 933 height 31
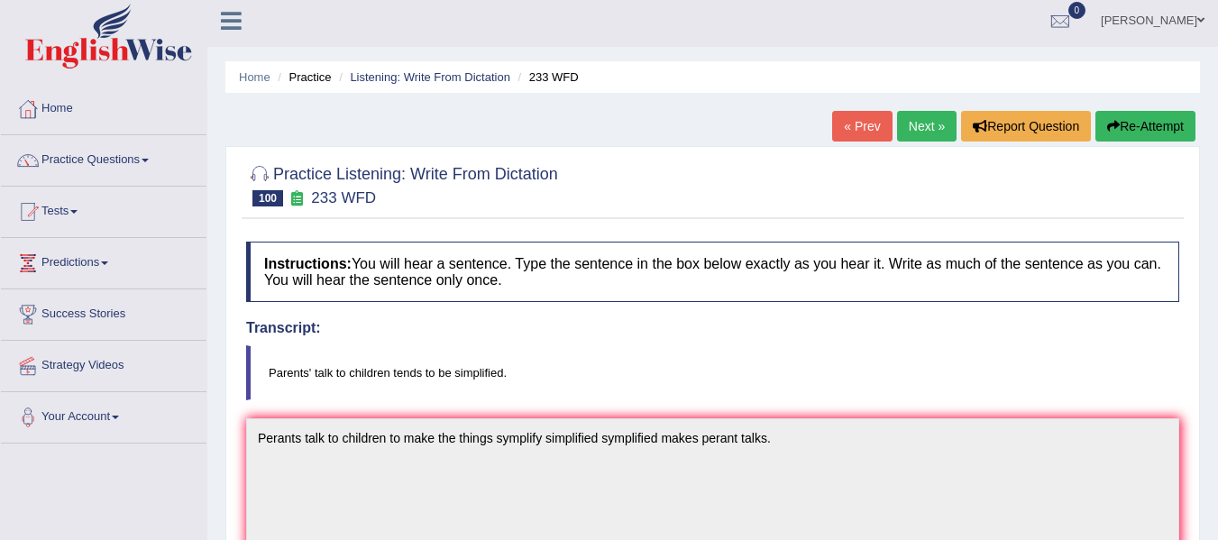
scroll to position [0, 0]
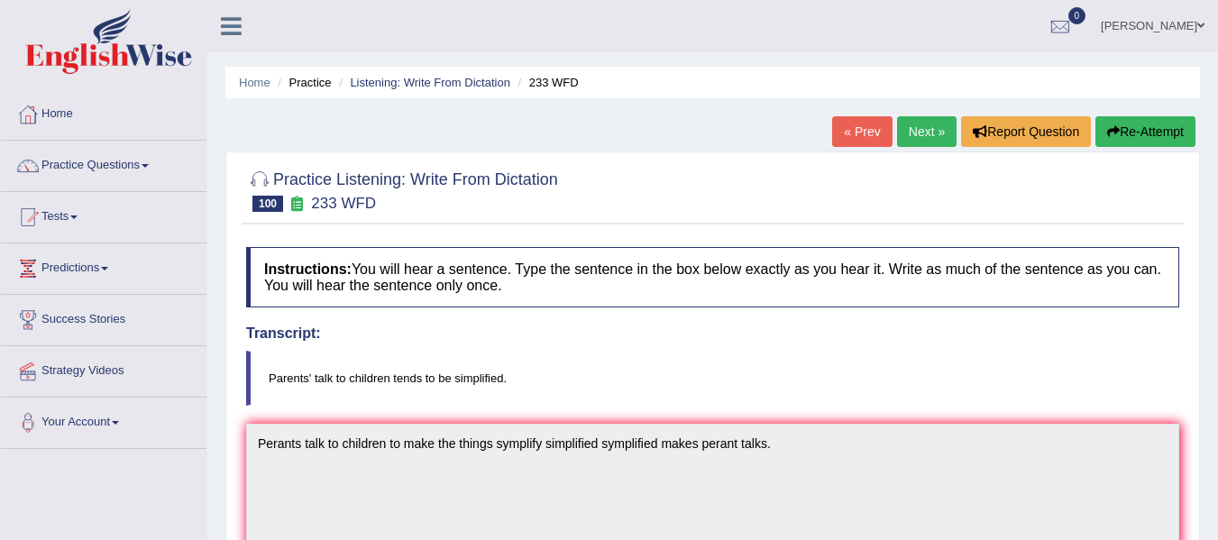
click at [1129, 131] on button "Re-Attempt" at bounding box center [1146, 131] width 100 height 31
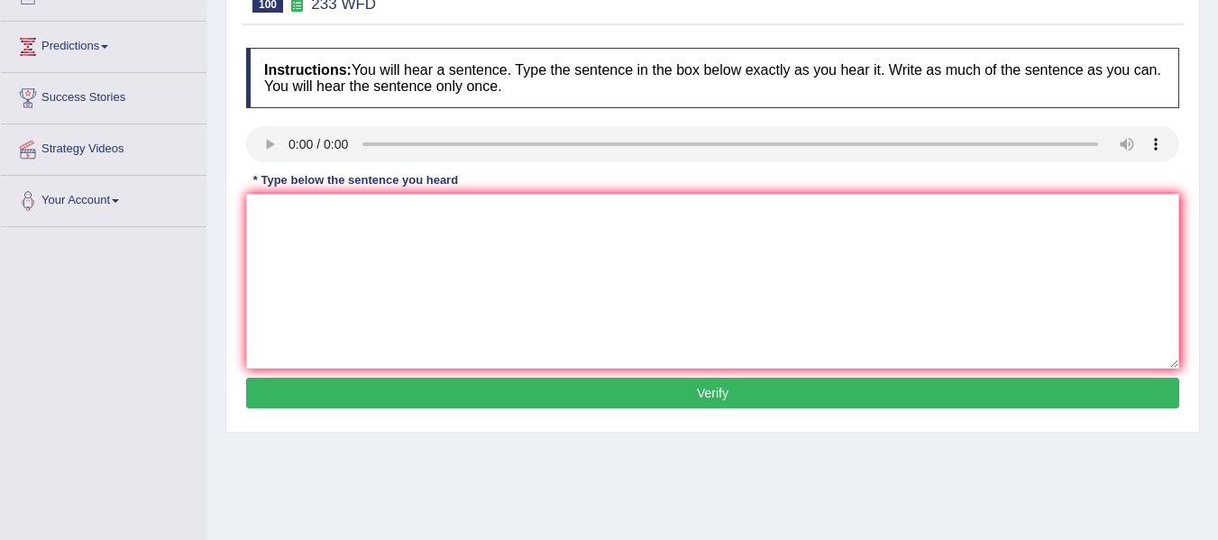
scroll to position [270, 0]
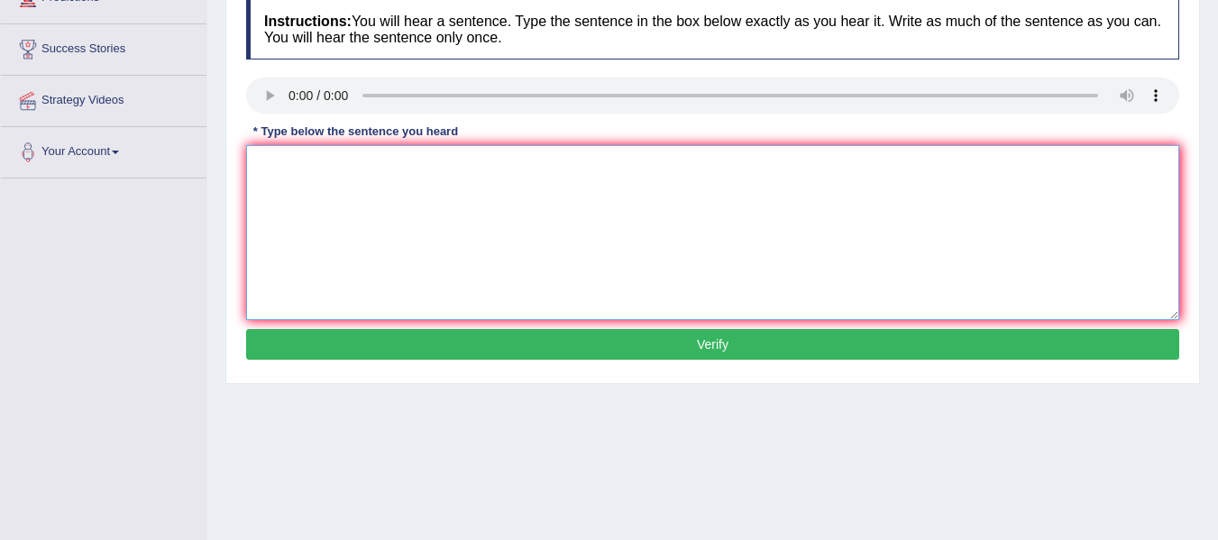
click at [356, 181] on textarea at bounding box center [712, 232] width 933 height 175
type textarea "Parents talk to childrent to make the things simplified."
click at [609, 333] on button "Verify" at bounding box center [712, 344] width 933 height 31
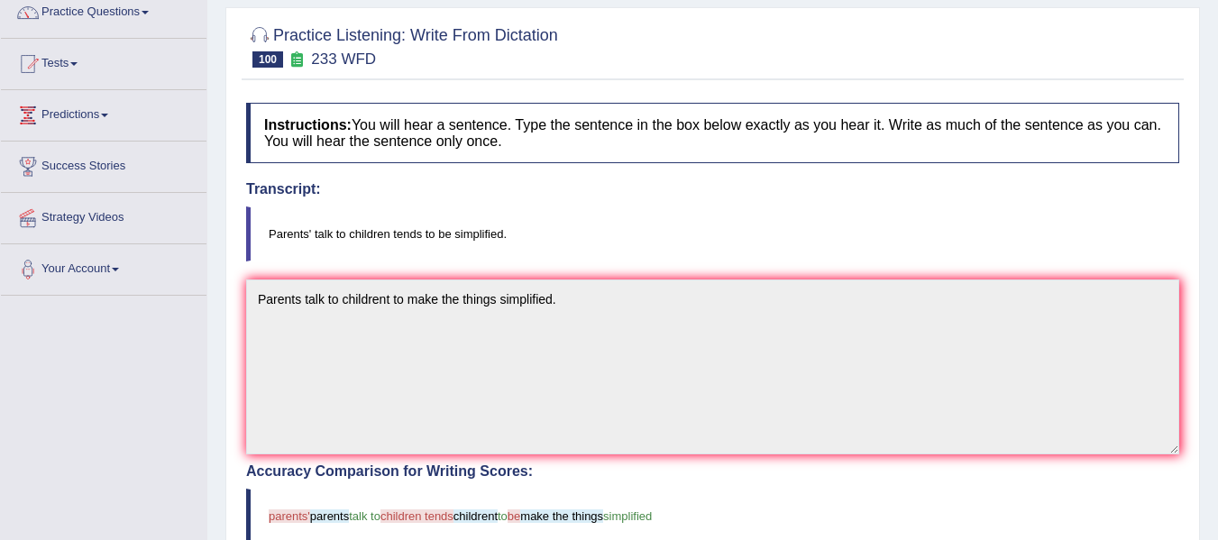
scroll to position [0, 0]
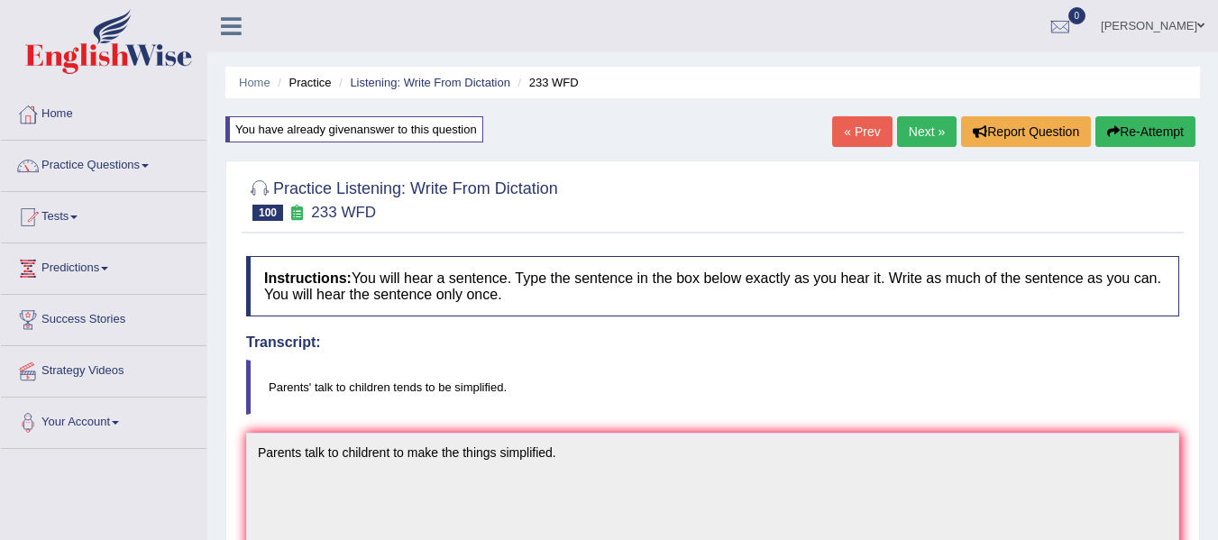
click at [1140, 123] on button "Re-Attempt" at bounding box center [1146, 131] width 100 height 31
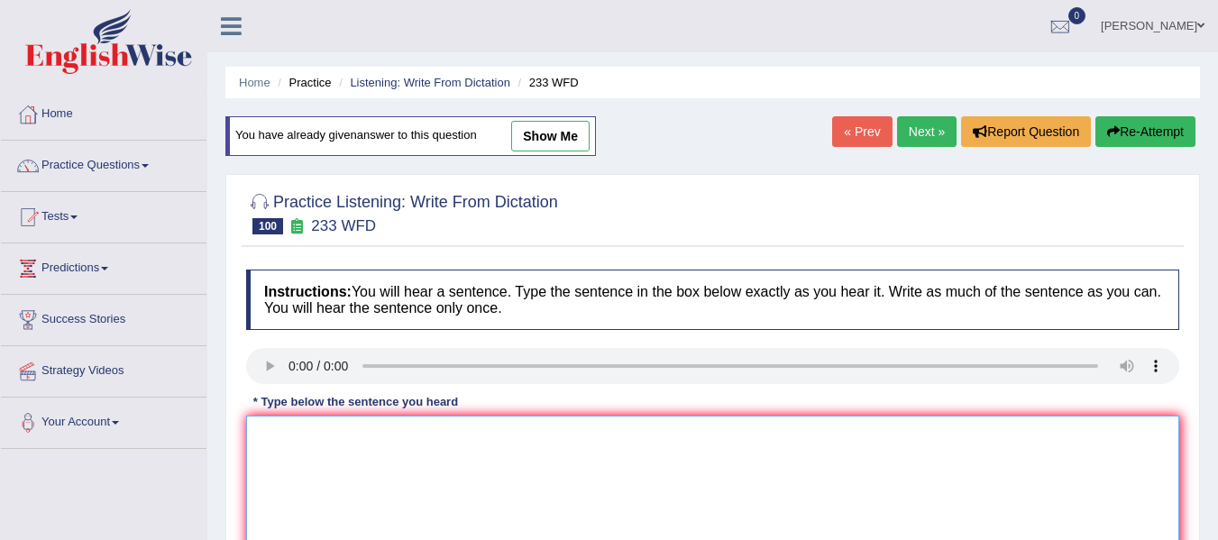
click at [307, 448] on textarea at bounding box center [712, 503] width 933 height 175
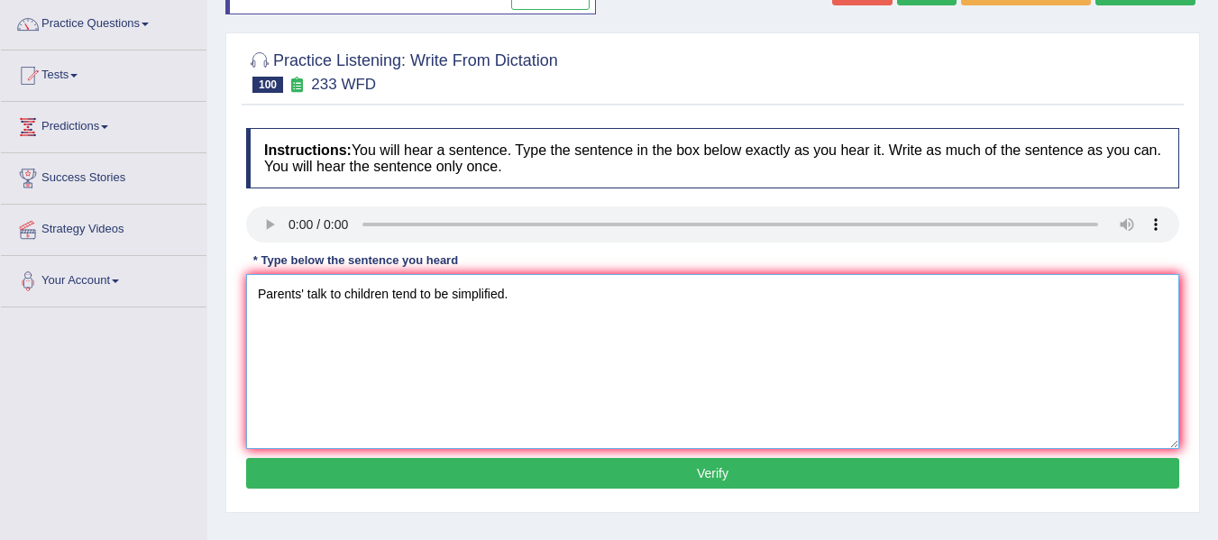
scroll to position [180, 0]
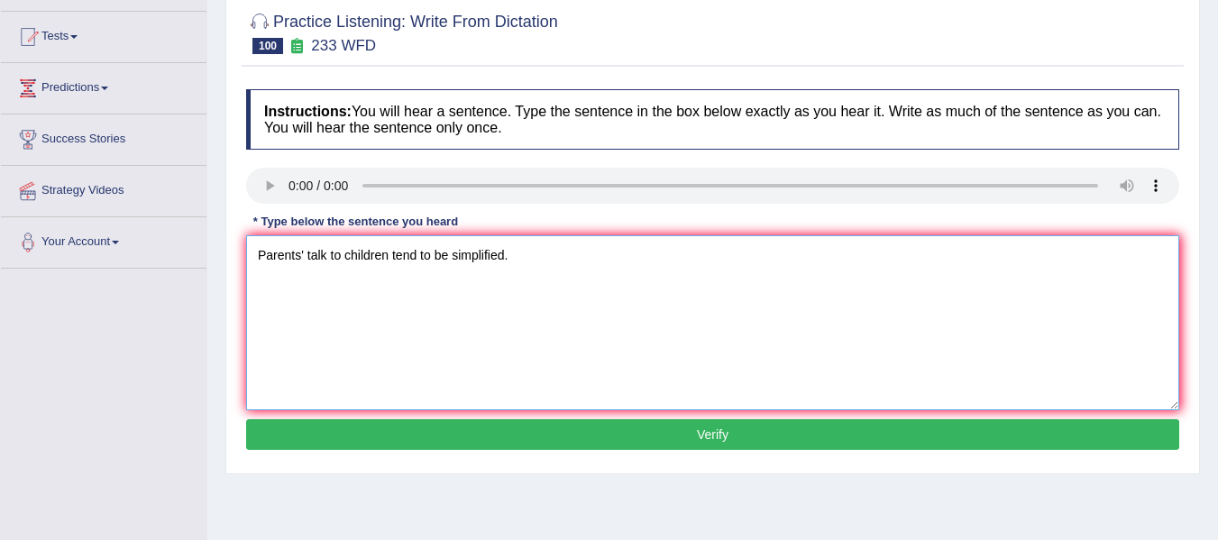
type textarea "Parents' talk to children tend to be simplified."
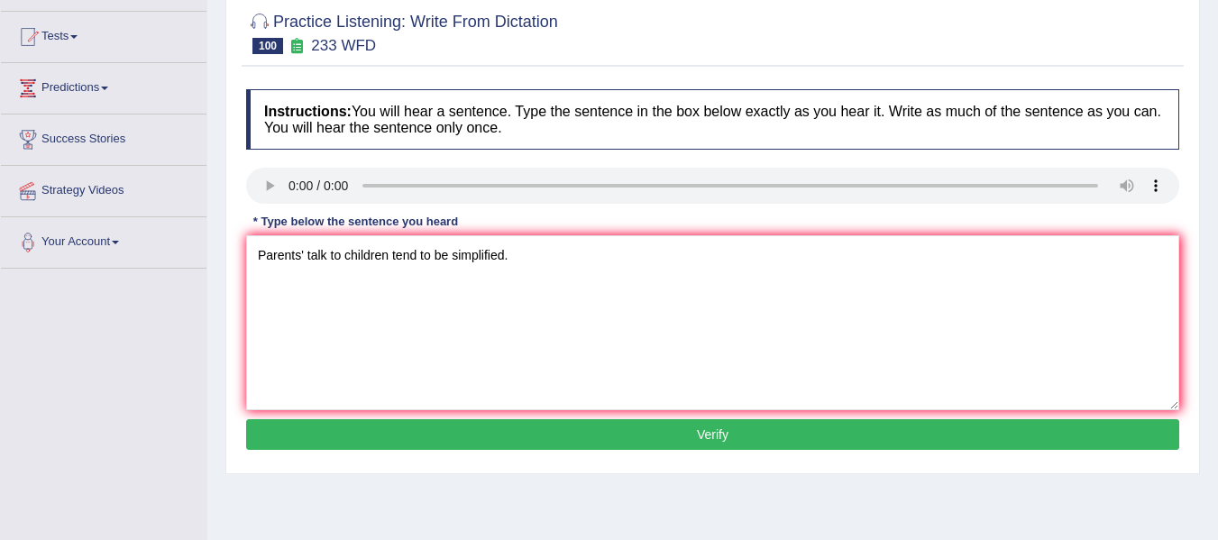
click at [435, 428] on button "Verify" at bounding box center [712, 434] width 933 height 31
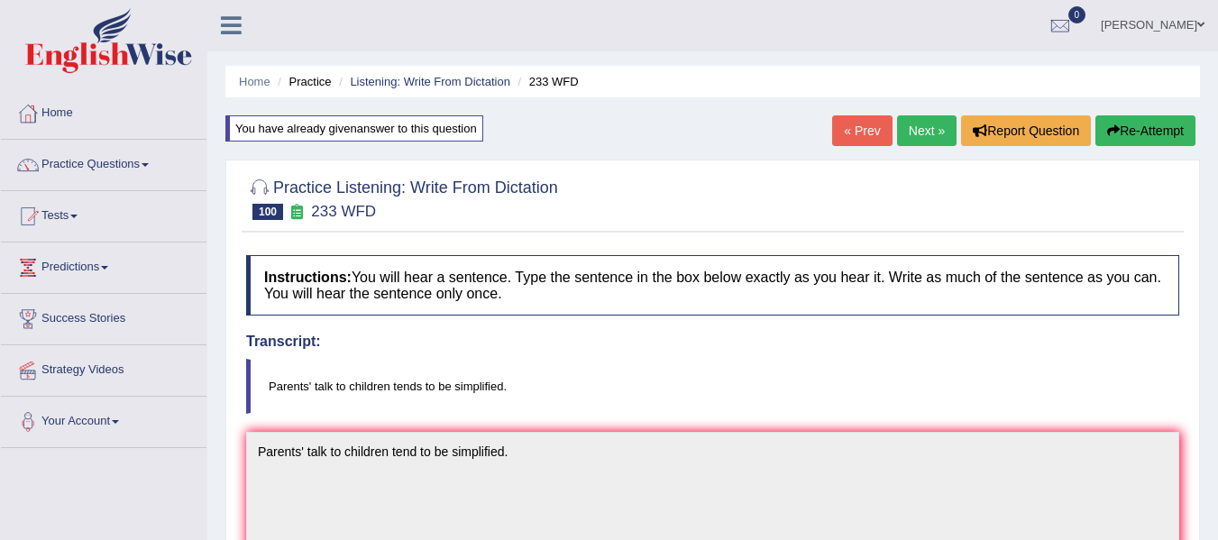
scroll to position [0, 0]
click at [926, 136] on link "Next »" at bounding box center [927, 131] width 60 height 31
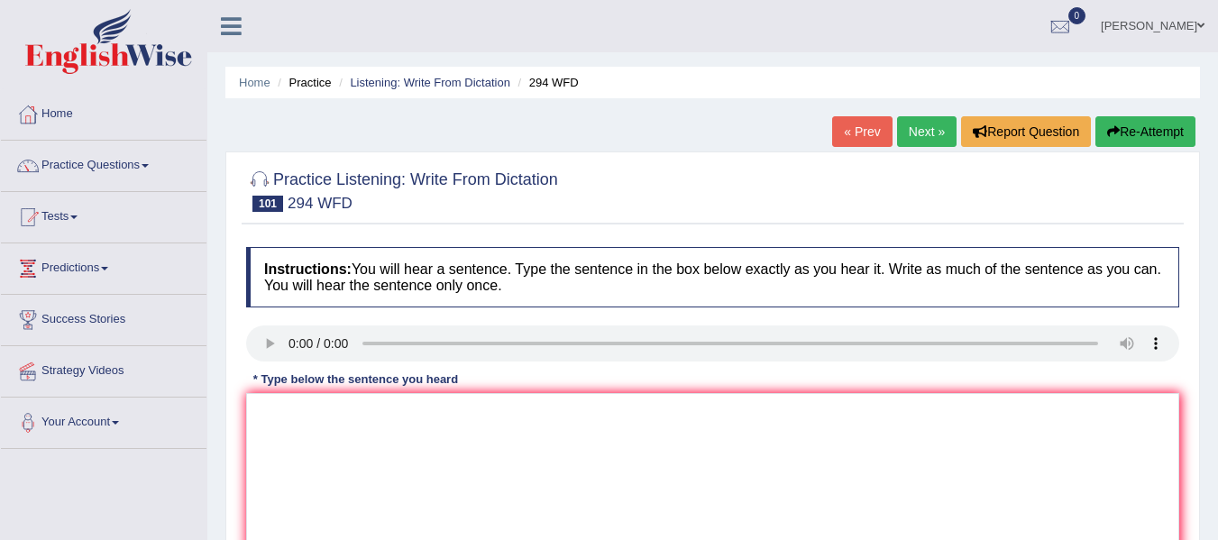
scroll to position [270, 0]
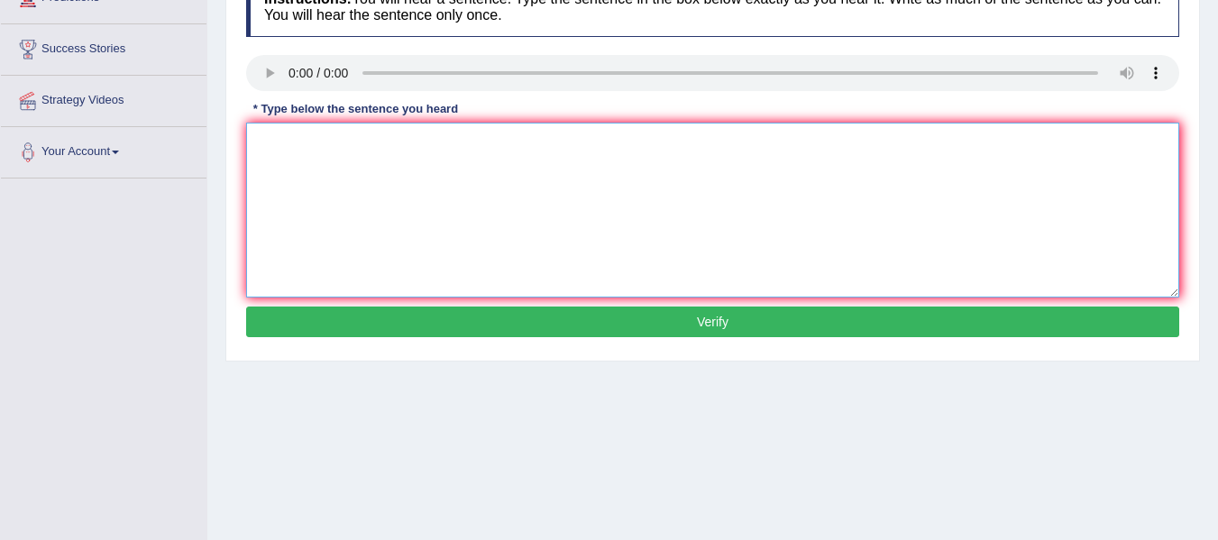
click at [293, 153] on textarea at bounding box center [712, 210] width 933 height 175
click at [279, 179] on textarea at bounding box center [712, 210] width 933 height 175
type textarea "Some people regarded as I wash, where as some people action taken."
click at [290, 303] on div "Instructions: You will hear a sentence. Type the sentence in the box below exac…" at bounding box center [713, 160] width 942 height 384
click at [283, 323] on button "Verify" at bounding box center [712, 322] width 933 height 31
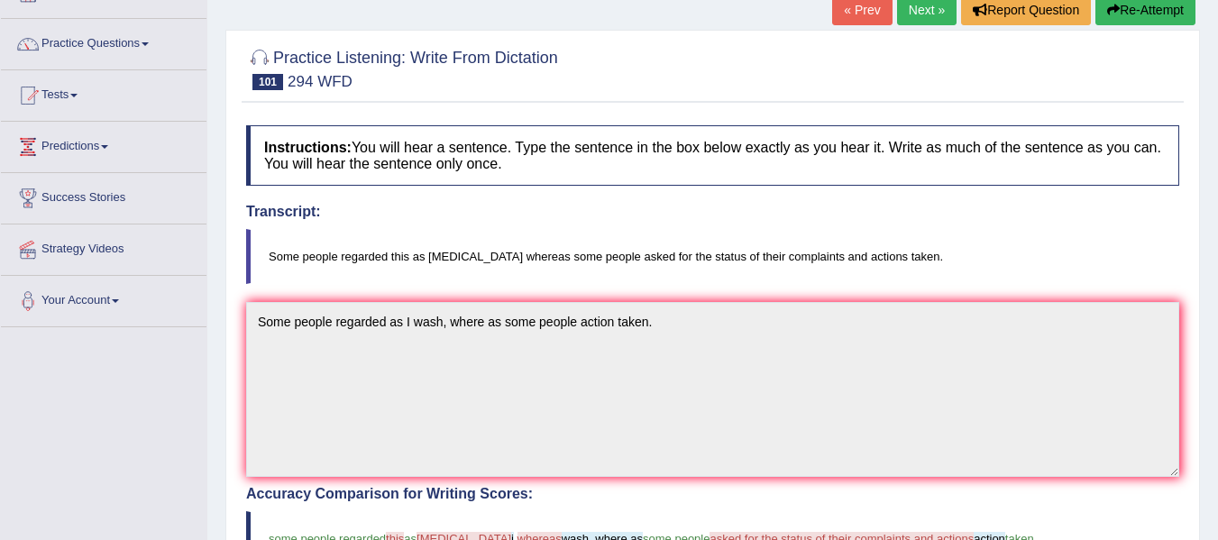
scroll to position [90, 0]
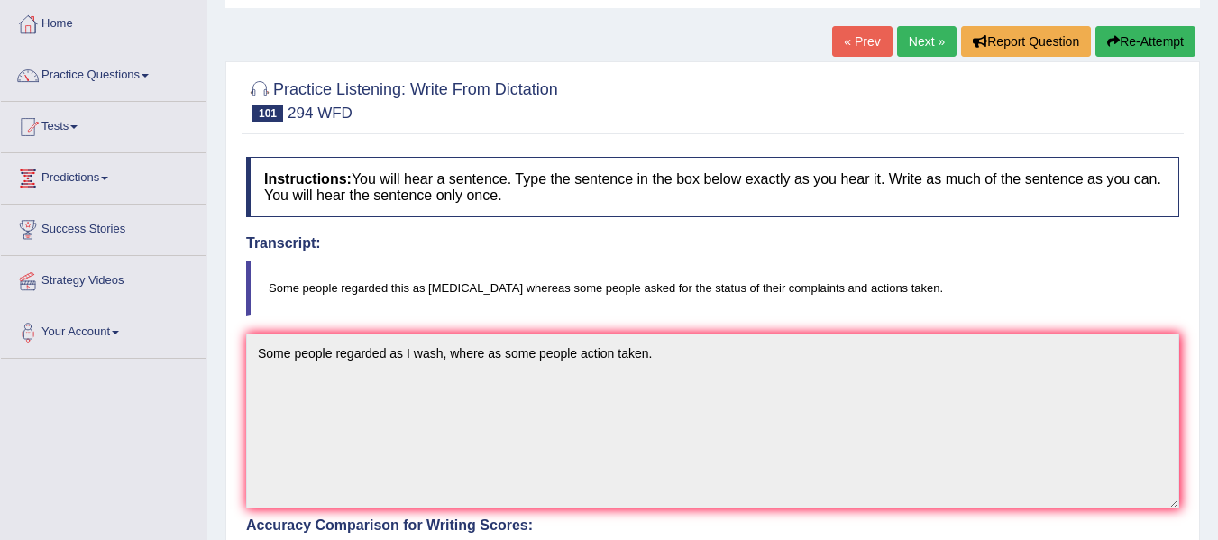
click at [1139, 38] on button "Re-Attempt" at bounding box center [1146, 41] width 100 height 31
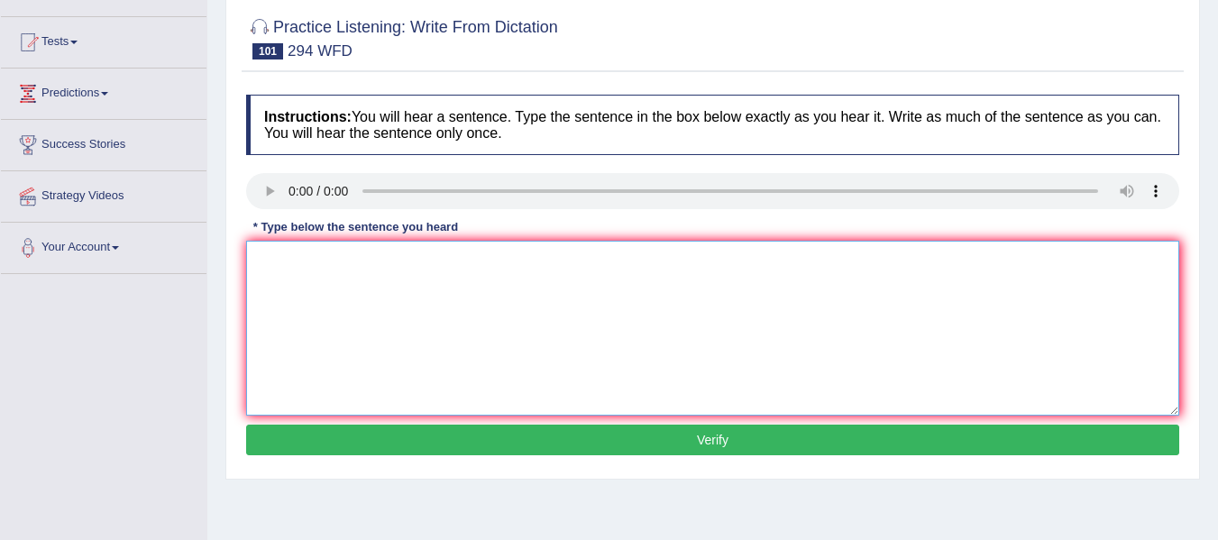
click at [294, 297] on textarea at bounding box center [712, 328] width 933 height 175
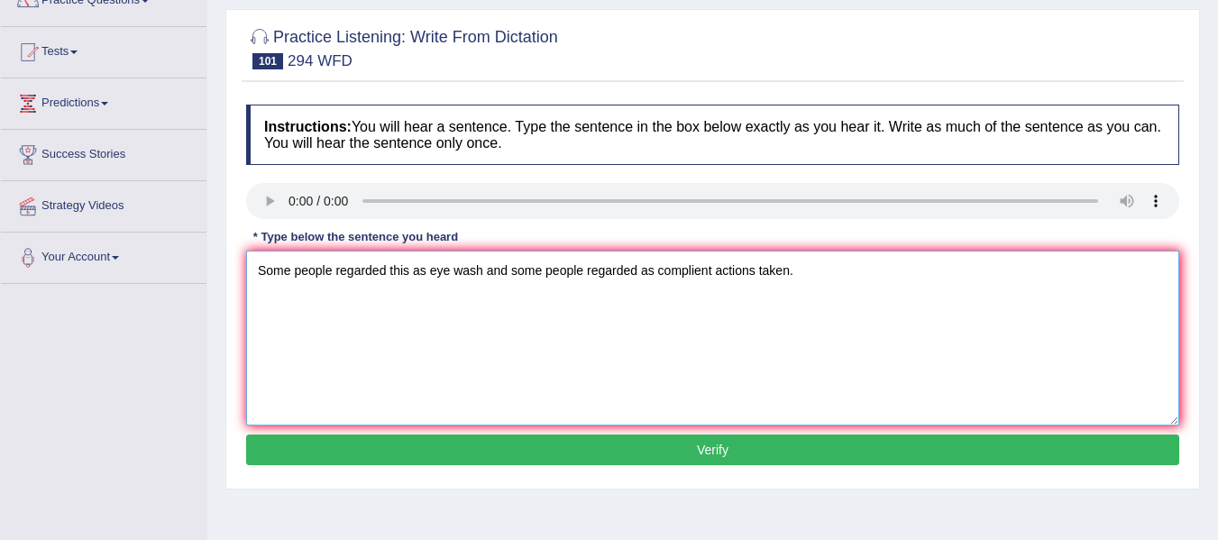
type textarea "Some people regarded this as eye wash and some people regarded as complient act…"
click at [359, 453] on button "Verify" at bounding box center [712, 450] width 933 height 31
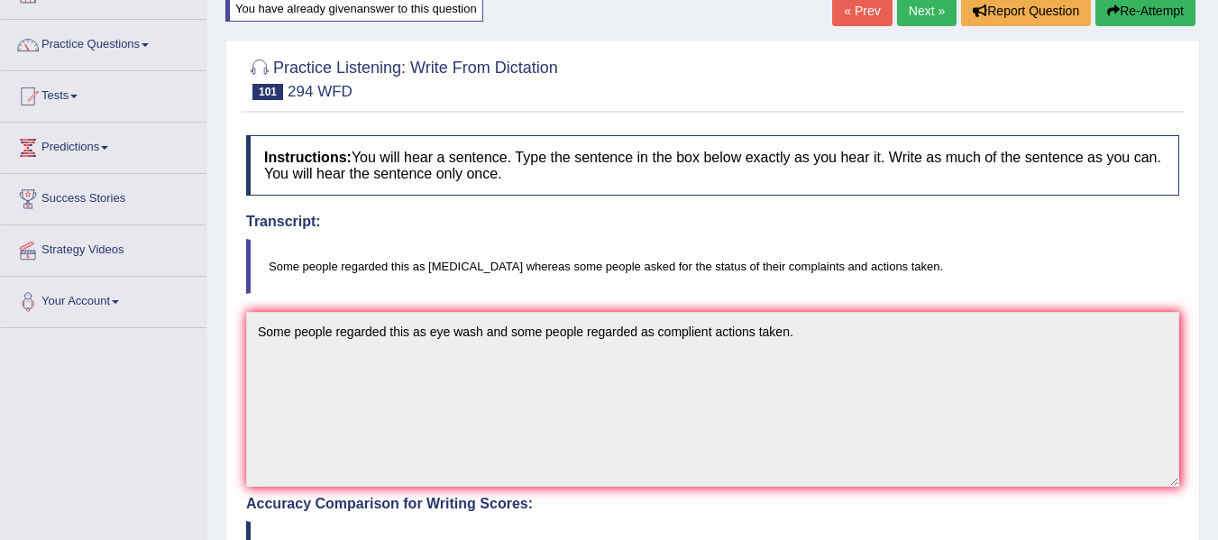
scroll to position [75, 0]
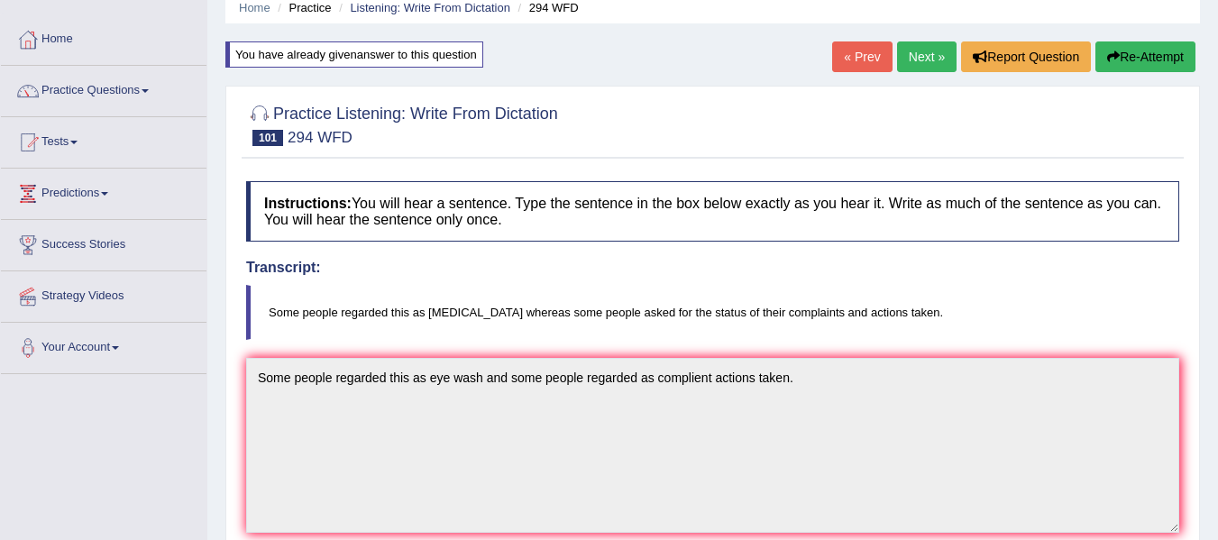
click at [1130, 60] on button "Re-Attempt" at bounding box center [1146, 56] width 100 height 31
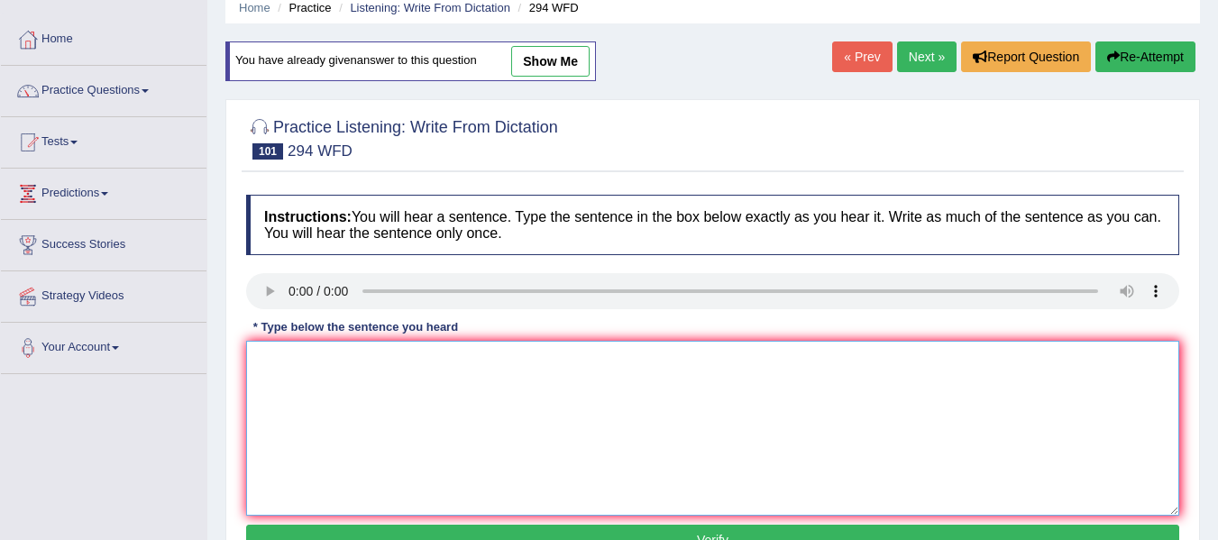
click at [334, 372] on textarea at bounding box center [712, 428] width 933 height 175
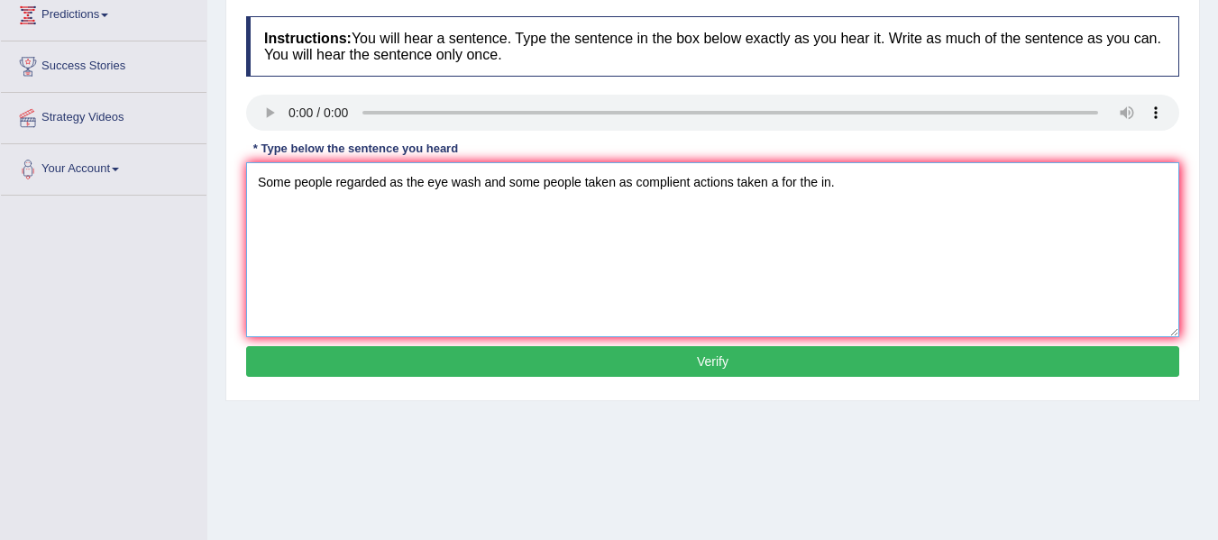
scroll to position [255, 0]
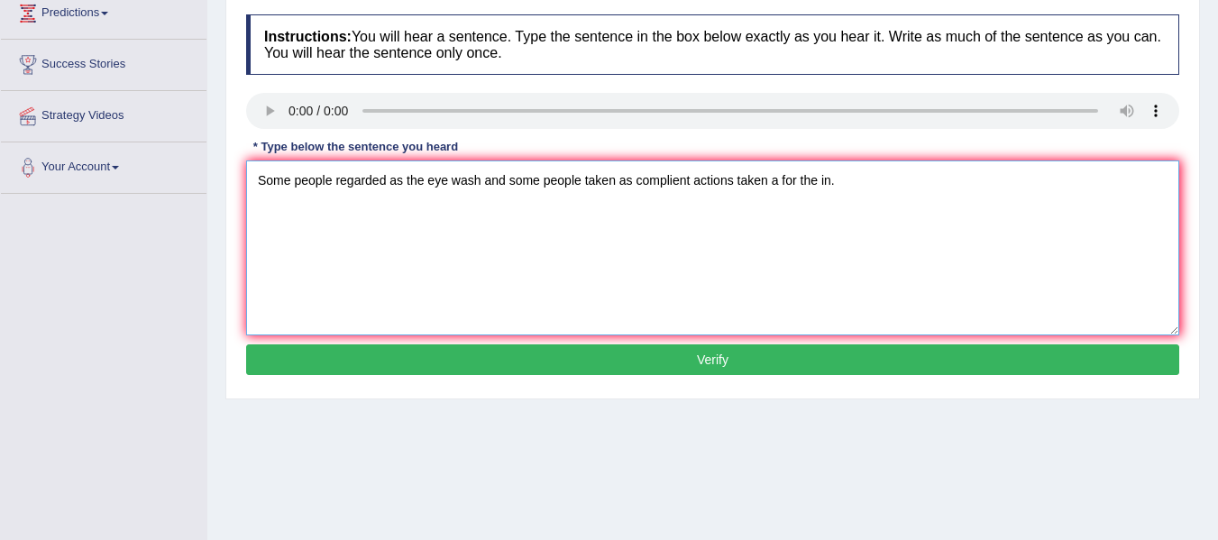
type textarea "Some people regarded as the eye wash and some people taken as complient actions…"
click at [433, 364] on button "Verify" at bounding box center [712, 359] width 933 height 31
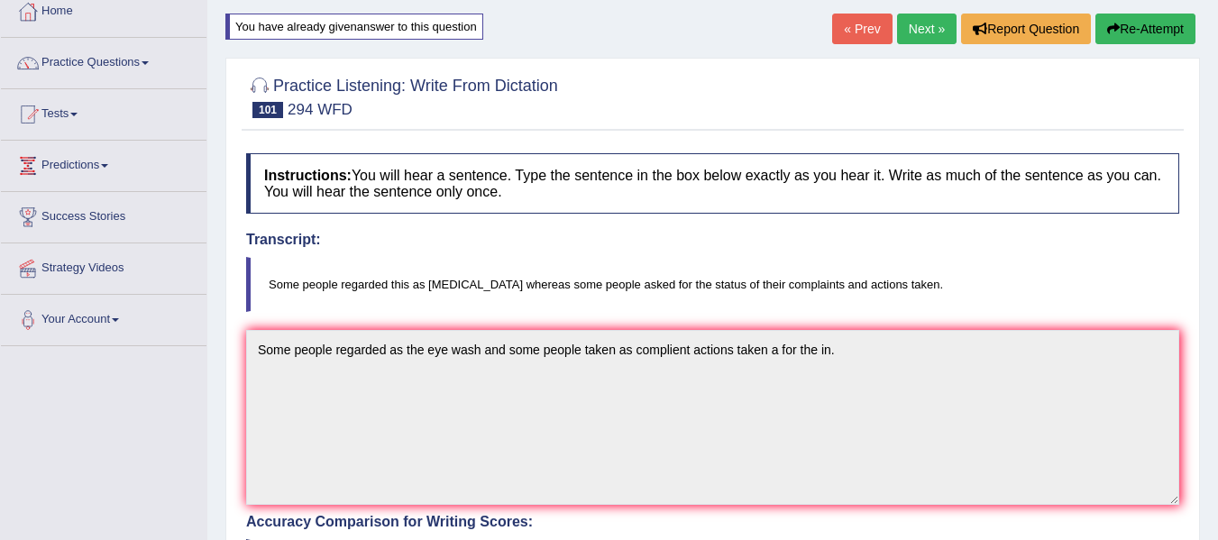
scroll to position [75, 0]
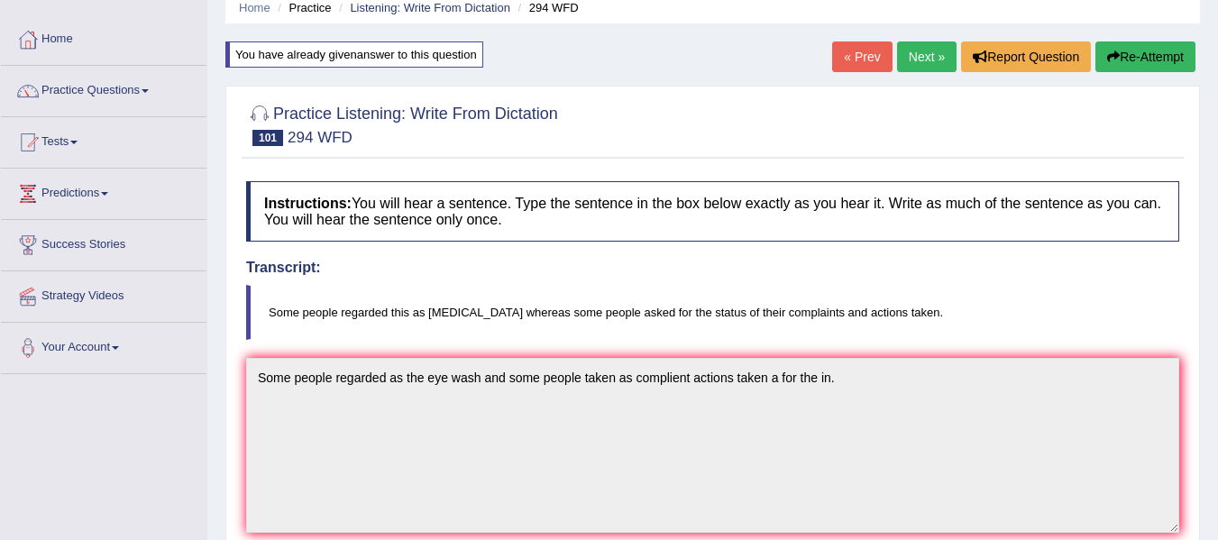
click at [934, 63] on link "Next »" at bounding box center [927, 56] width 60 height 31
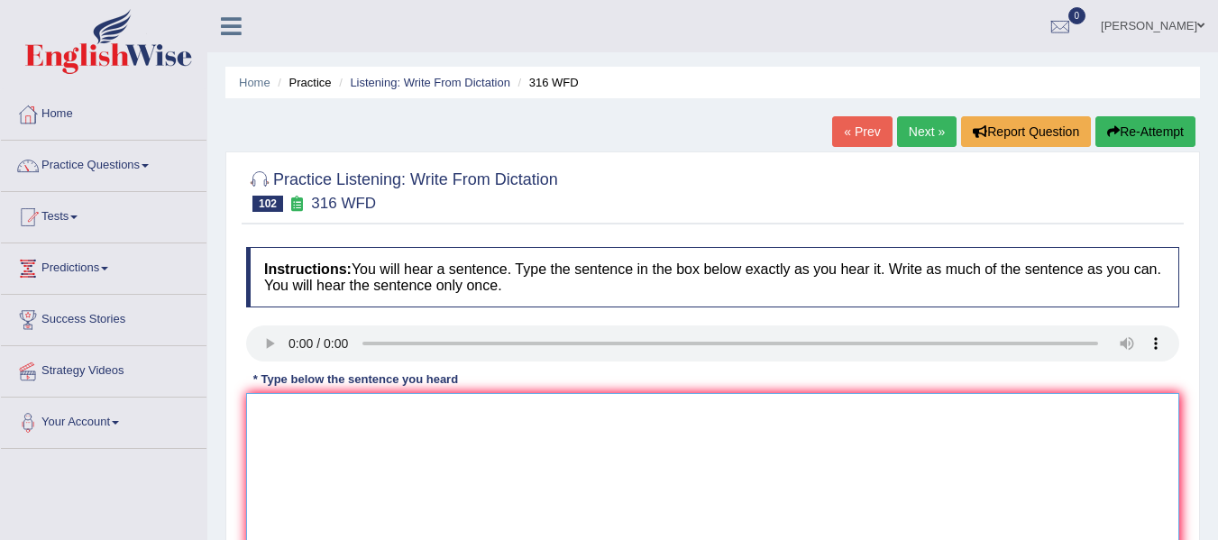
click at [301, 416] on textarea at bounding box center [712, 480] width 933 height 175
click at [544, 414] on textarea "Students were forcusing on changing world" at bounding box center [712, 480] width 933 height 175
drag, startPoint x: 484, startPoint y: 407, endPoint x: 441, endPoint y: 407, distance: 43.3
click at [447, 407] on textarea "Students were forcusing on changing world" at bounding box center [712, 480] width 933 height 175
click at [610, 421] on textarea "Students were forcusing on news on media changing world" at bounding box center [712, 480] width 933 height 175
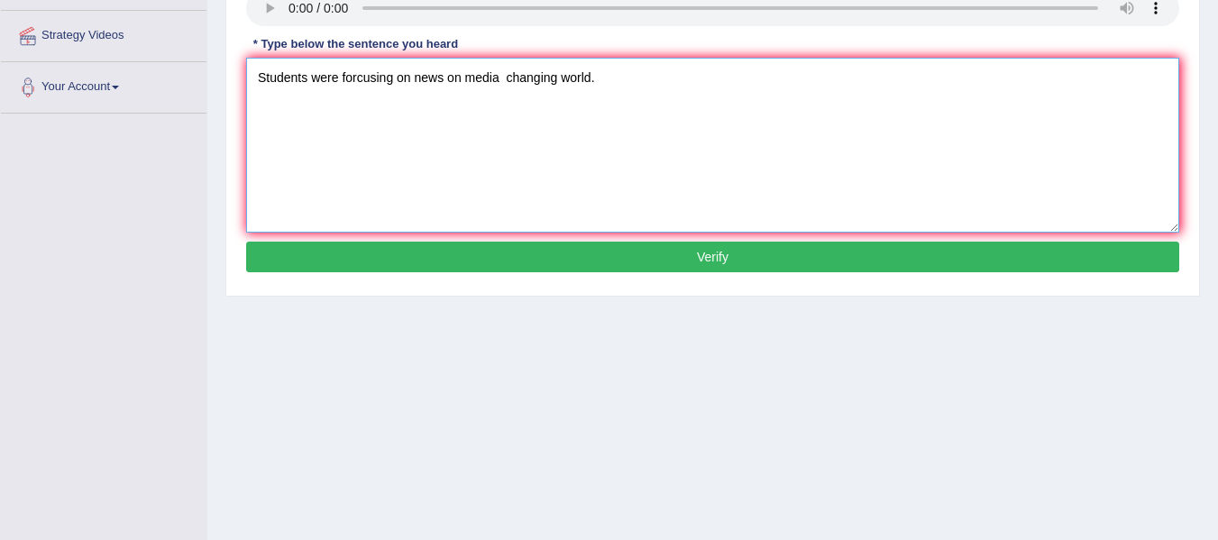
scroll to position [361, 0]
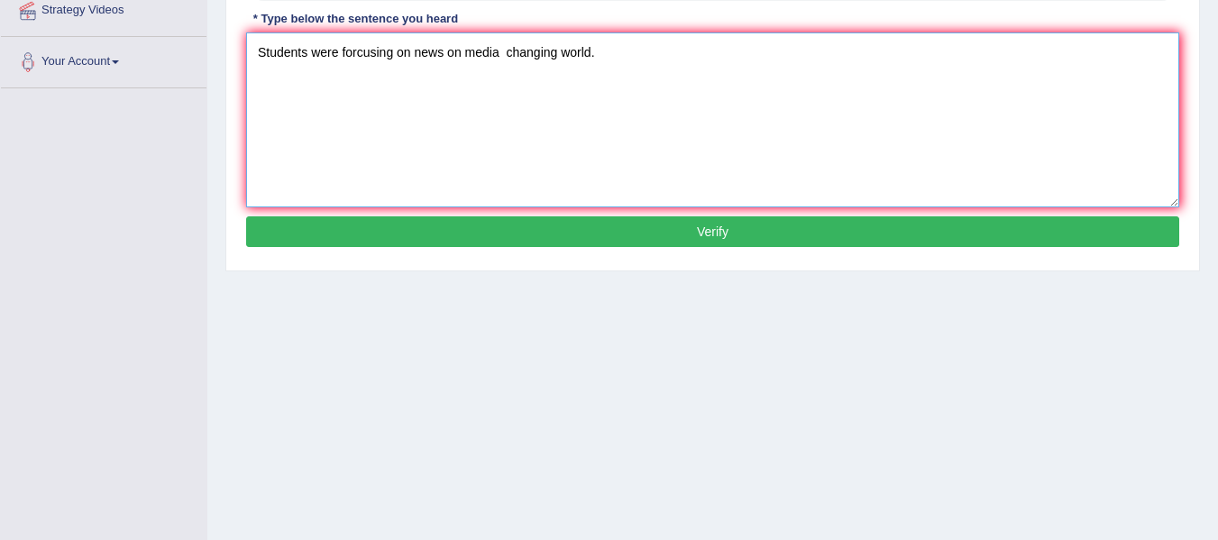
type textarea "Students were forcusing on news on media changing world."
click at [456, 227] on button "Verify" at bounding box center [712, 231] width 933 height 31
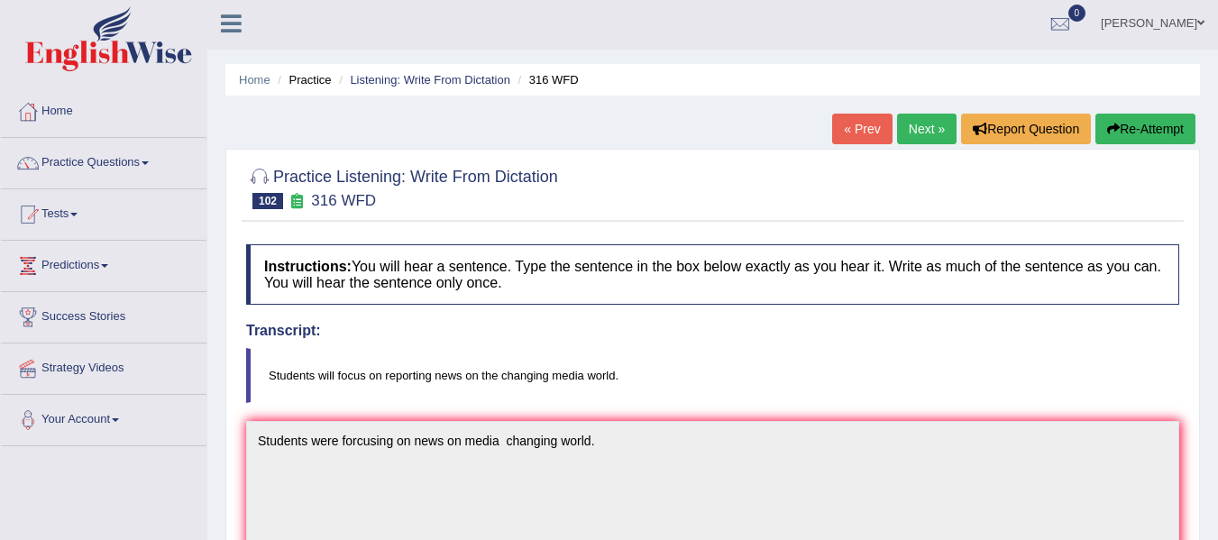
scroll to position [0, 0]
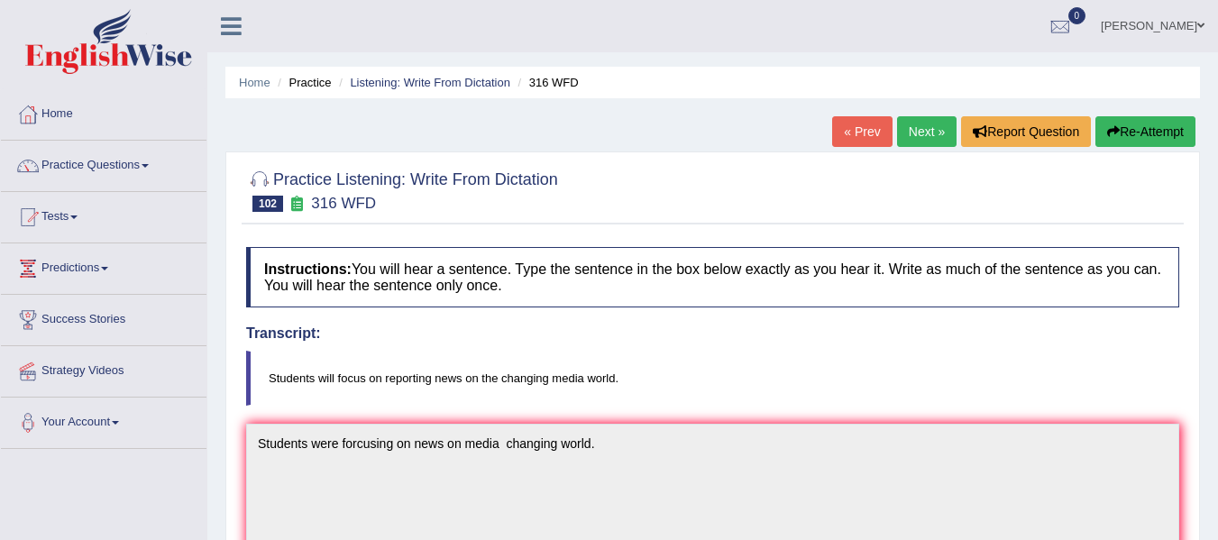
click at [1170, 141] on button "Re-Attempt" at bounding box center [1146, 131] width 100 height 31
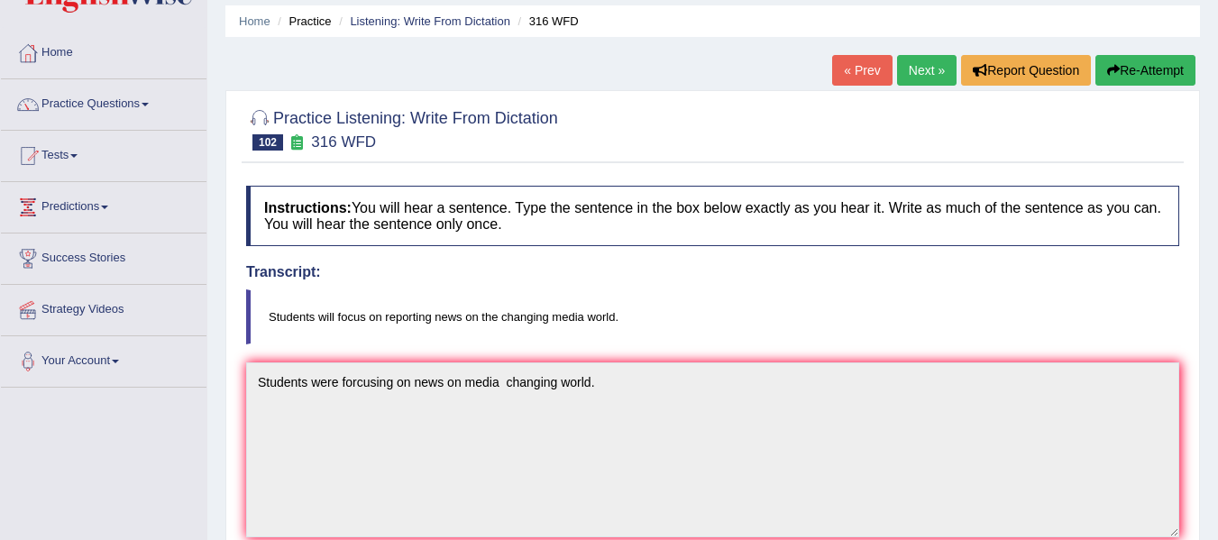
scroll to position [173, 0]
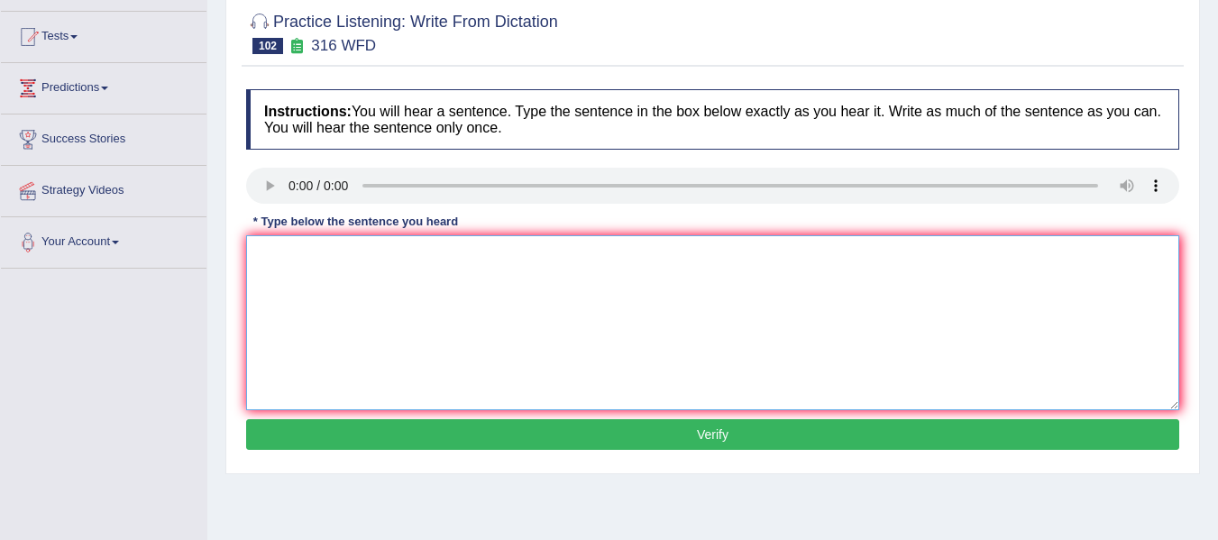
click at [267, 281] on textarea at bounding box center [712, 322] width 933 height 175
type textarea "Students were reporting on news regarding the changing world."
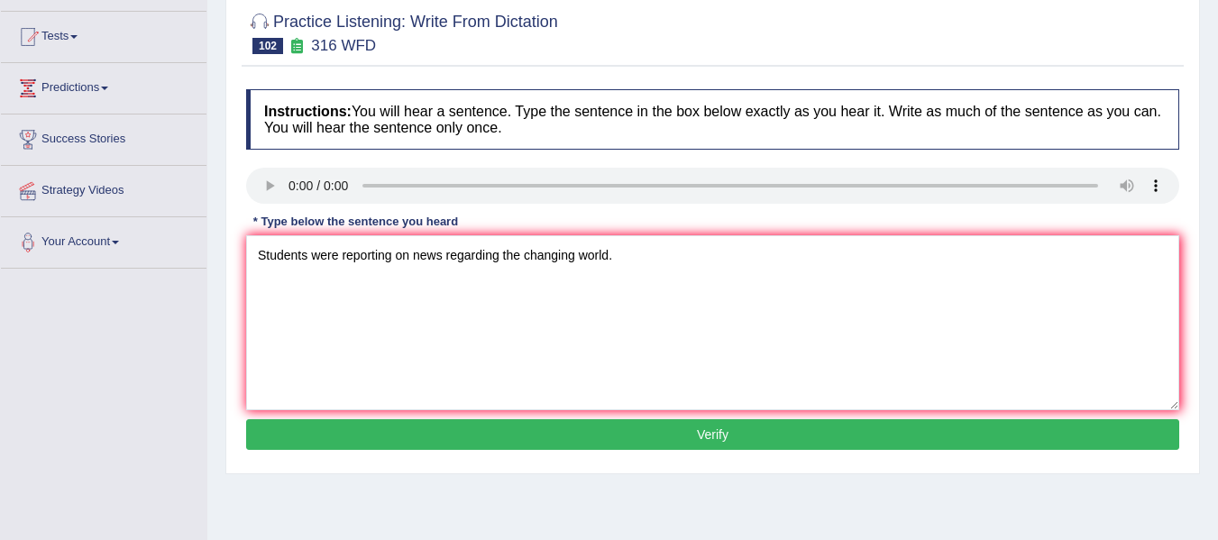
click at [424, 432] on button "Verify" at bounding box center [712, 434] width 933 height 31
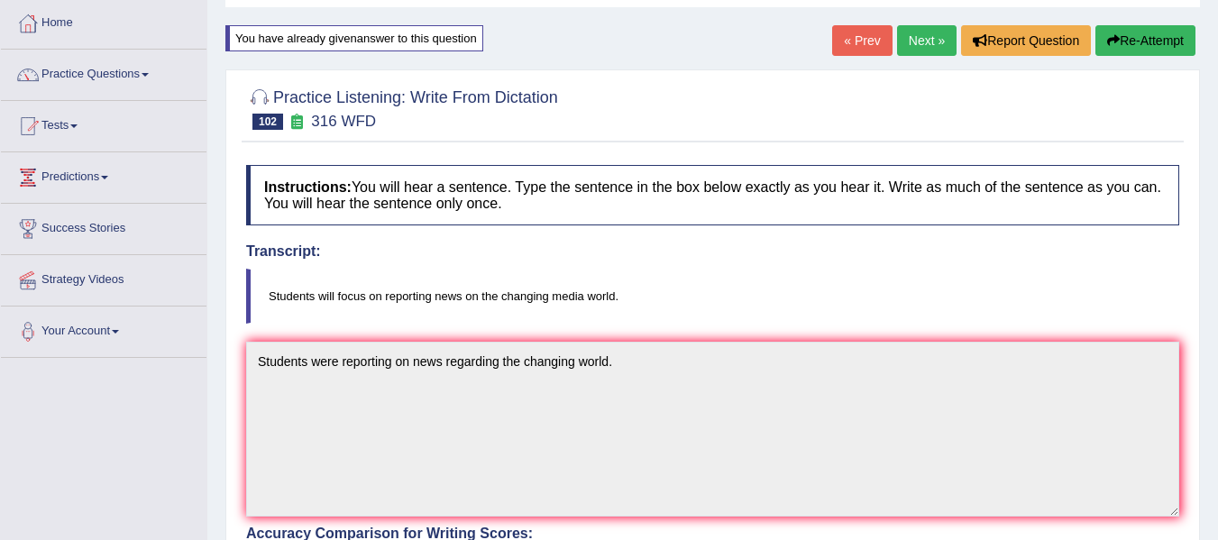
scroll to position [90, 0]
click at [1140, 50] on button "Re-Attempt" at bounding box center [1146, 41] width 100 height 31
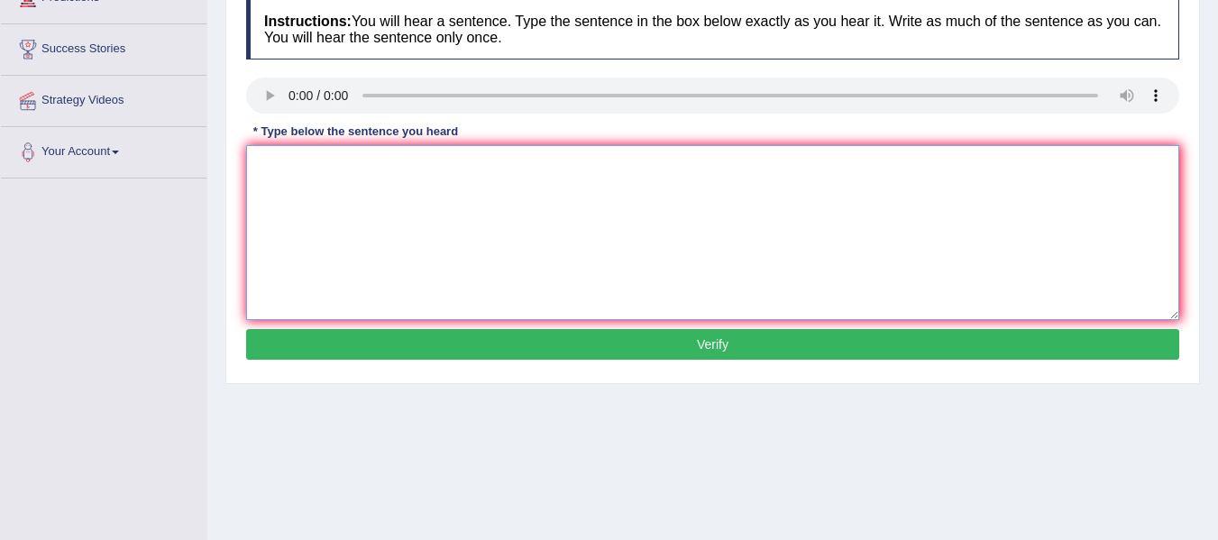
click at [304, 218] on textarea at bounding box center [712, 232] width 933 height 175
drag, startPoint x: 651, startPoint y: 174, endPoint x: 496, endPoint y: 173, distance: 155.1
click at [496, 174] on textarea "Students were are reporting on changing world and the media wo" at bounding box center [712, 232] width 933 height 175
click at [490, 164] on textarea "Students were are reporting on changing world and the media wo" at bounding box center [712, 232] width 933 height 175
drag, startPoint x: 490, startPoint y: 164, endPoint x: 584, endPoint y: 180, distance: 96.1
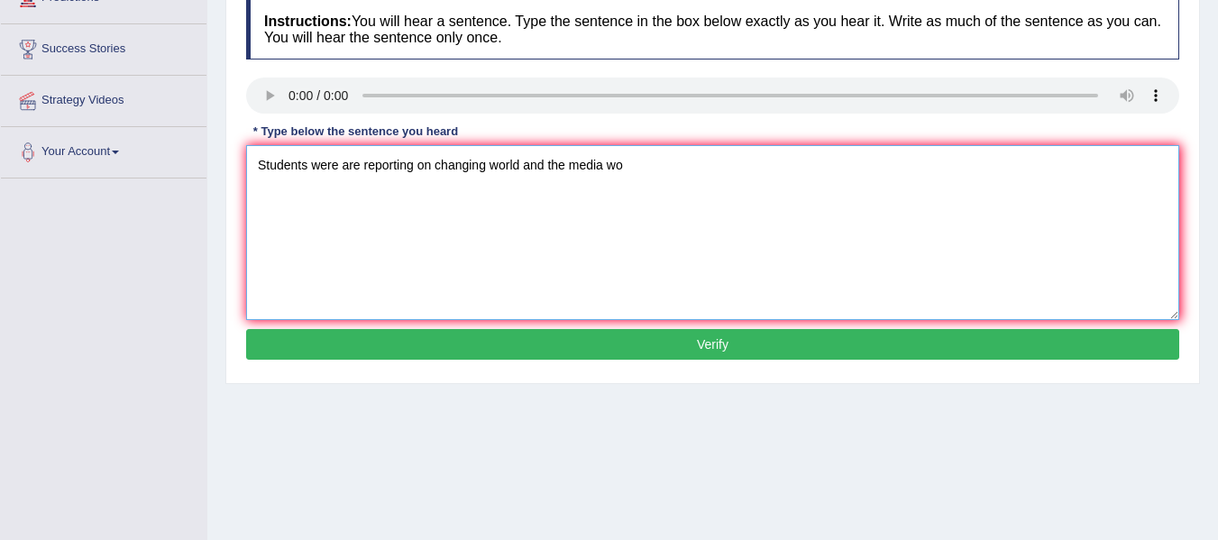
click at [584, 180] on textarea "Students were are reporting on changing world and the media wo" at bounding box center [712, 232] width 933 height 175
click at [439, 170] on textarea "Students were are reporting on changing media world" at bounding box center [712, 232] width 933 height 175
click at [437, 170] on textarea "Students were are reporting on changing media world" at bounding box center [712, 232] width 933 height 175
click at [637, 162] on textarea "Students were are reporting on the changing media world" at bounding box center [712, 232] width 933 height 175
type textarea "Students were are reporting on the changing media world."
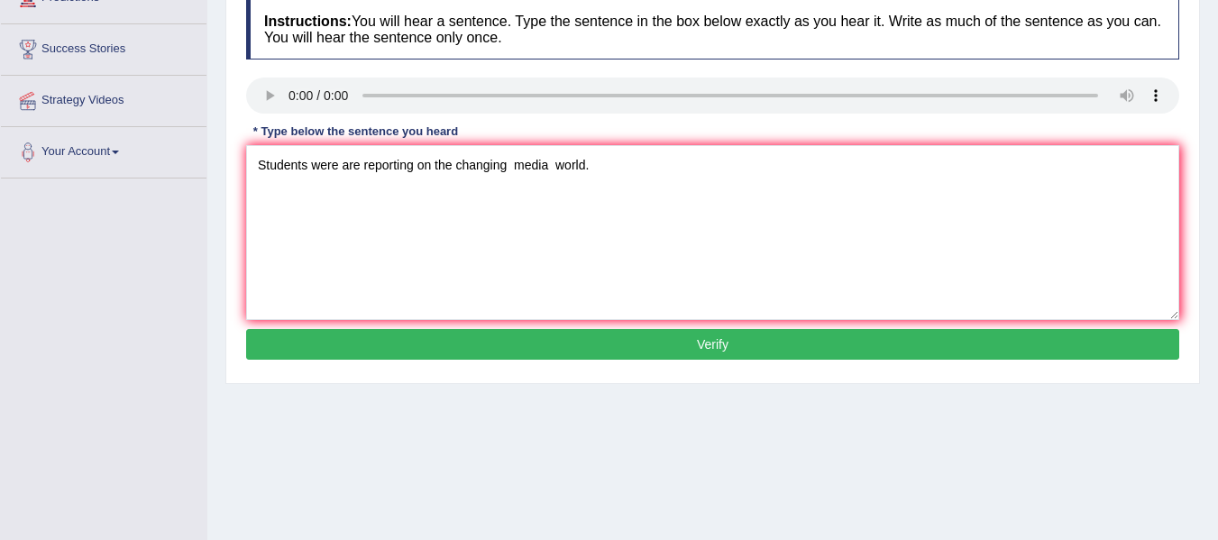
click at [566, 335] on button "Verify" at bounding box center [712, 344] width 933 height 31
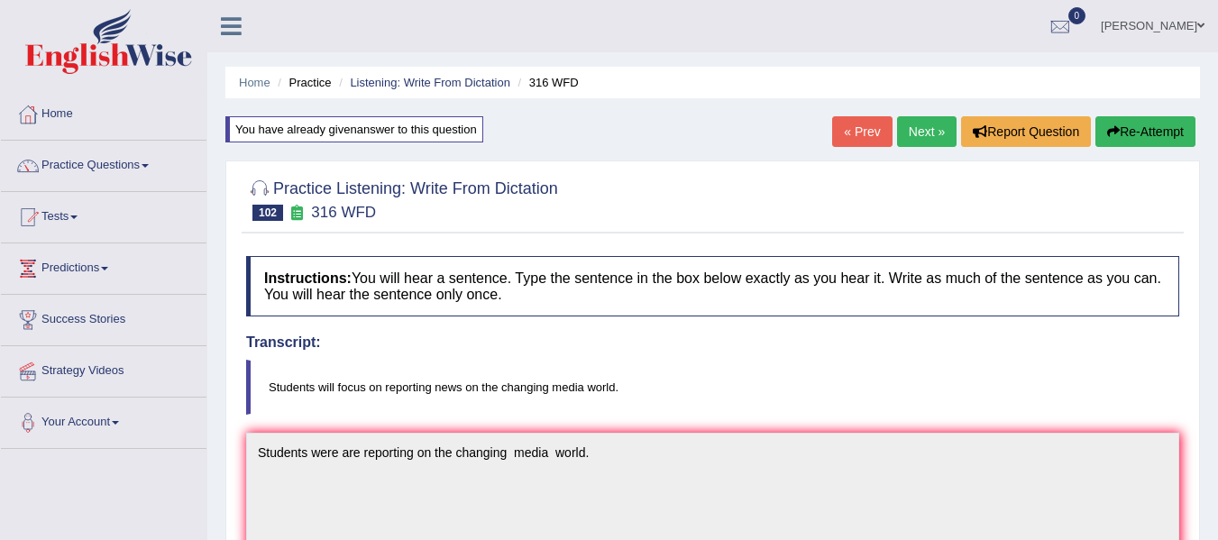
click at [1122, 129] on button "Re-Attempt" at bounding box center [1146, 131] width 100 height 31
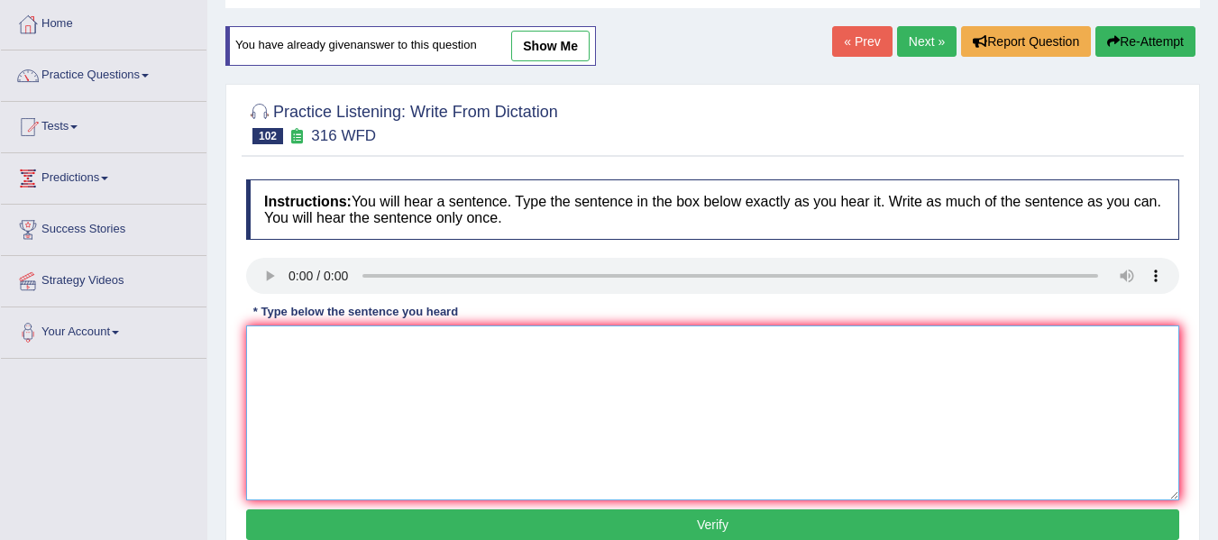
click at [289, 371] on textarea at bounding box center [712, 412] width 933 height 175
type textarea "Students will forcus on changes in media new in a reporting world."
click at [329, 527] on button "Verify" at bounding box center [712, 524] width 933 height 31
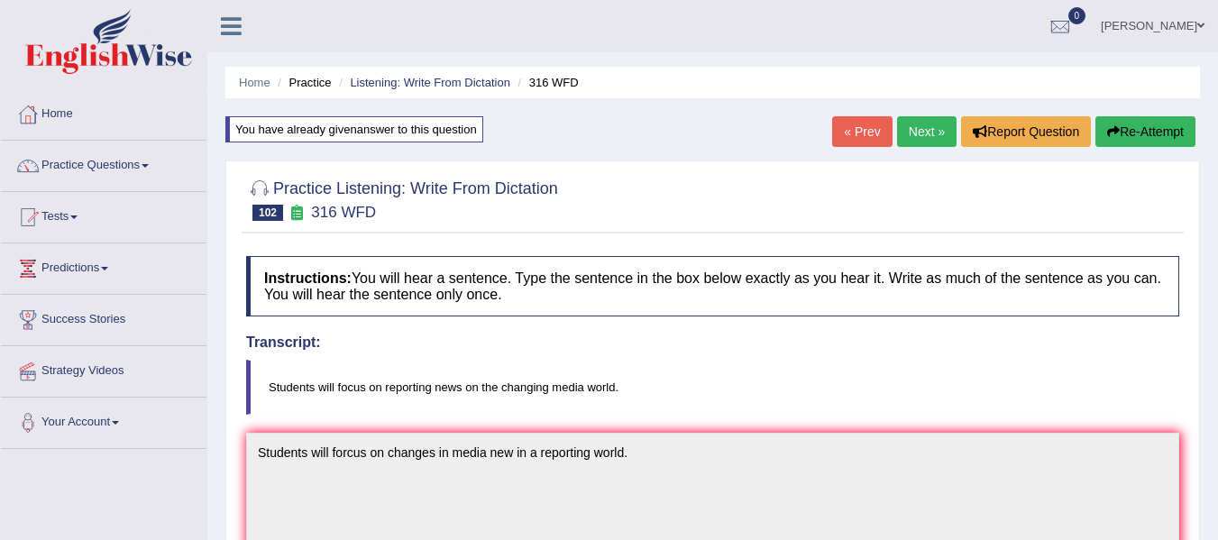
click at [1124, 137] on button "Re-Attempt" at bounding box center [1146, 131] width 100 height 31
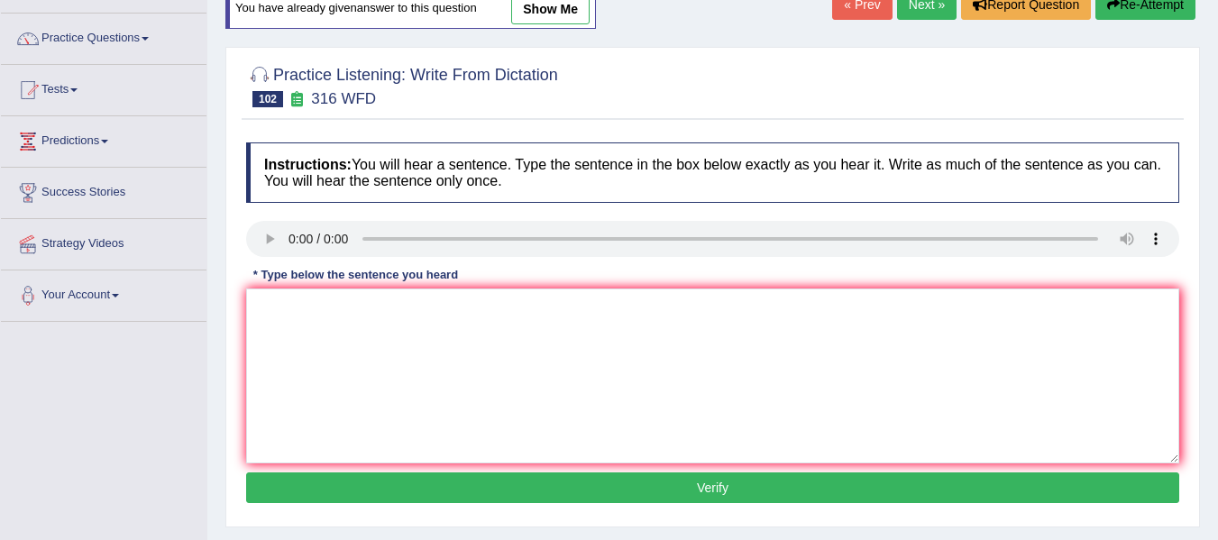
scroll to position [180, 0]
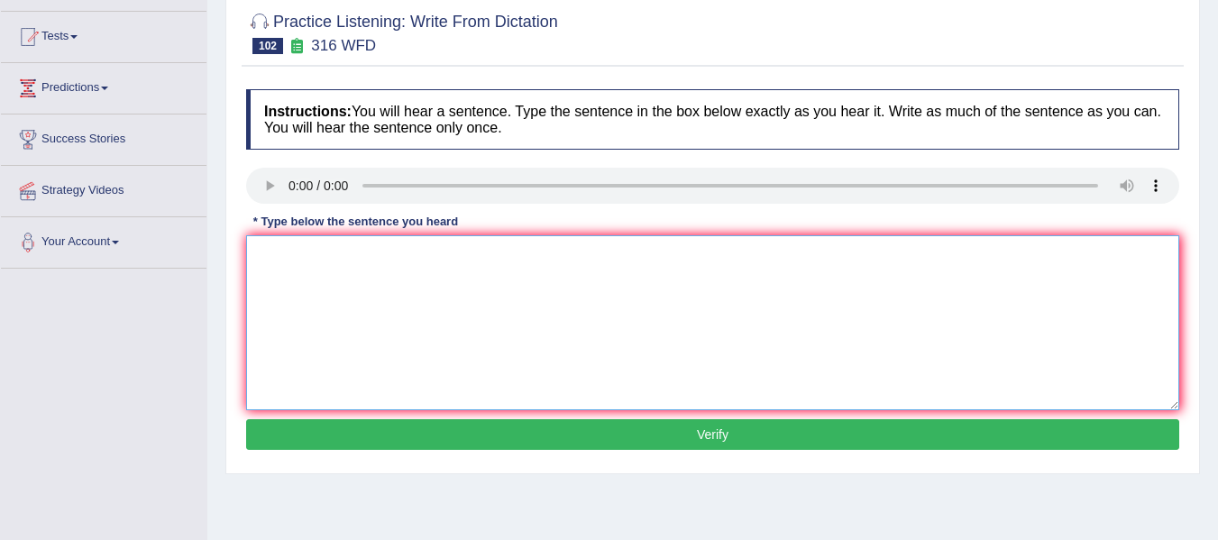
click at [292, 289] on textarea at bounding box center [712, 322] width 933 height 175
type textarea "Students will focus on news reporting media world the."
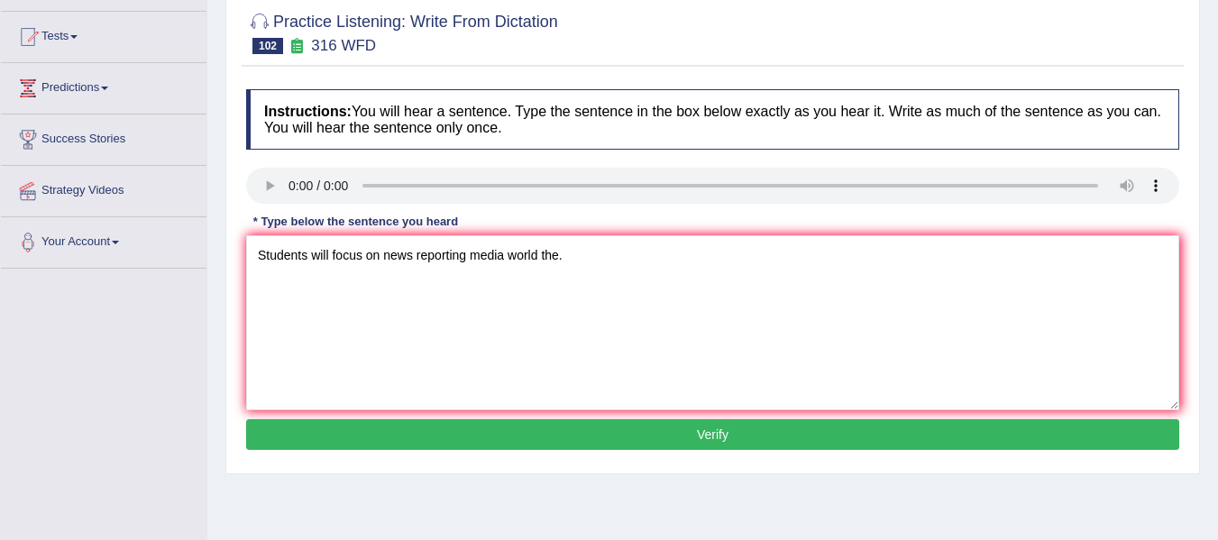
click at [298, 449] on button "Verify" at bounding box center [712, 434] width 933 height 31
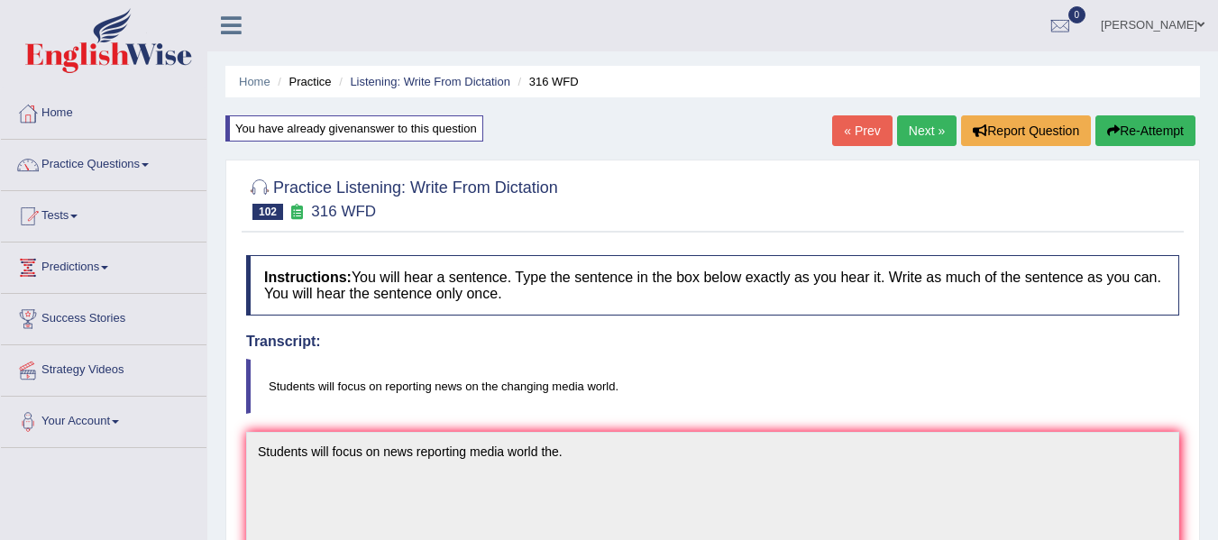
scroll to position [0, 0]
click at [1174, 142] on button "Re-Attempt" at bounding box center [1146, 131] width 100 height 31
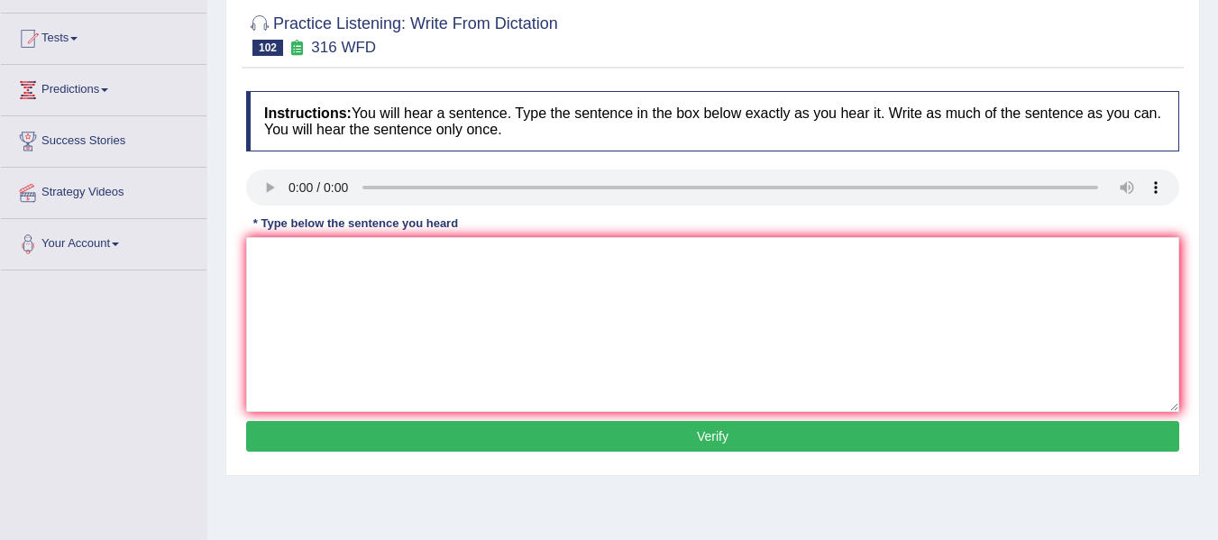
scroll to position [180, 0]
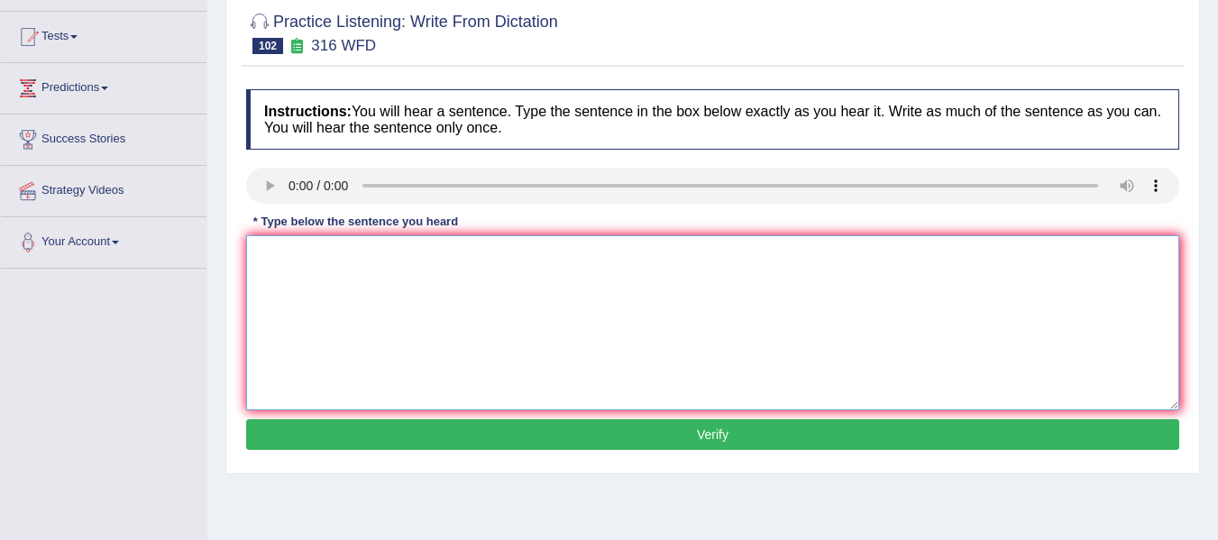
click at [335, 296] on textarea at bounding box center [712, 322] width 933 height 175
click at [348, 264] on textarea "Students will forcus on reporting news on changing media world." at bounding box center [712, 322] width 933 height 175
type textarea "Students will focus on reporting news on changing media world."
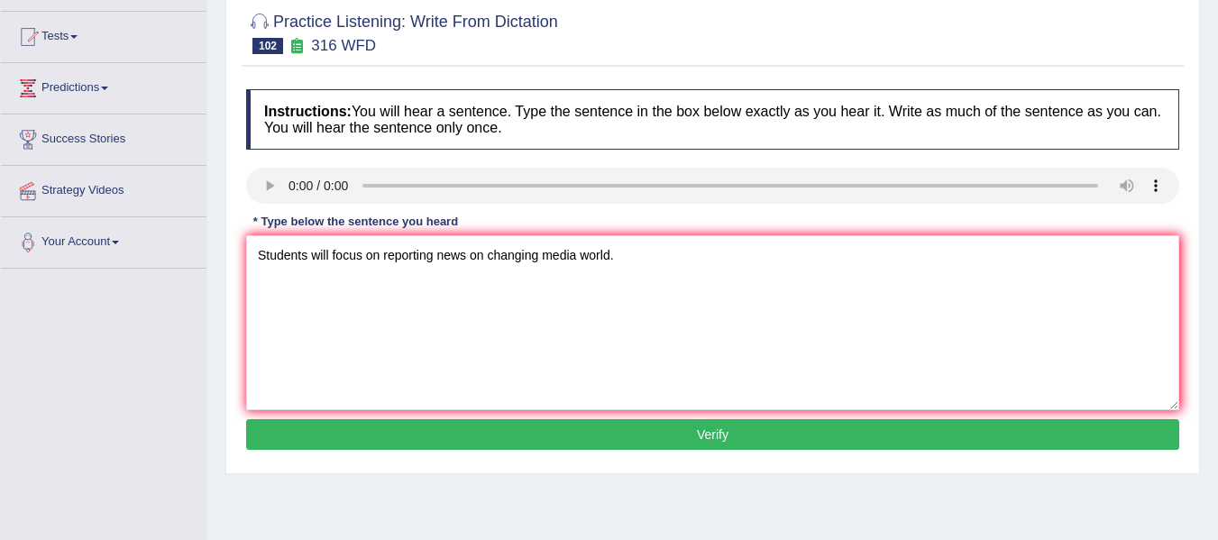
click at [624, 429] on button "Verify" at bounding box center [712, 434] width 933 height 31
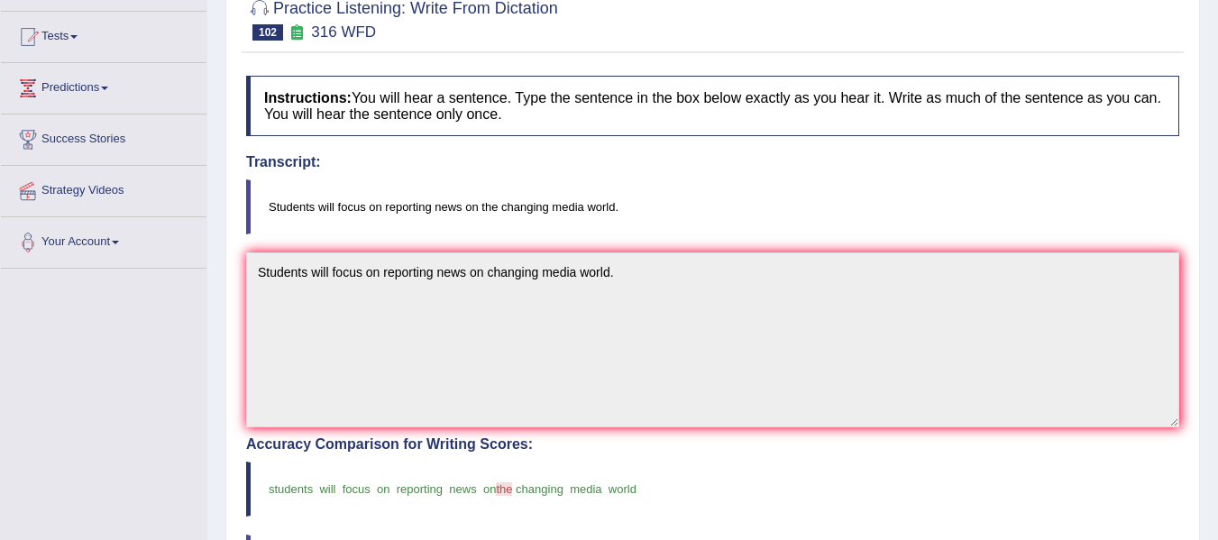
scroll to position [0, 0]
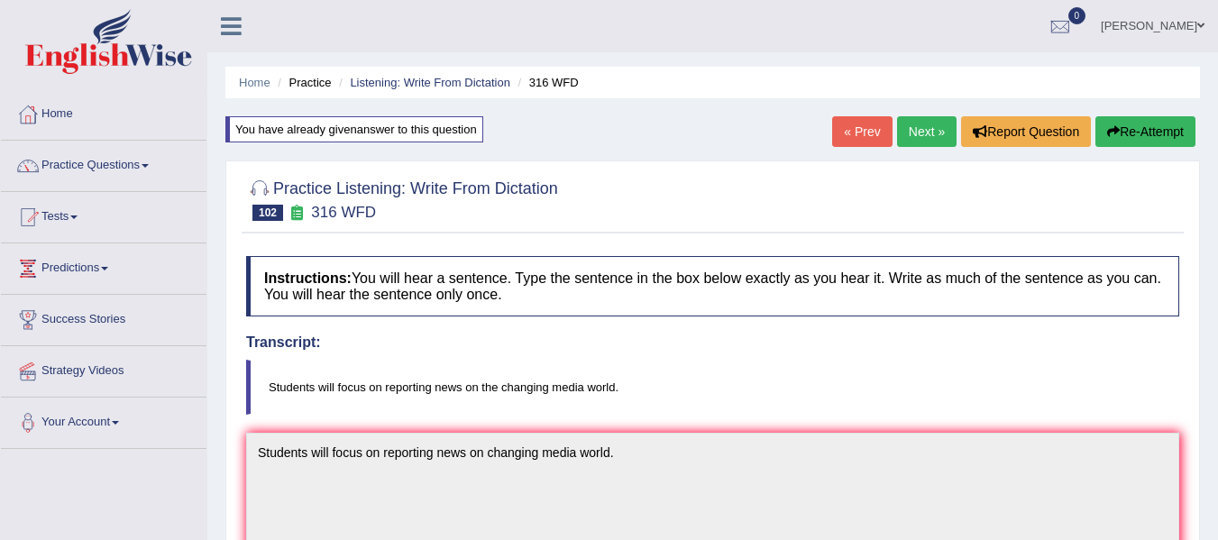
click at [1124, 133] on button "Re-Attempt" at bounding box center [1146, 131] width 100 height 31
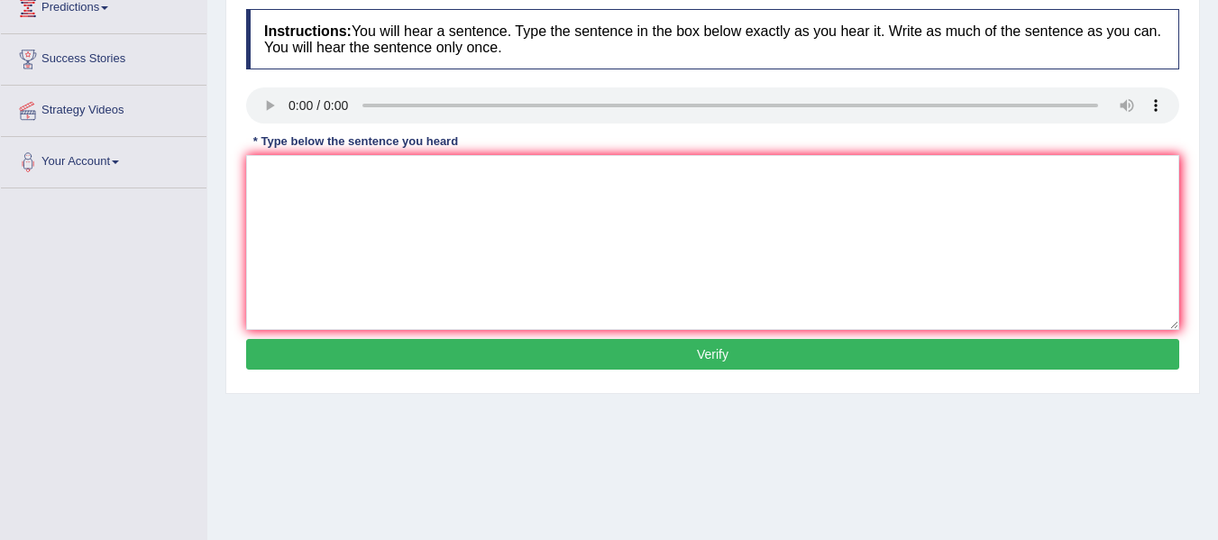
scroll to position [270, 0]
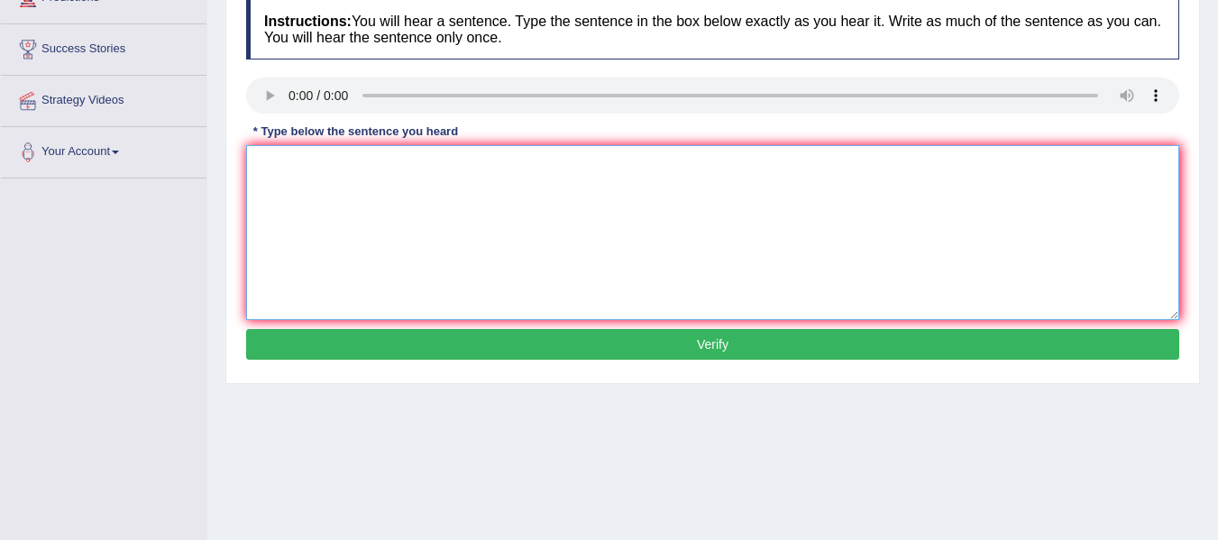
click at [271, 167] on textarea at bounding box center [712, 232] width 933 height 175
click at [457, 169] on textarea "Students will focus on reporting new on the changing media world" at bounding box center [712, 232] width 933 height 175
click at [652, 167] on textarea "Students will focus on reporting news on the changing media world" at bounding box center [712, 232] width 933 height 175
type textarea "Students will focus on reporting news on the changing media world."
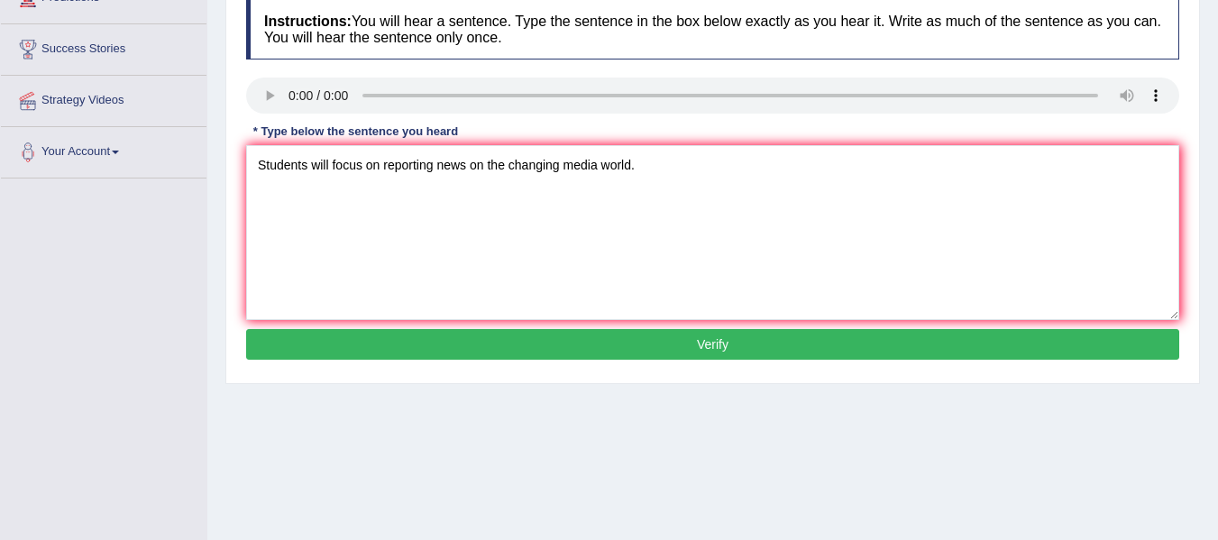
click at [623, 347] on button "Verify" at bounding box center [712, 344] width 933 height 31
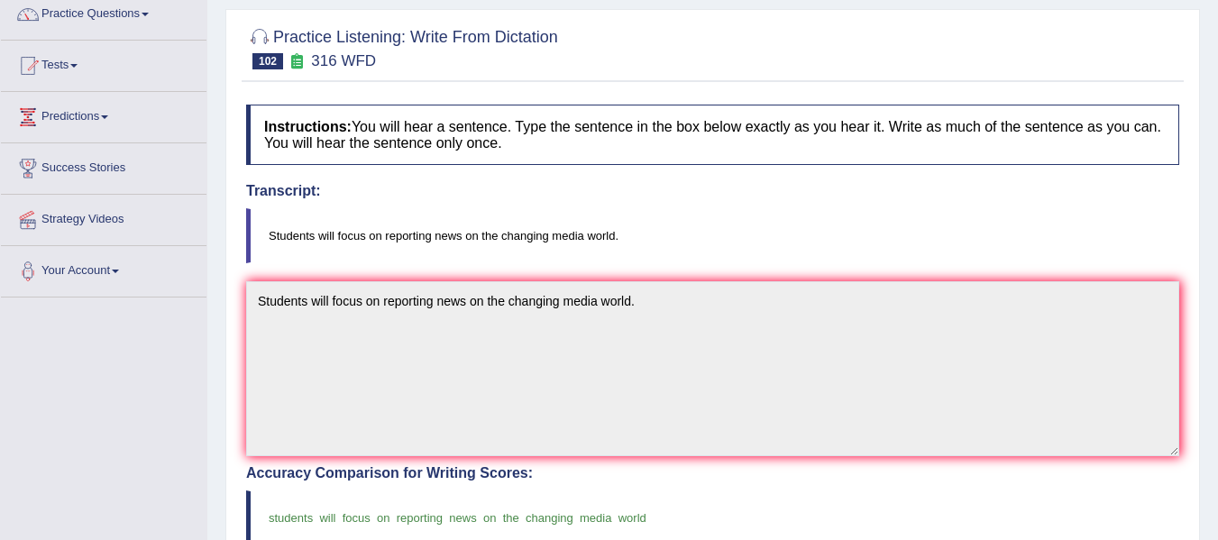
scroll to position [0, 0]
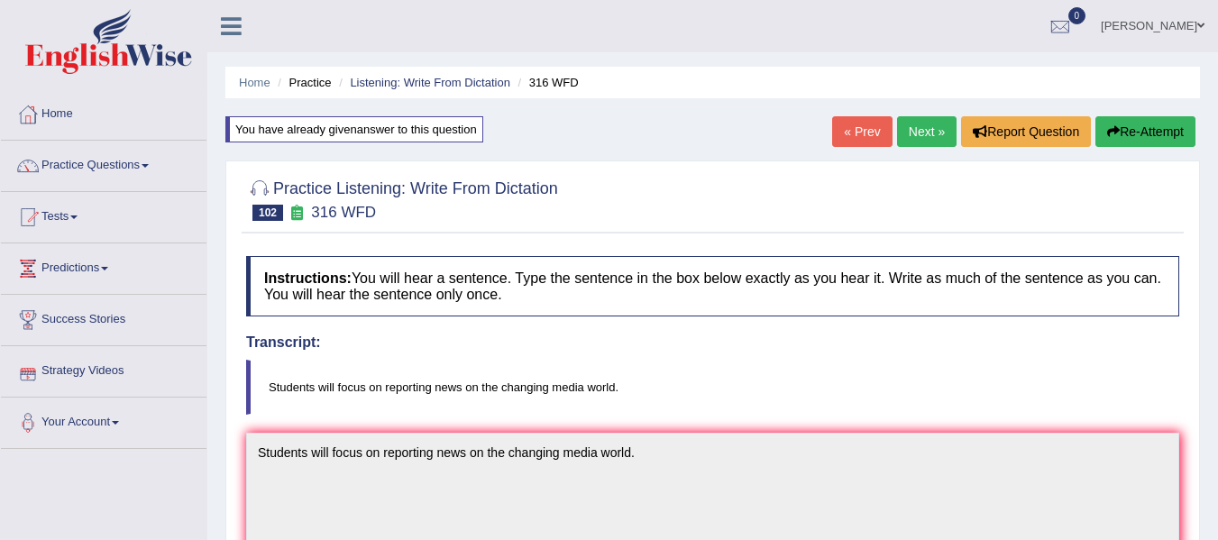
click at [918, 137] on link "Next »" at bounding box center [927, 131] width 60 height 31
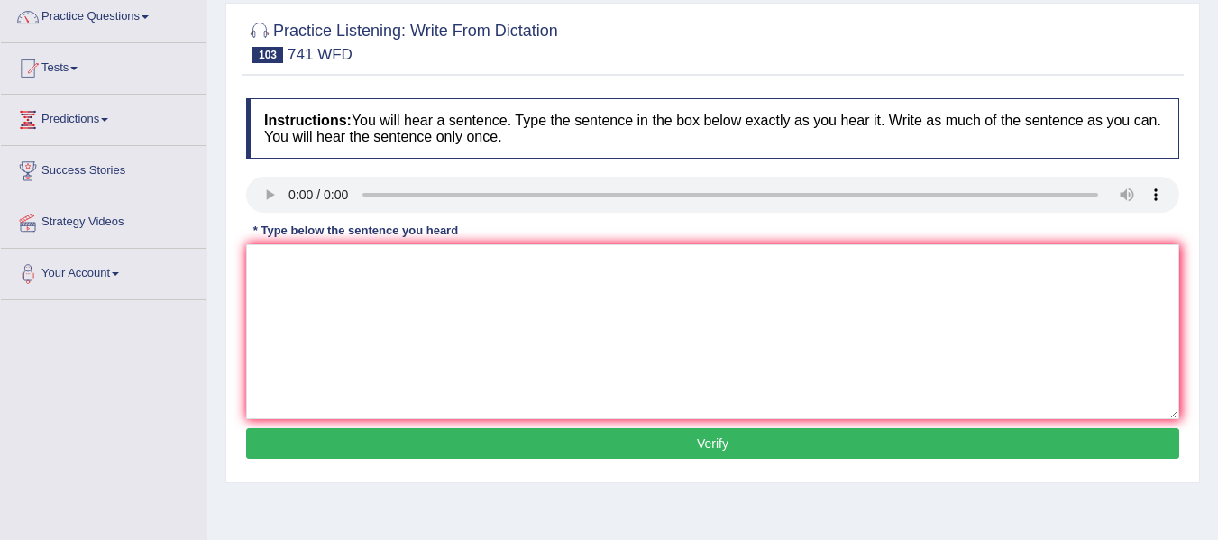
scroll to position [180, 0]
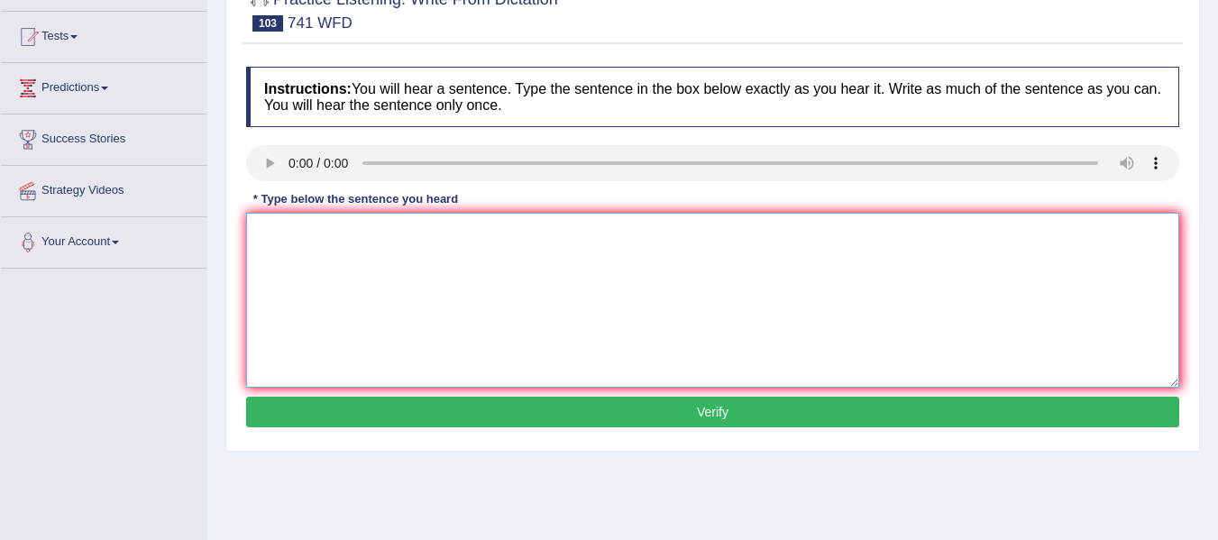
click at [278, 224] on textarea at bounding box center [712, 300] width 933 height 175
click at [542, 236] on textarea "The task [DATE] requires hire level of skills a the." at bounding box center [712, 300] width 933 height 175
type textarea "The task [DATE] requires hire level of skills a the taskes."
click at [467, 417] on button "Verify" at bounding box center [712, 412] width 933 height 31
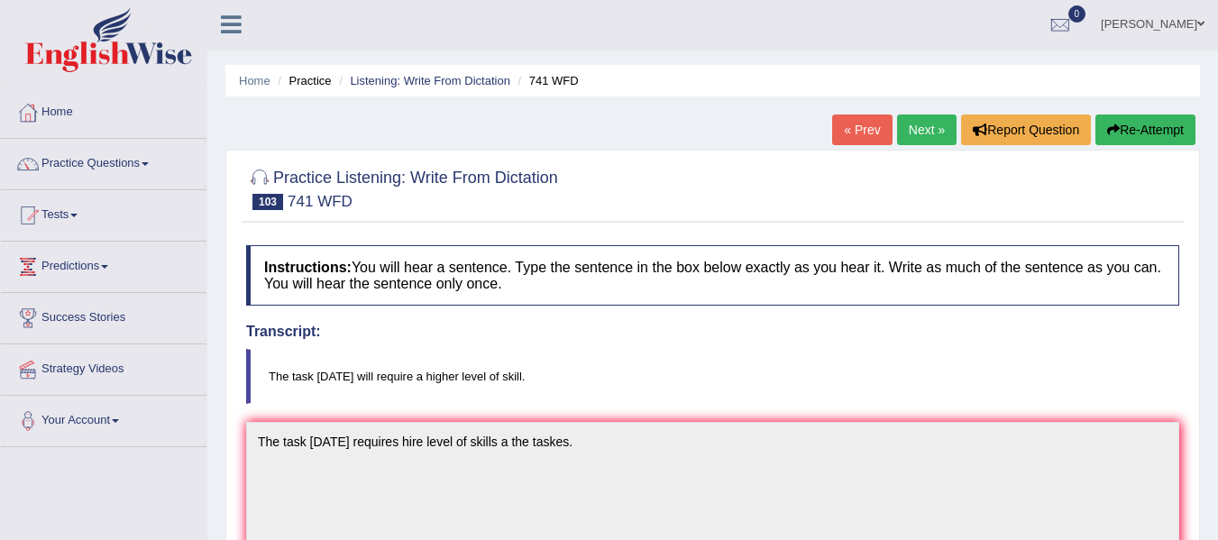
scroll to position [0, 0]
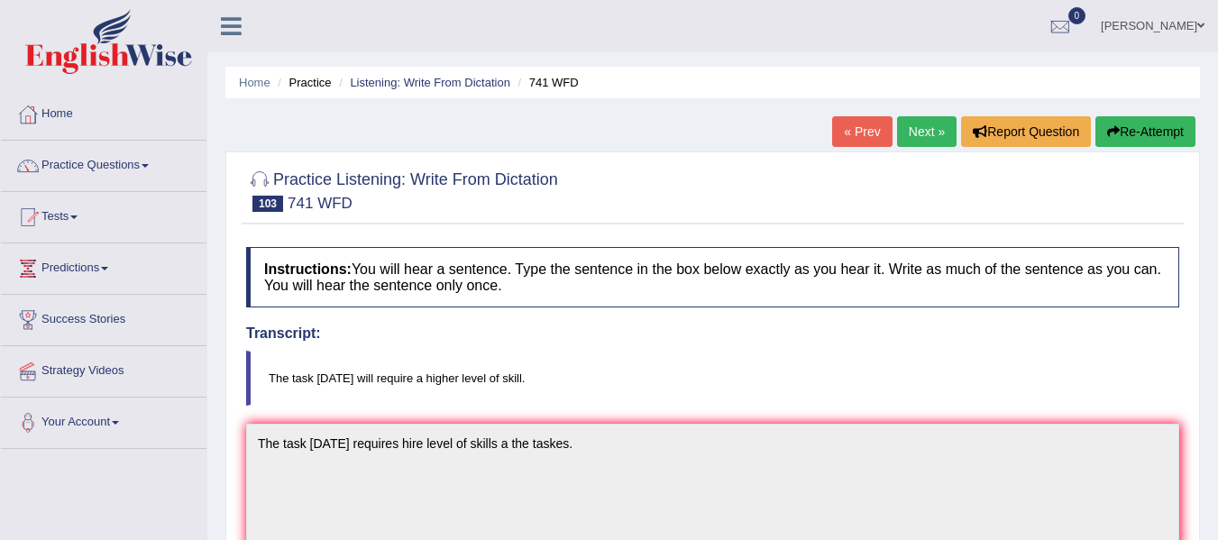
click at [1137, 127] on button "Re-Attempt" at bounding box center [1146, 131] width 100 height 31
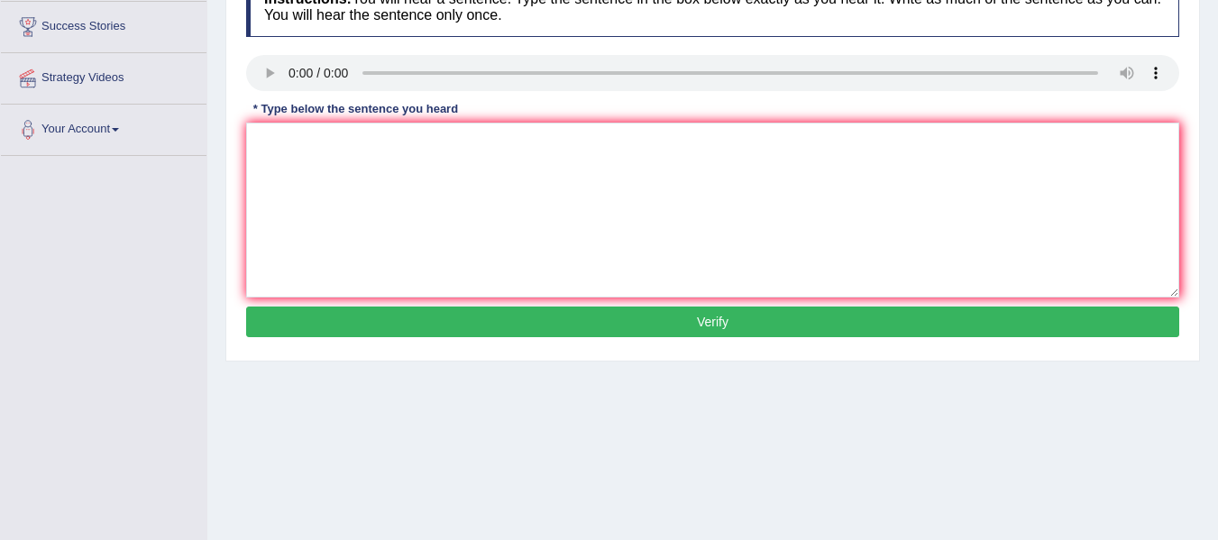
scroll to position [361, 0]
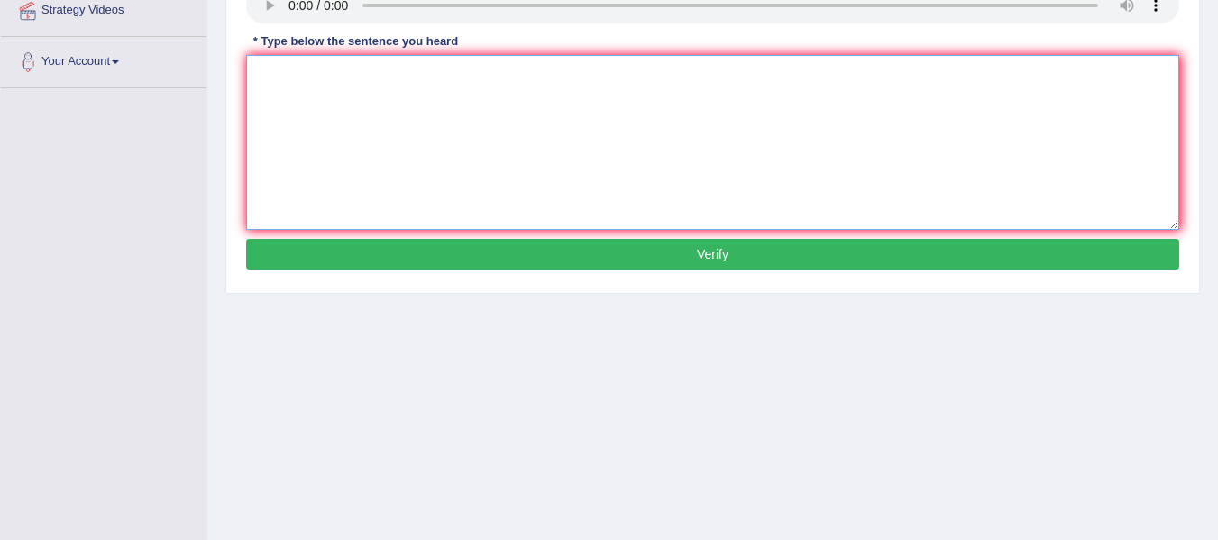
click at [318, 127] on textarea at bounding box center [712, 142] width 933 height 175
type textarea "The task [DATE] required the higher level of skills require."
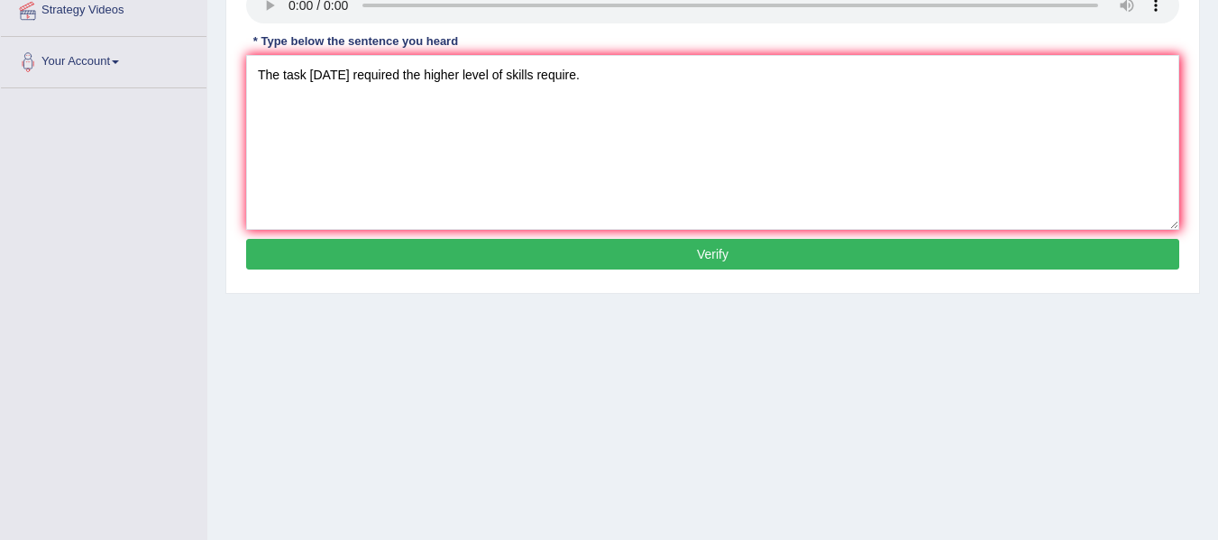
click at [497, 253] on button "Verify" at bounding box center [712, 254] width 933 height 31
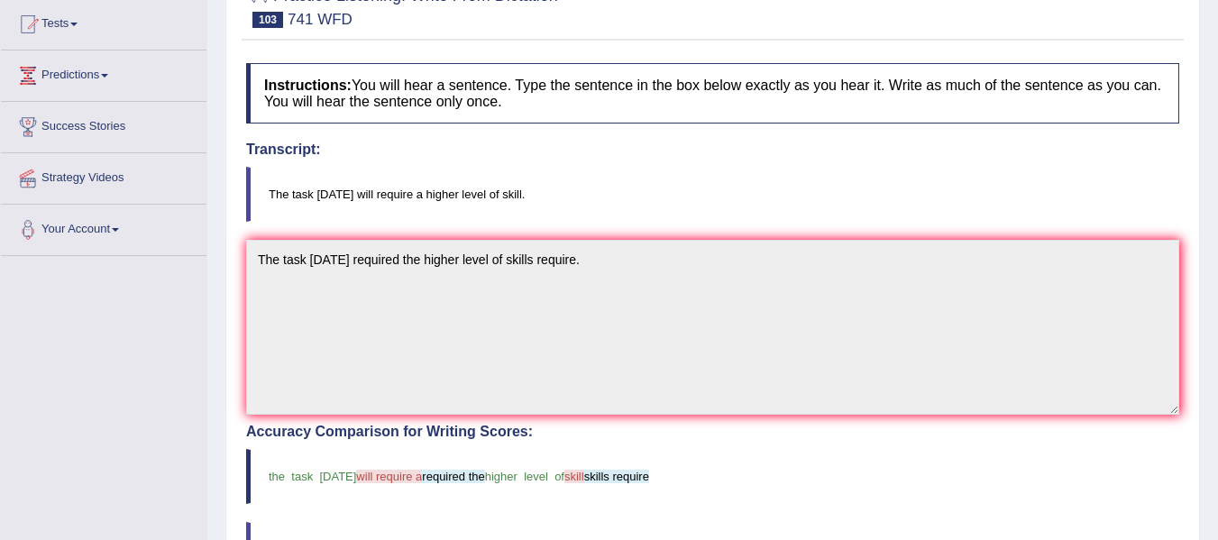
scroll to position [0, 0]
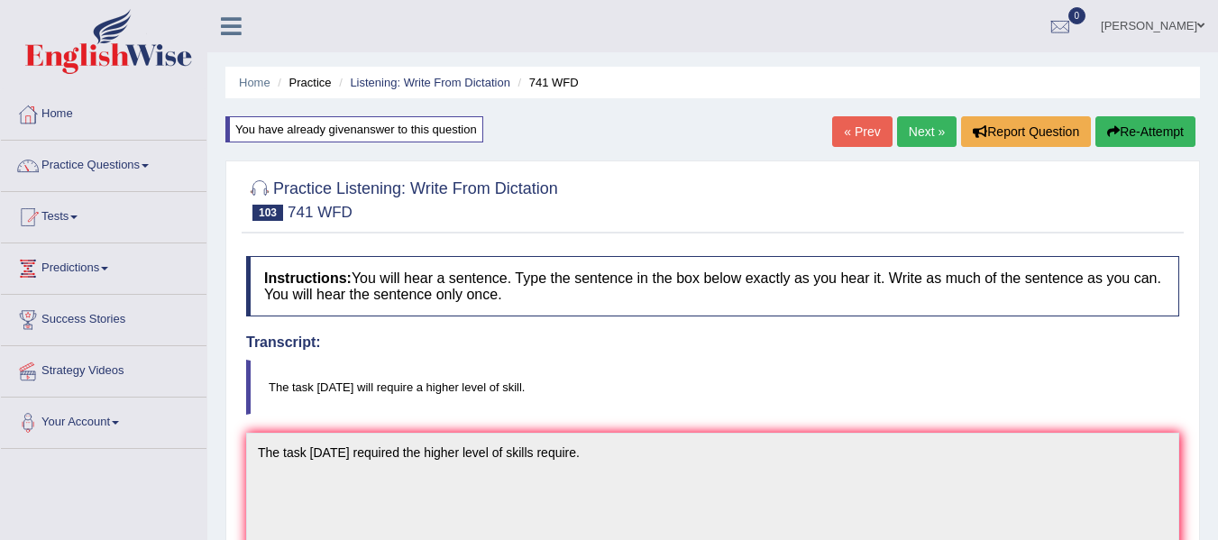
click at [1167, 135] on button "Re-Attempt" at bounding box center [1146, 131] width 100 height 31
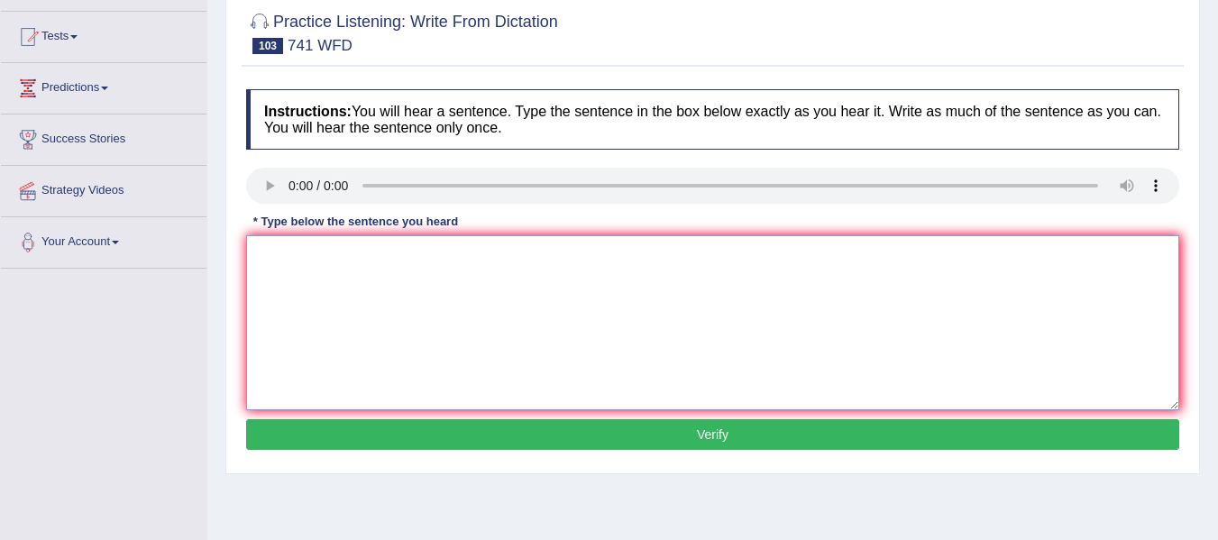
click at [307, 261] on textarea at bounding box center [712, 322] width 933 height 175
type textarea "The task [DATE] require a higher level of skills."
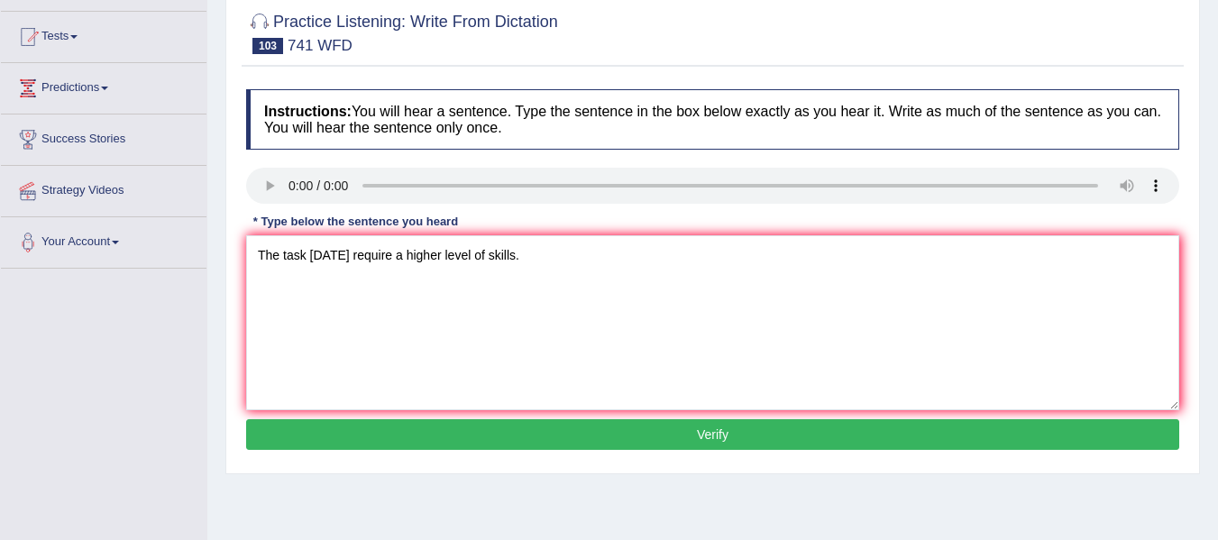
click at [665, 424] on button "Verify" at bounding box center [712, 434] width 933 height 31
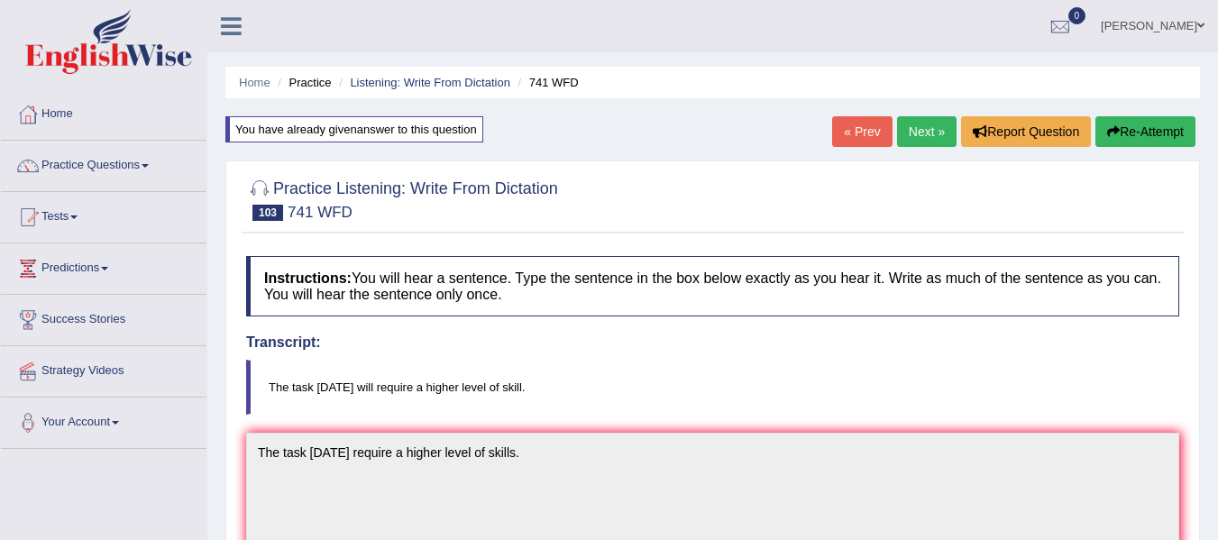
click at [1143, 142] on button "Re-Attempt" at bounding box center [1146, 131] width 100 height 31
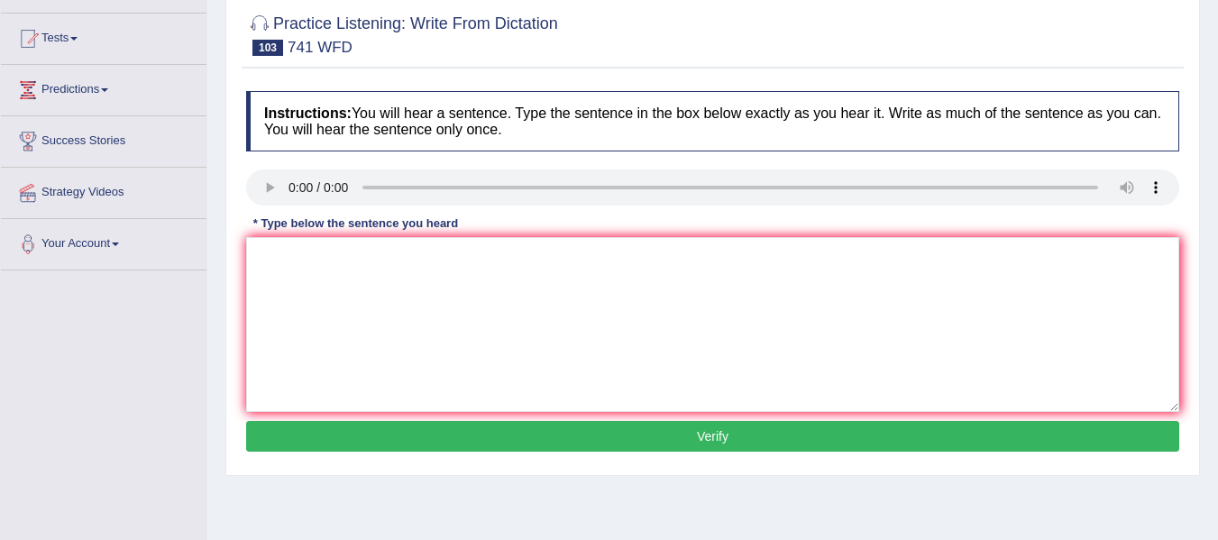
scroll to position [180, 0]
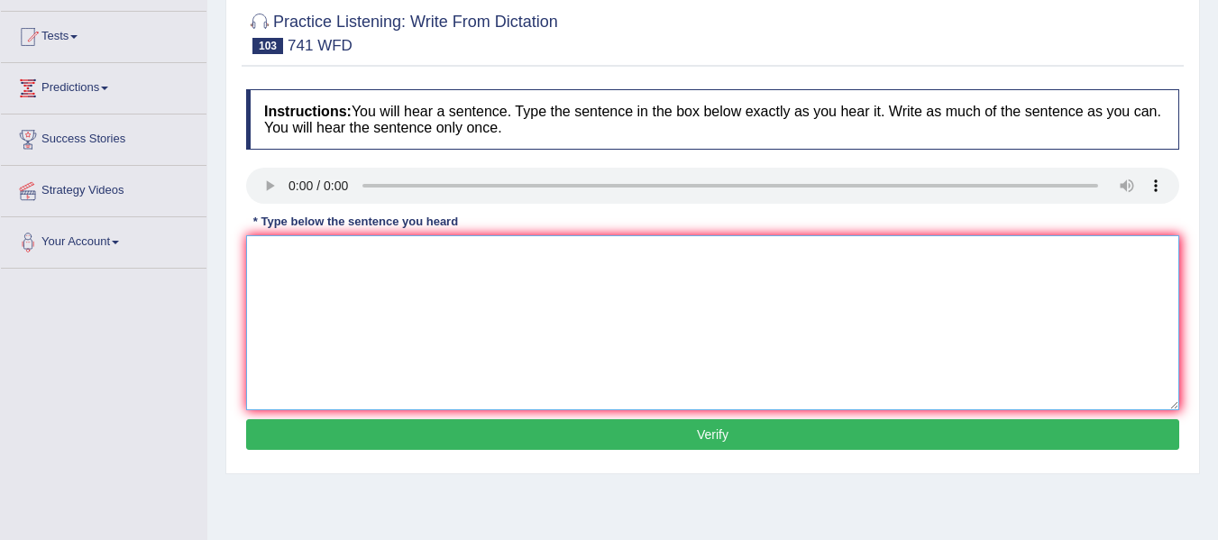
click at [287, 298] on textarea at bounding box center [712, 322] width 933 height 175
click at [369, 259] on textarea "The task tomorrow require a higher level of skills." at bounding box center [712, 322] width 933 height 175
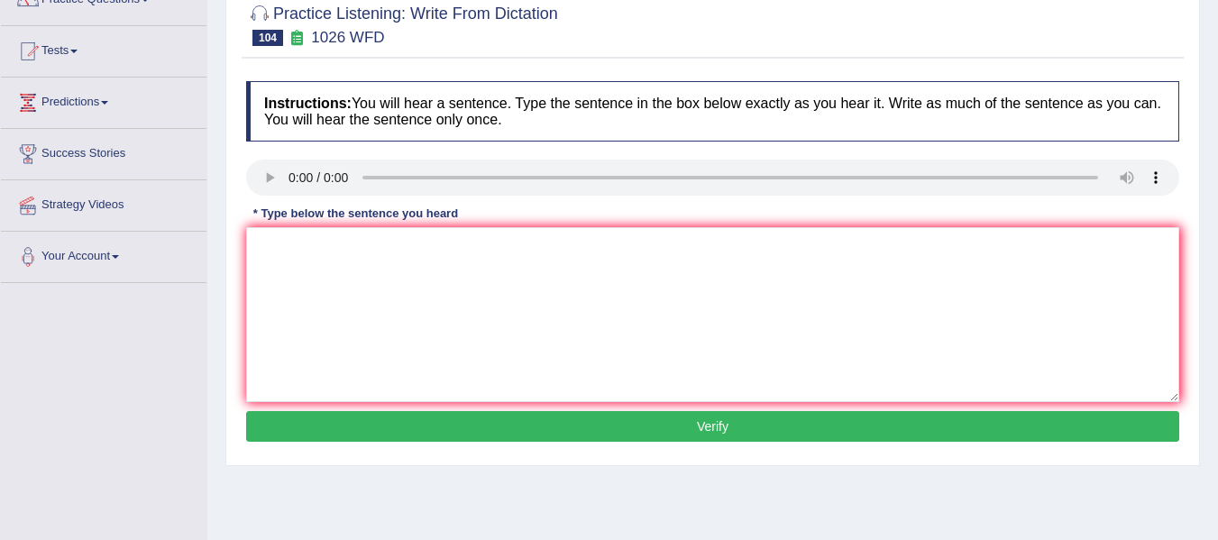
scroll to position [180, 0]
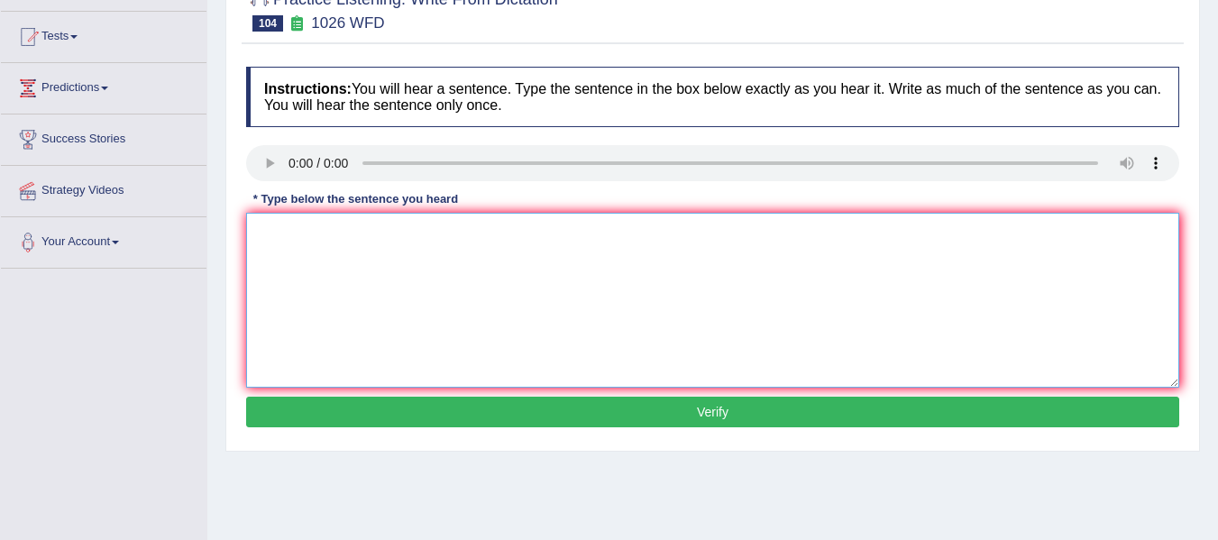
click at [312, 244] on textarea at bounding box center [712, 300] width 933 height 175
type textarea "Football is played all year round in the university."
click at [351, 422] on button "Verify" at bounding box center [712, 412] width 933 height 31
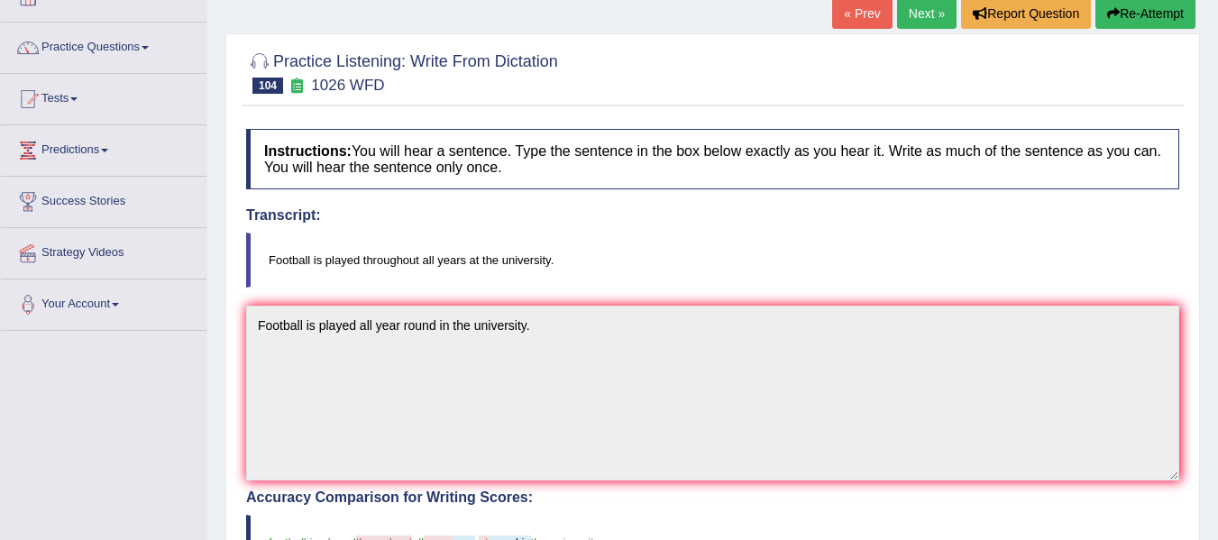
scroll to position [90, 0]
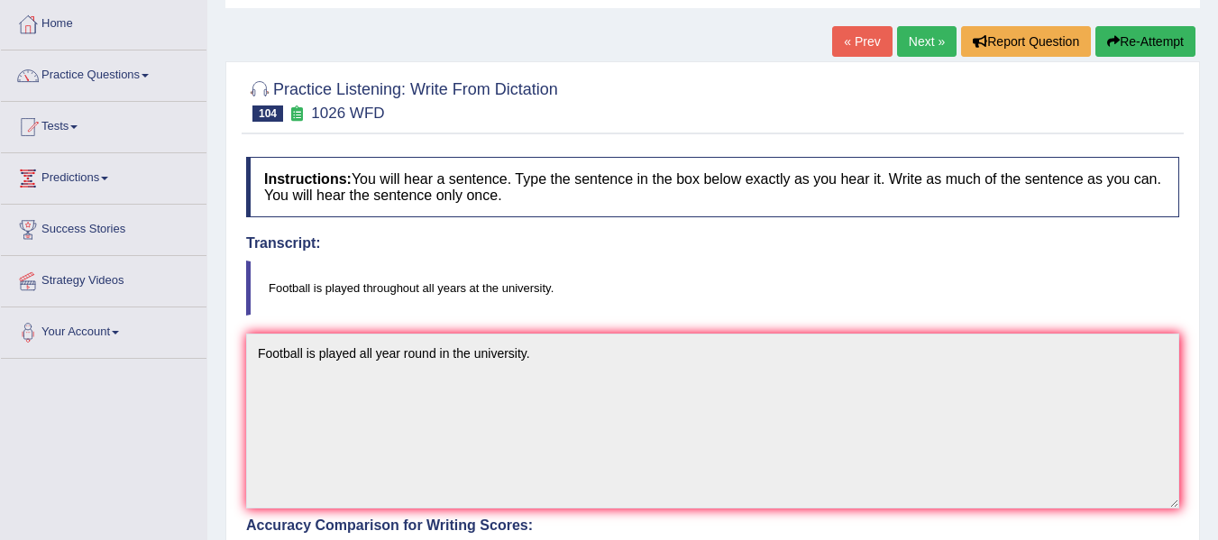
click at [1161, 52] on button "Re-Attempt" at bounding box center [1146, 41] width 100 height 31
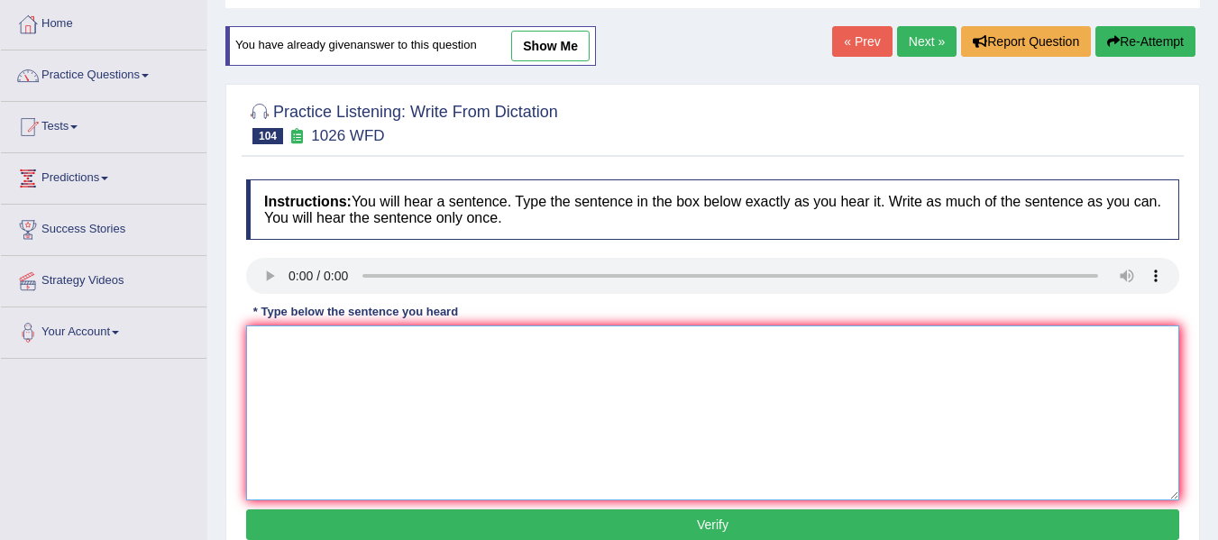
click at [328, 381] on textarea at bounding box center [712, 412] width 933 height 175
type textarea "Football is played out throughout the all year in the university."
click at [576, 519] on button "Verify" at bounding box center [712, 524] width 933 height 31
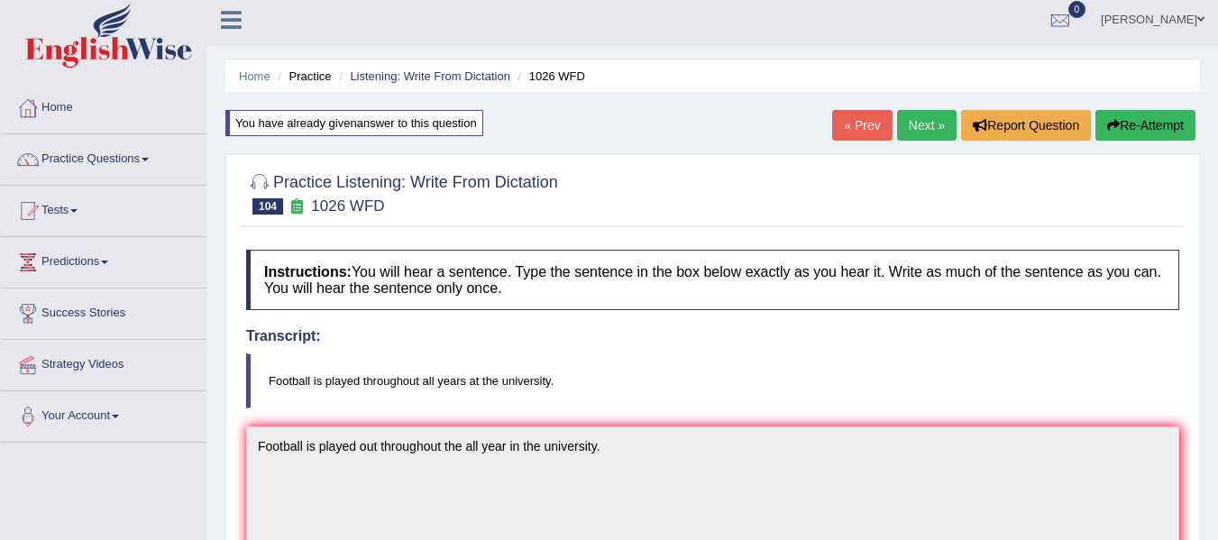
scroll to position [5, 0]
click at [1162, 118] on button "Re-Attempt" at bounding box center [1146, 126] width 100 height 31
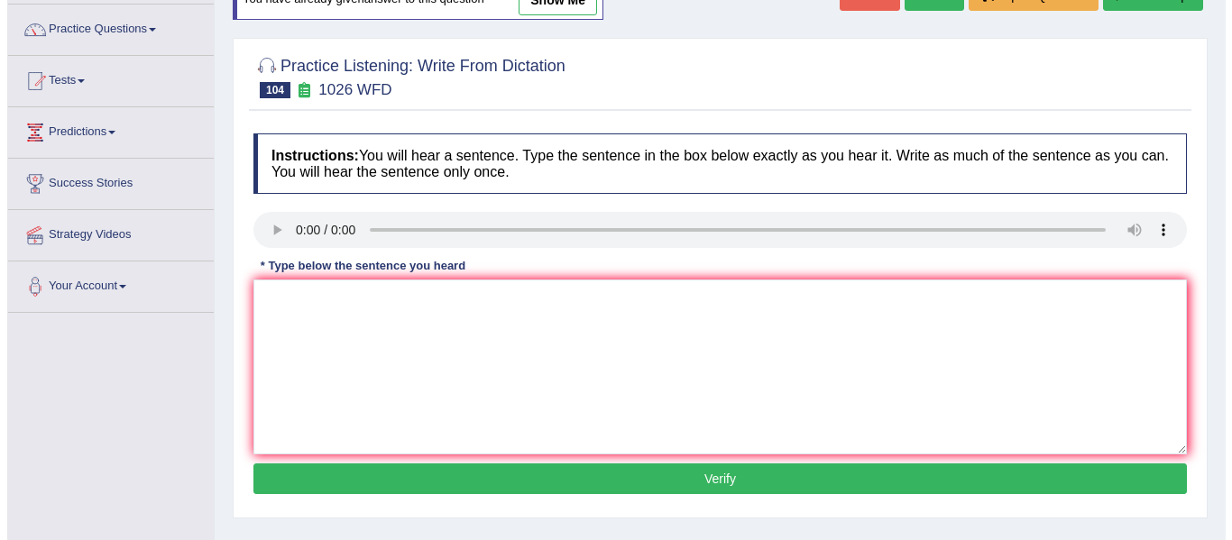
scroll to position [276, 0]
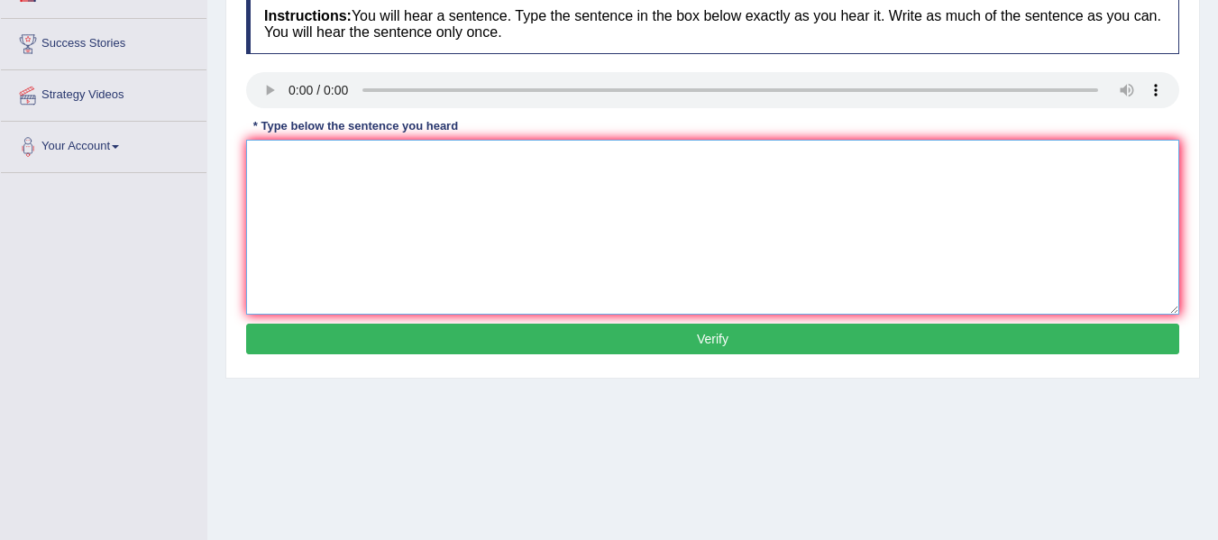
click at [280, 160] on textarea at bounding box center [712, 227] width 933 height 175
type textarea "Football is played throughout the all year at the university."
click at [291, 341] on button "Verify" at bounding box center [712, 339] width 933 height 31
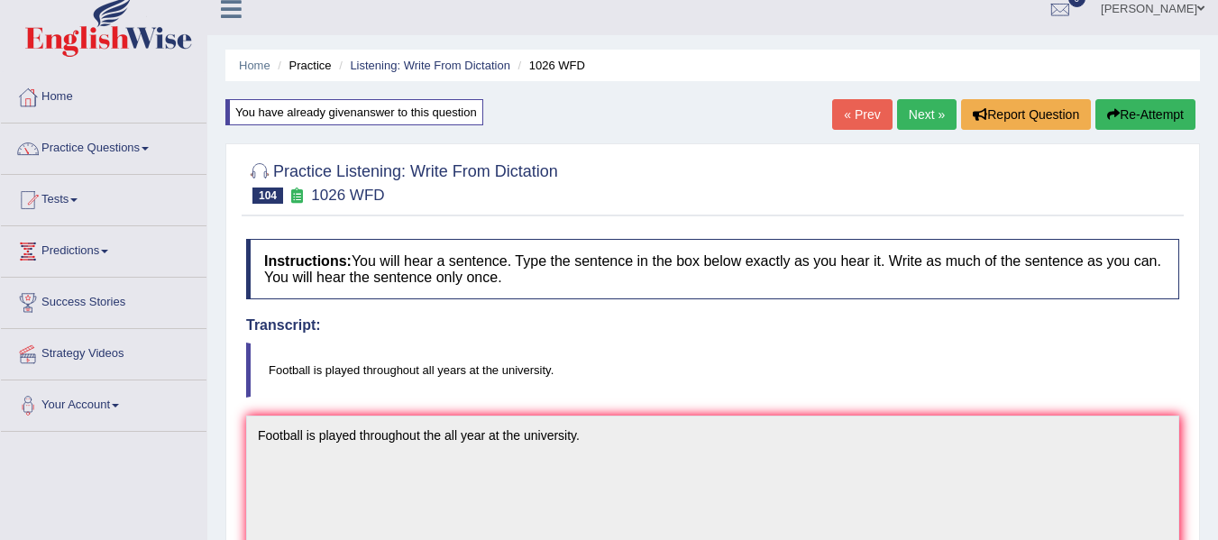
scroll to position [0, 0]
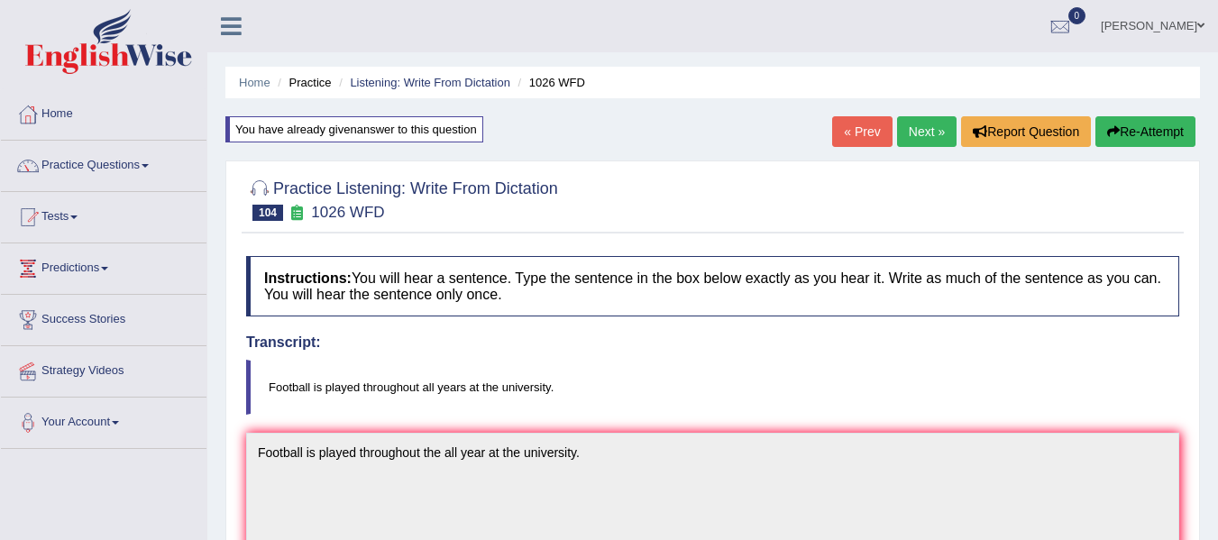
click at [912, 131] on link "Next »" at bounding box center [927, 131] width 60 height 31
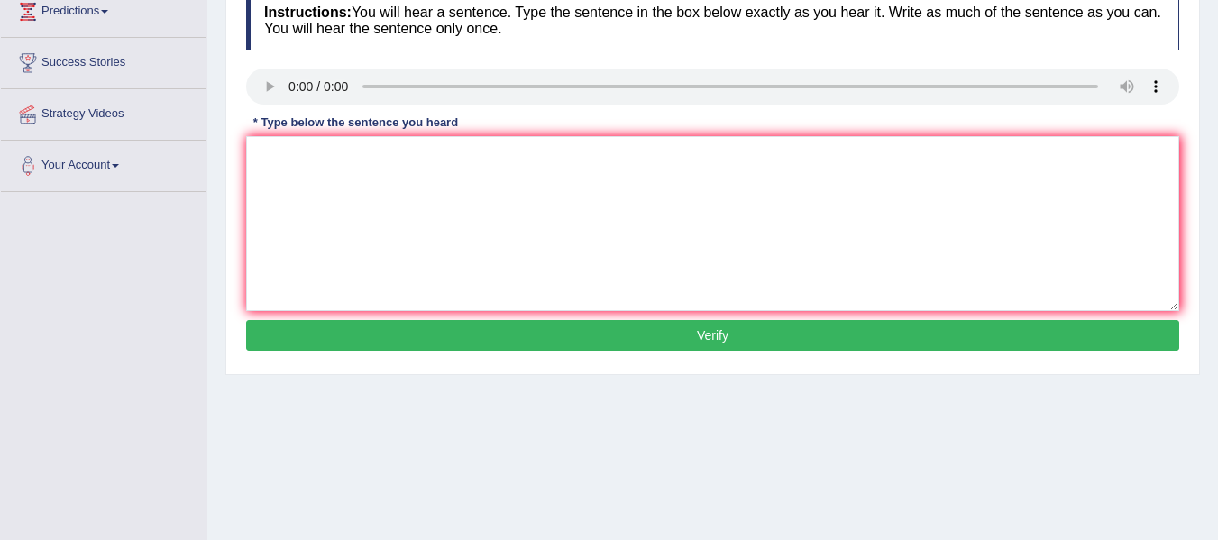
scroll to position [270, 0]
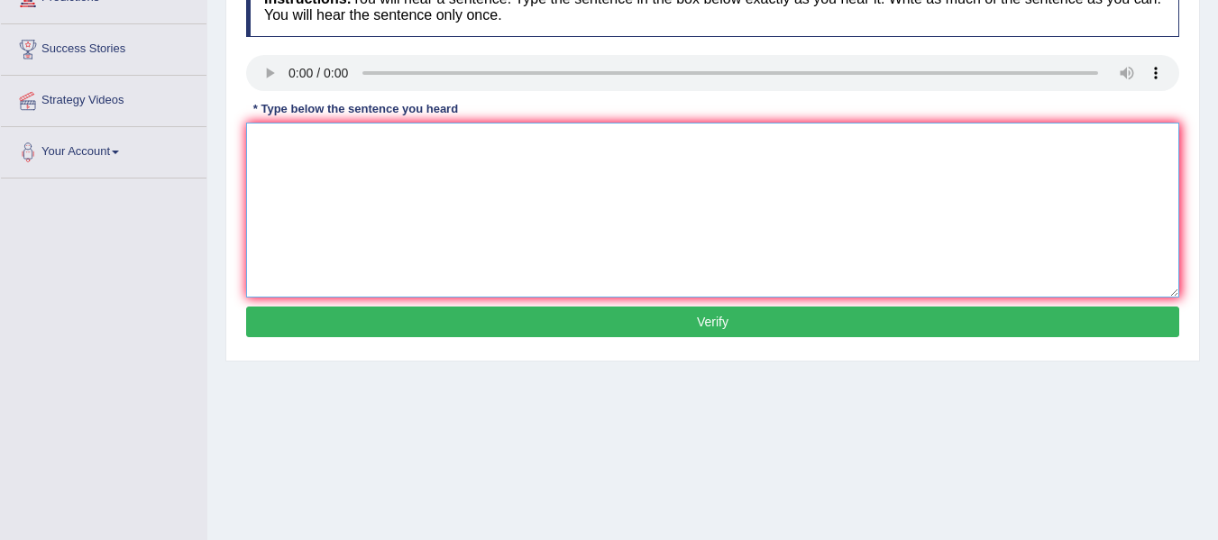
click at [286, 167] on textarea at bounding box center [712, 210] width 933 height 175
click at [289, 168] on textarea at bounding box center [712, 210] width 933 height 175
click at [271, 158] on textarea at bounding box center [712, 210] width 933 height 175
click at [323, 147] on textarea "When code announce the regretion judge" at bounding box center [712, 210] width 933 height 175
click at [591, 138] on textarea "When coat announce the regretion judge" at bounding box center [712, 210] width 933 height 175
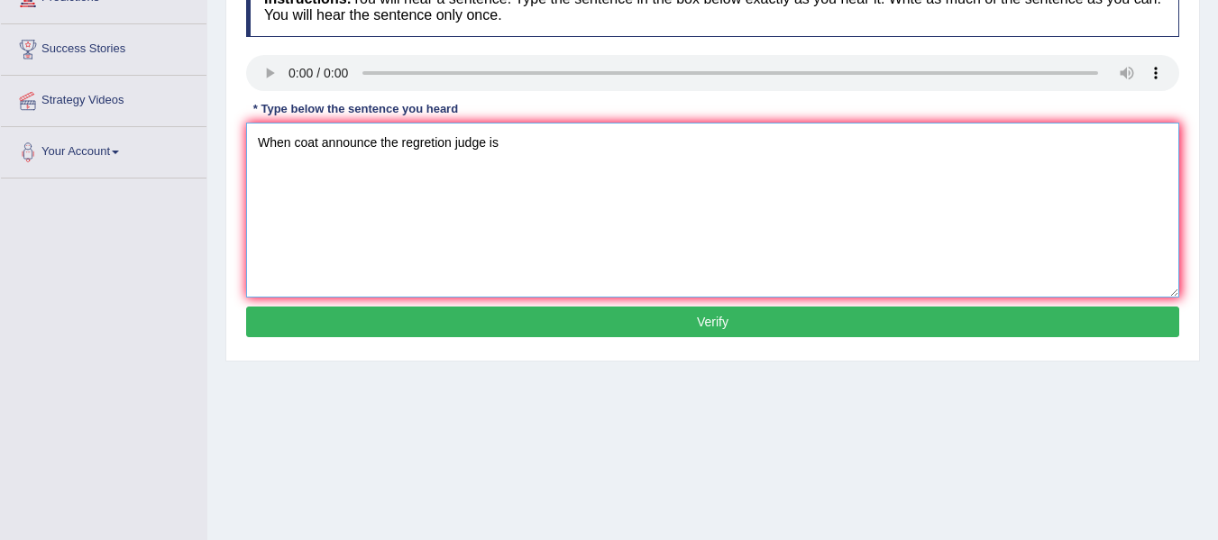
type textarea "When coat announce the regretion judge is"
click at [613, 314] on button "Verify" at bounding box center [712, 322] width 933 height 31
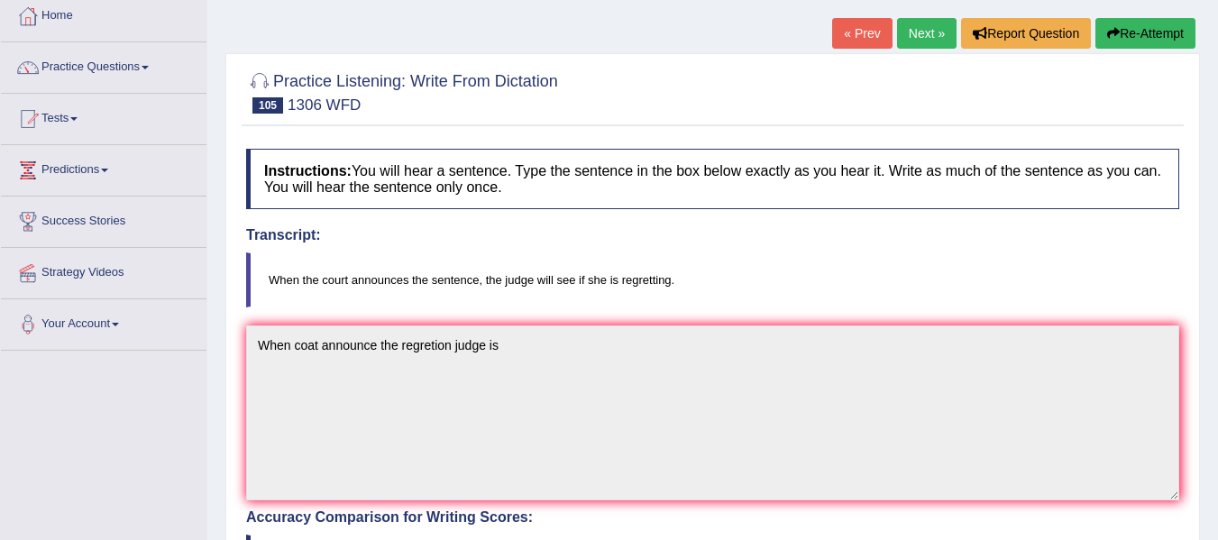
scroll to position [90, 0]
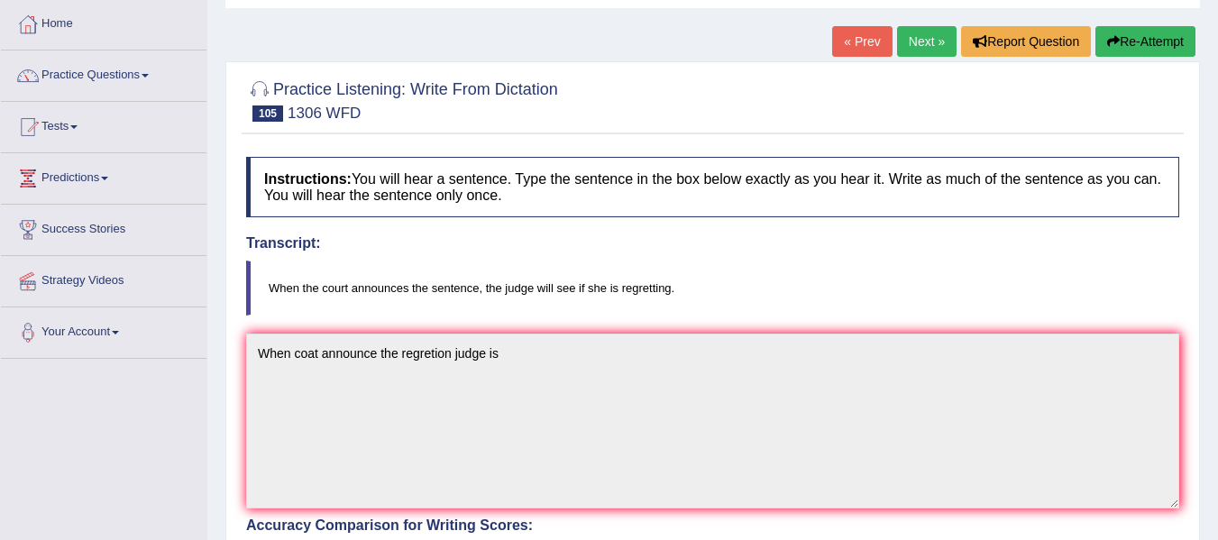
click at [1160, 43] on button "Re-Attempt" at bounding box center [1146, 41] width 100 height 31
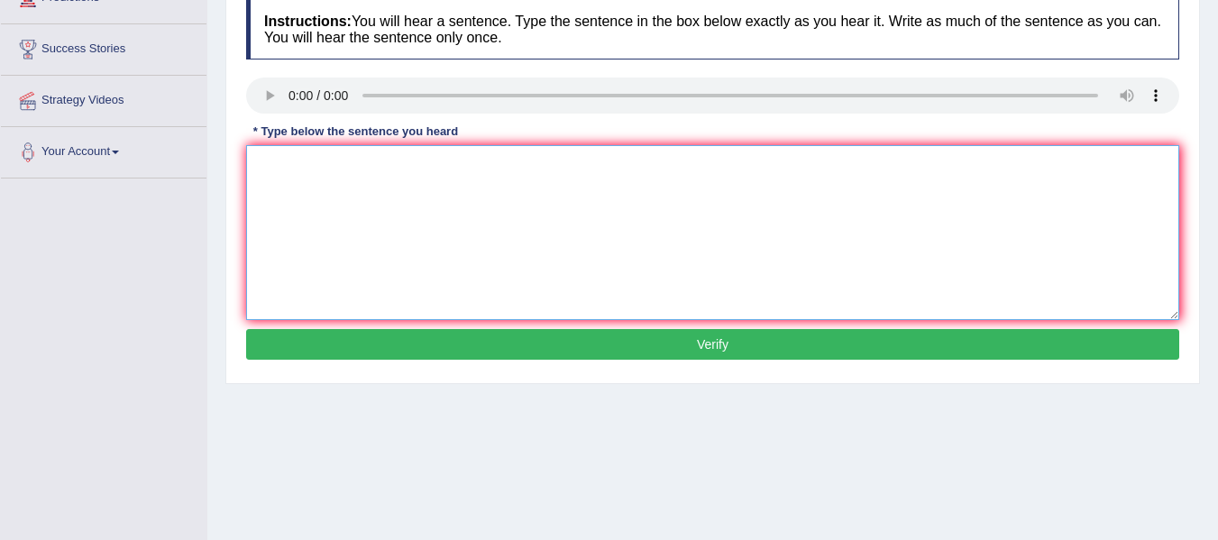
click at [283, 196] on textarea at bounding box center [712, 232] width 933 height 175
click at [430, 165] on textarea "When the court announce the regretion the judge was" at bounding box center [712, 232] width 933 height 175
click at [431, 171] on textarea "When the court announce the regretion the judge was" at bounding box center [712, 232] width 933 height 175
click at [426, 166] on textarea "When the court announce the regretion the judge was" at bounding box center [712, 232] width 933 height 175
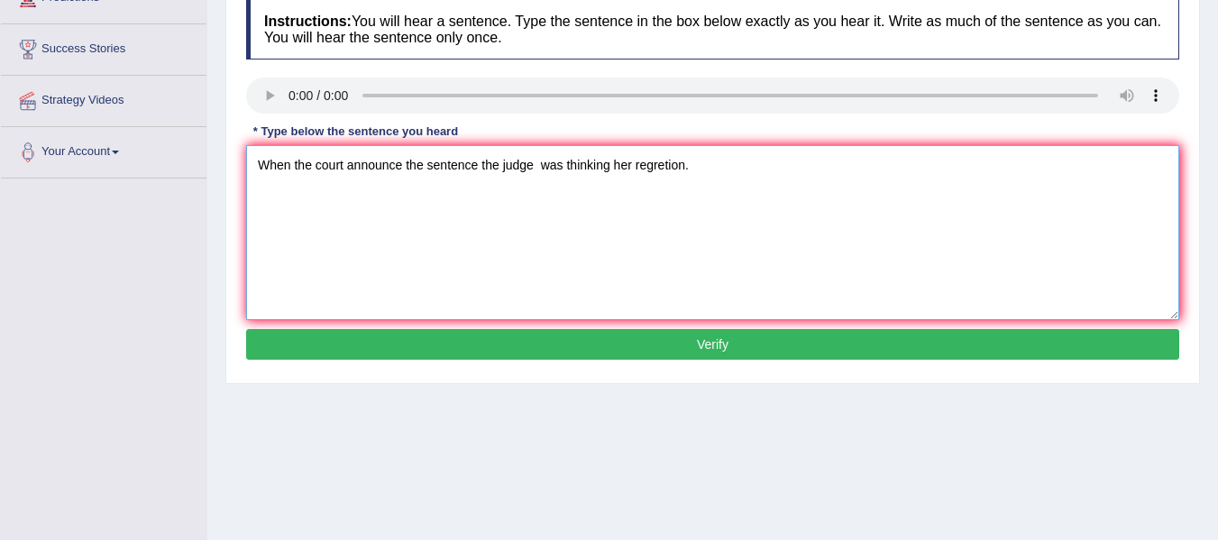
type textarea "When the court announce the sentence the judge was thinking her regretion."
click at [557, 338] on button "Verify" at bounding box center [712, 344] width 933 height 31
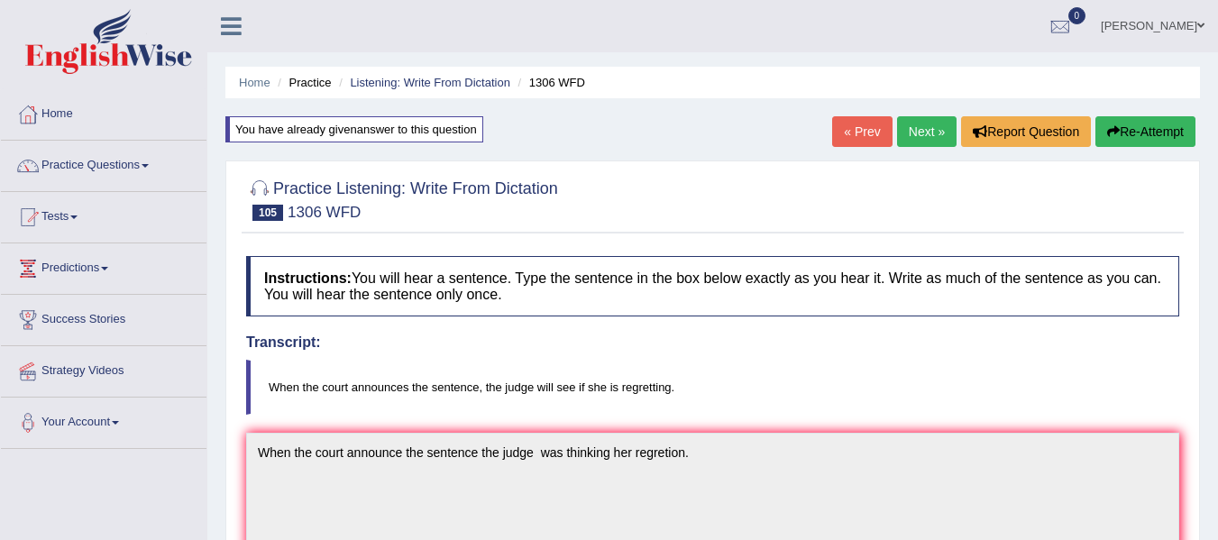
click at [1111, 127] on icon "button" at bounding box center [1113, 131] width 13 height 13
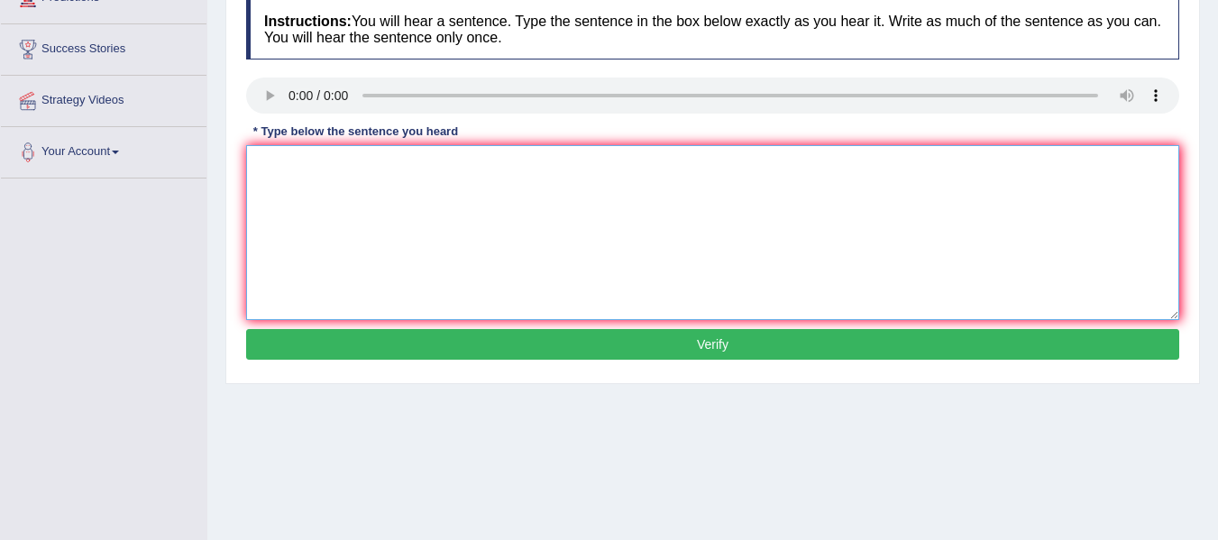
click at [302, 241] on textarea at bounding box center [712, 232] width 933 height 175
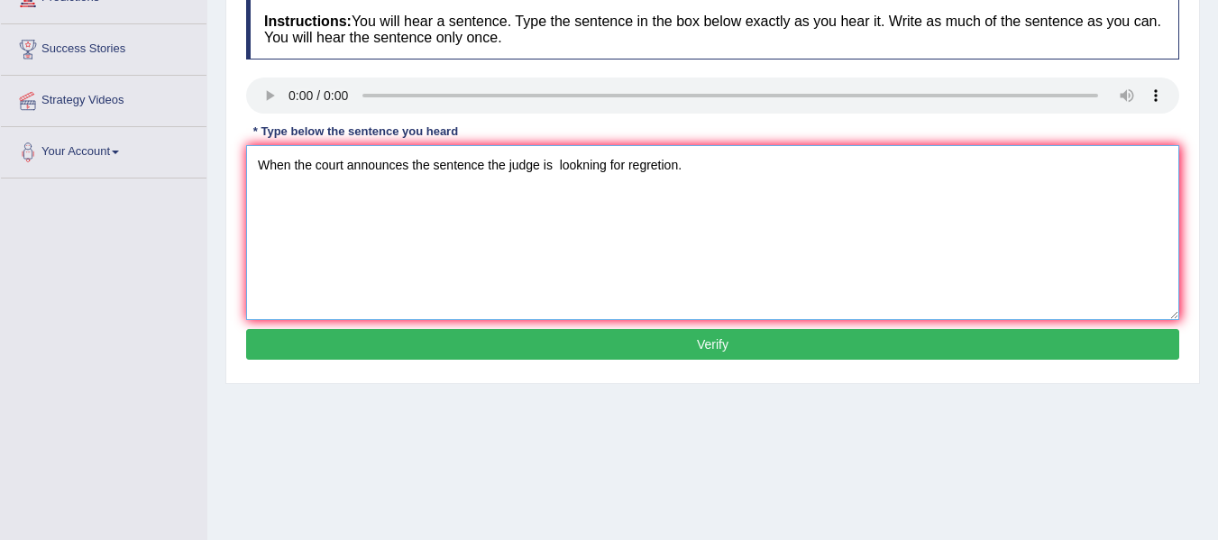
type textarea "When the court announces the sentence the judge is lookning for regretion."
click at [431, 331] on button "Verify" at bounding box center [712, 344] width 933 height 31
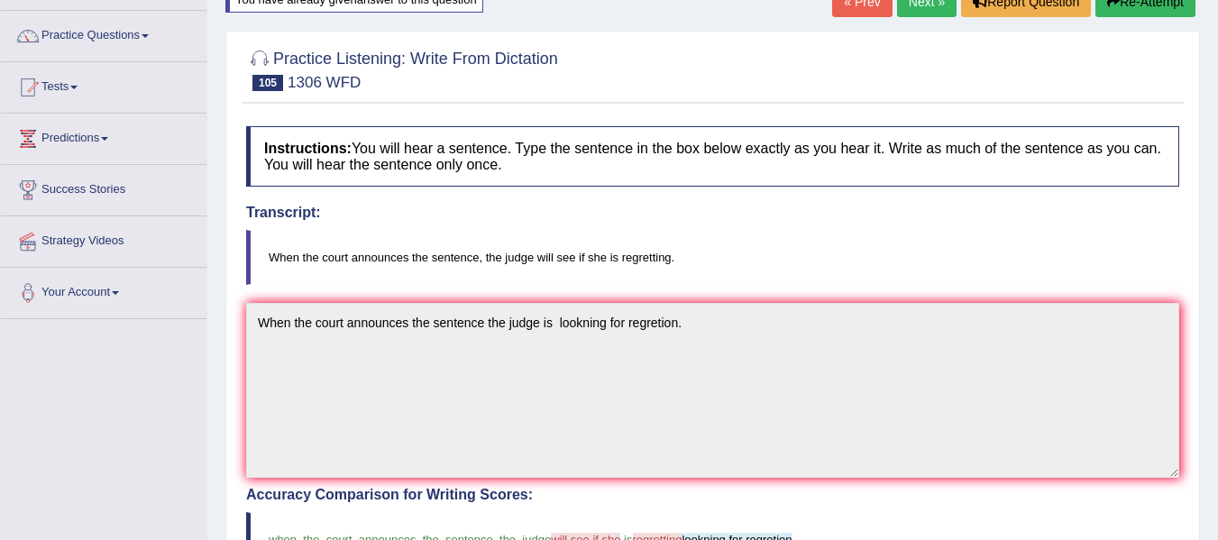
scroll to position [90, 0]
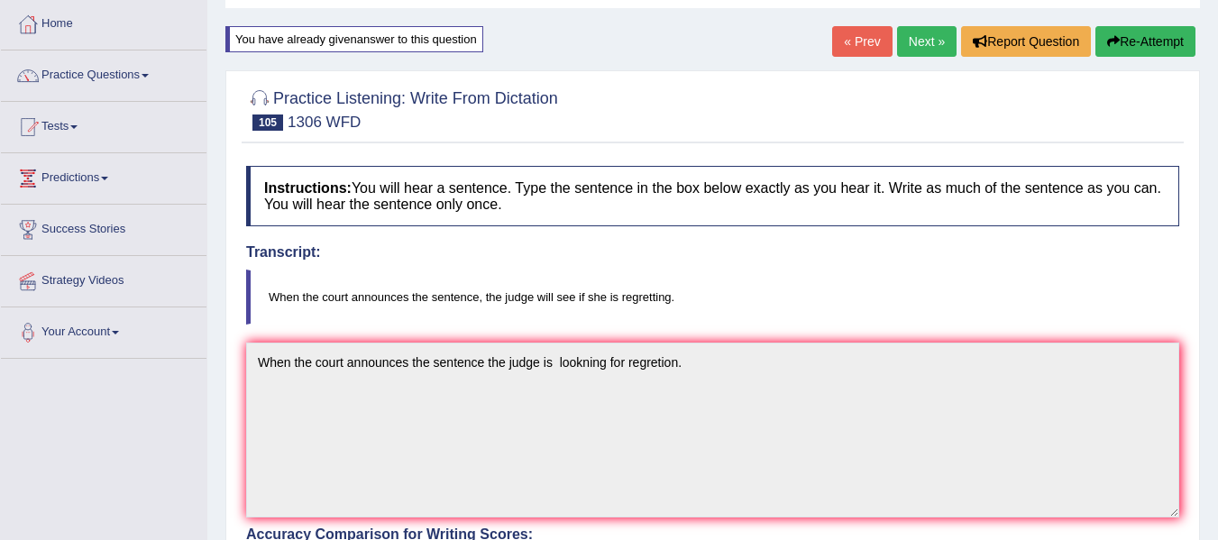
click at [1141, 49] on button "Re-Attempt" at bounding box center [1146, 41] width 100 height 31
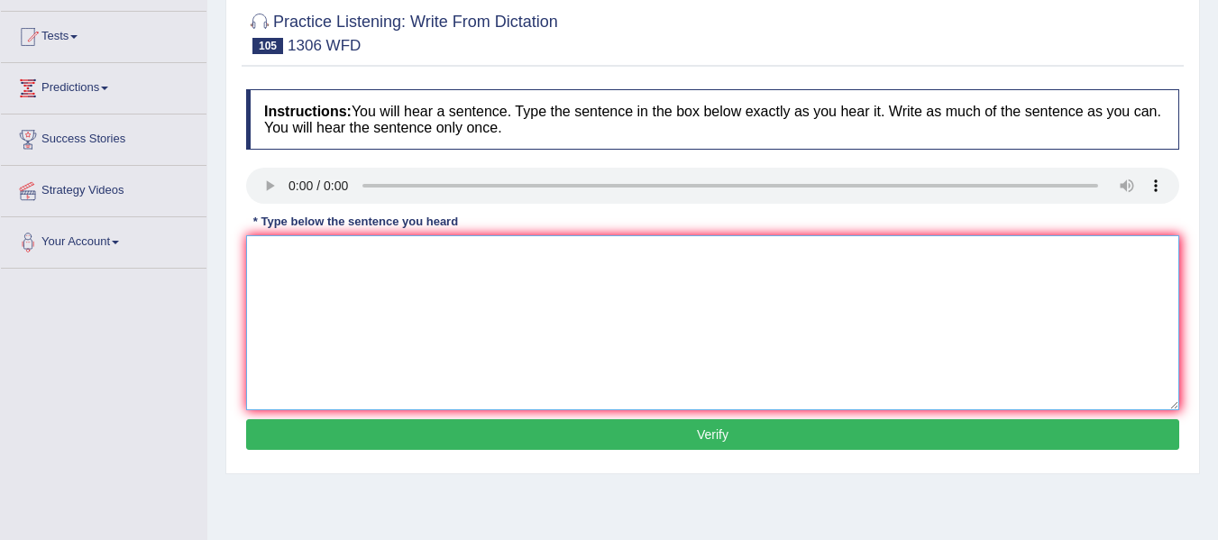
click at [288, 261] on textarea at bounding box center [712, 322] width 933 height 175
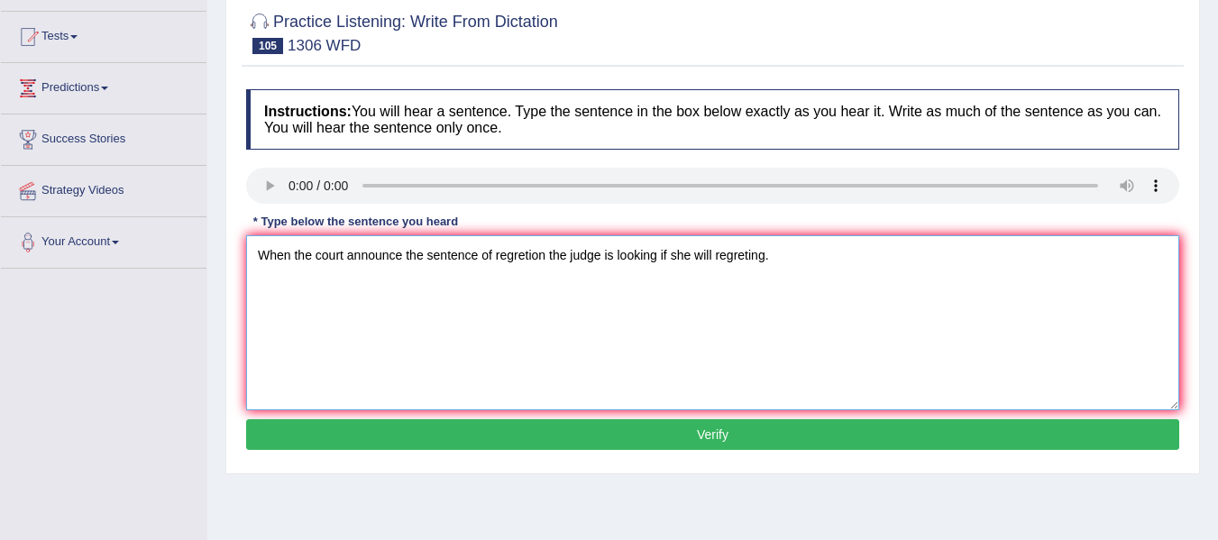
type textarea "When the court announce the sentence of regretion the judge is looking if she w…"
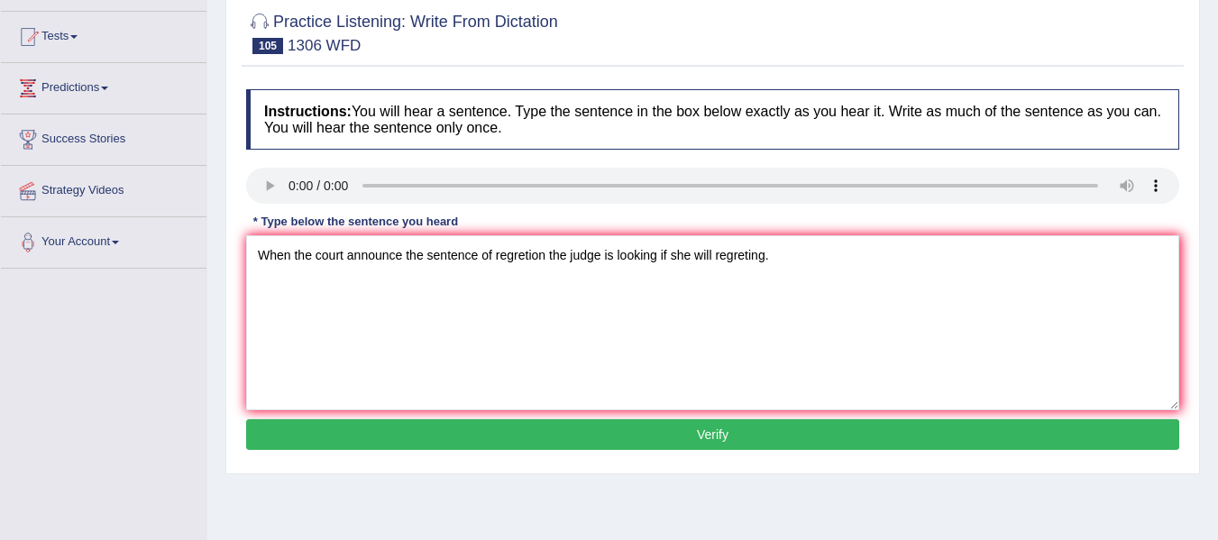
click at [310, 454] on div "Instructions: You will hear a sentence. Type the sentence in the box below exac…" at bounding box center [713, 272] width 942 height 384
click at [321, 432] on button "Verify" at bounding box center [712, 434] width 933 height 31
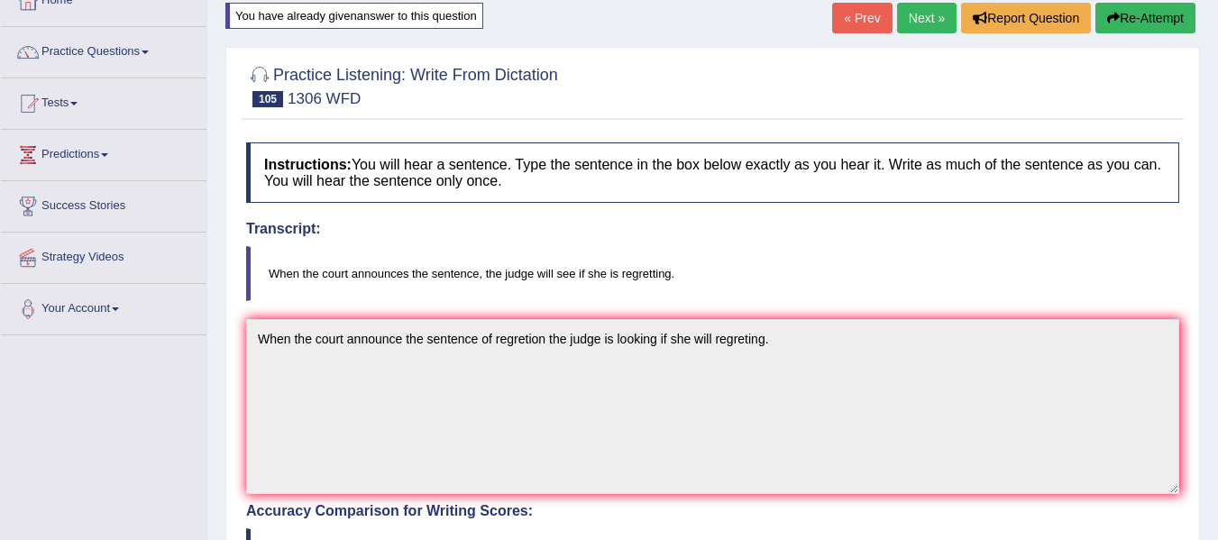
scroll to position [90, 0]
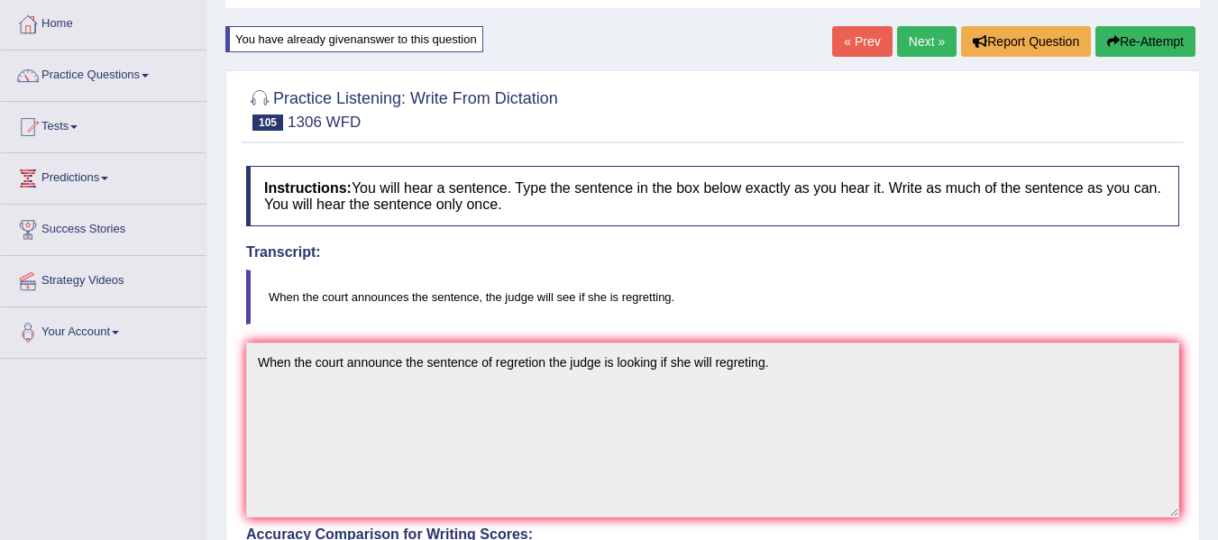
click at [1132, 37] on button "Re-Attempt" at bounding box center [1146, 41] width 100 height 31
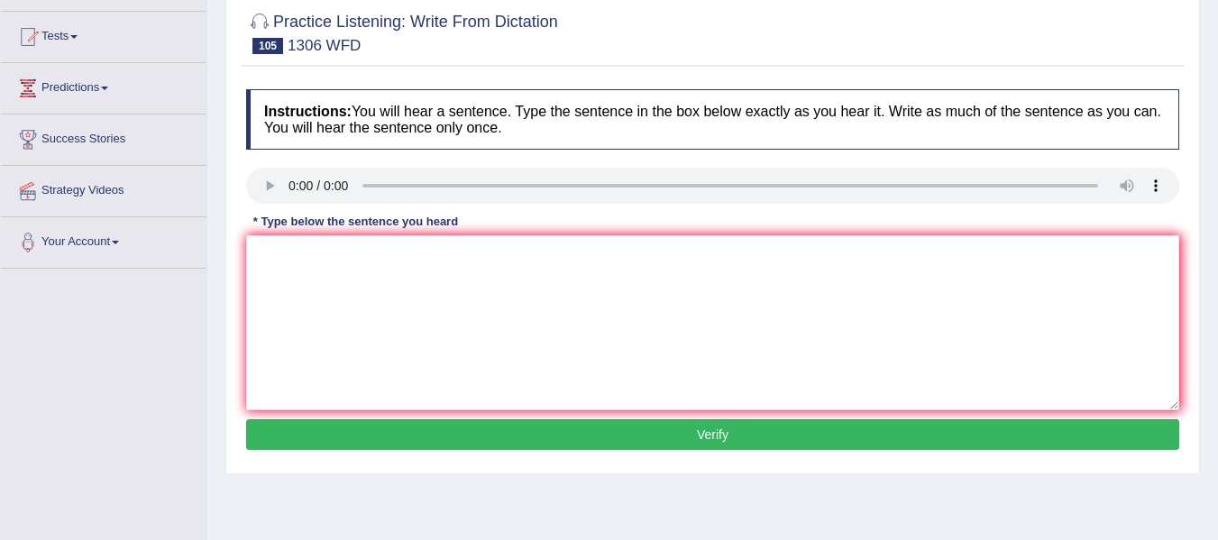
scroll to position [180, 0]
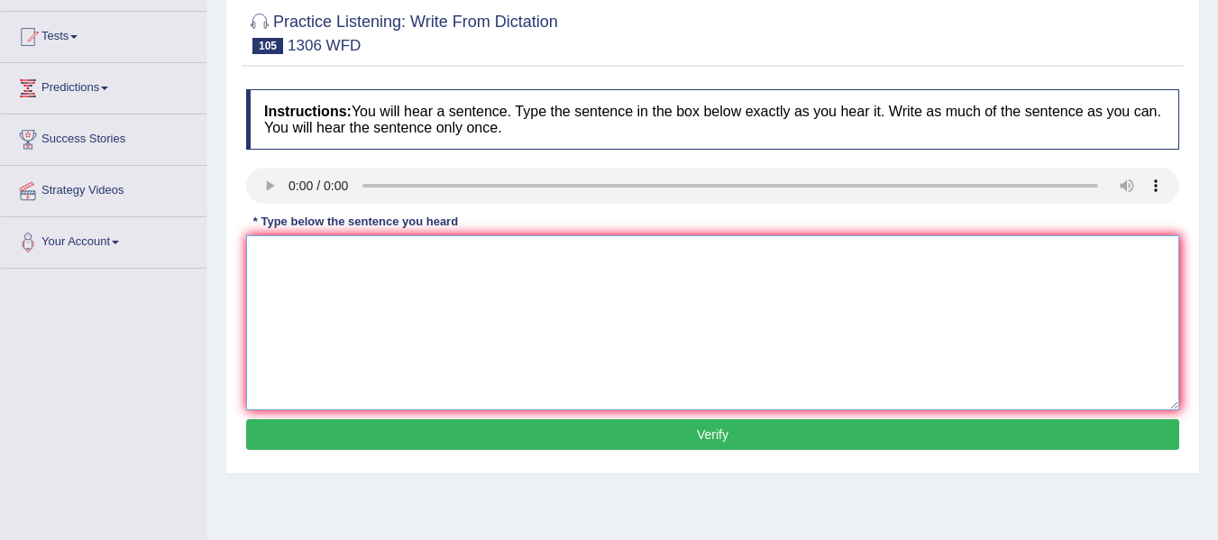
click at [284, 289] on textarea at bounding box center [712, 322] width 933 height 175
type textarea "When the court announces the sentence she"
